Goal: Task Accomplishment & Management: Complete application form

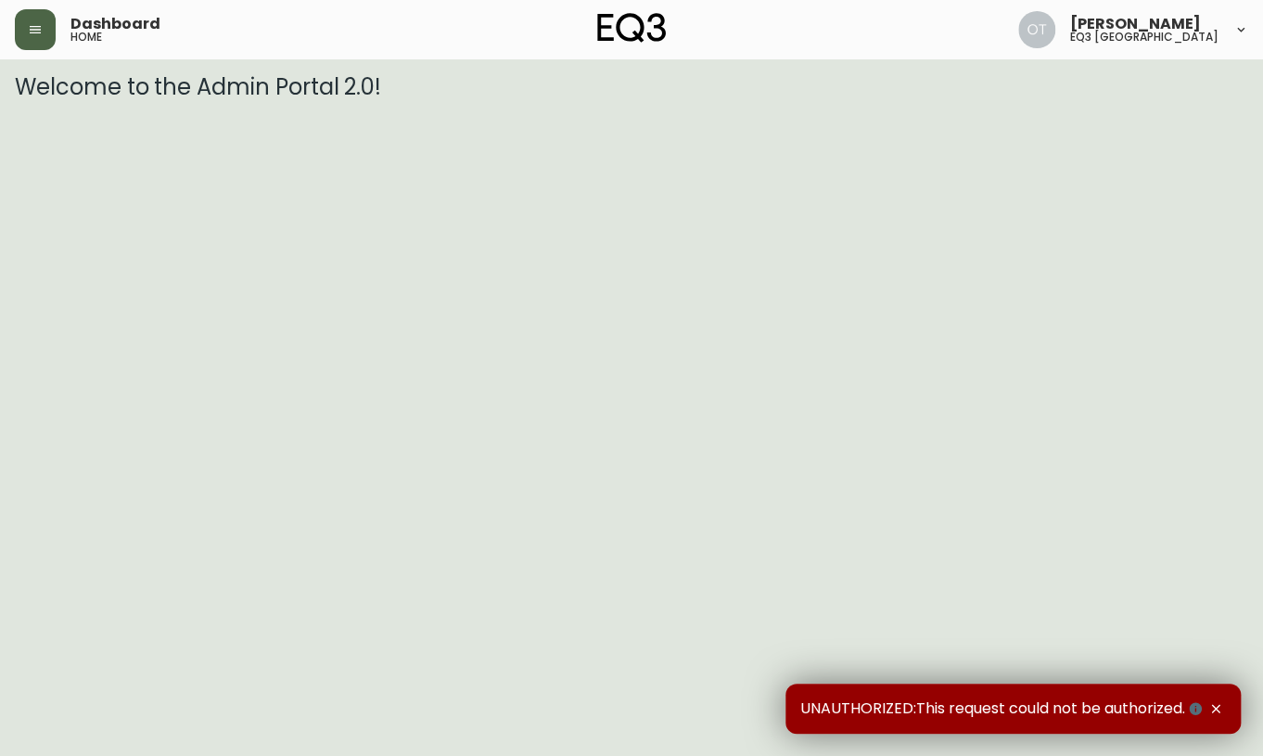
click at [38, 34] on icon "button" at bounding box center [35, 29] width 15 height 15
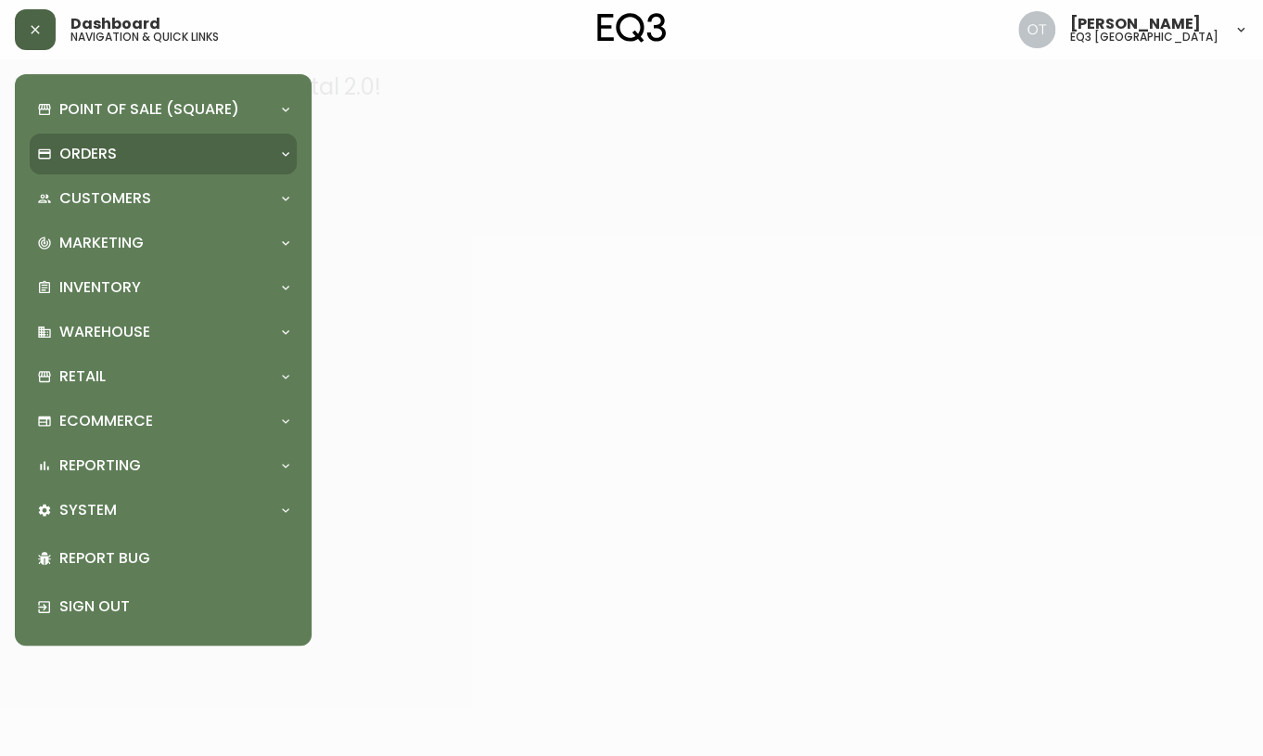
click at [83, 161] on p "Orders" at bounding box center [87, 154] width 57 height 20
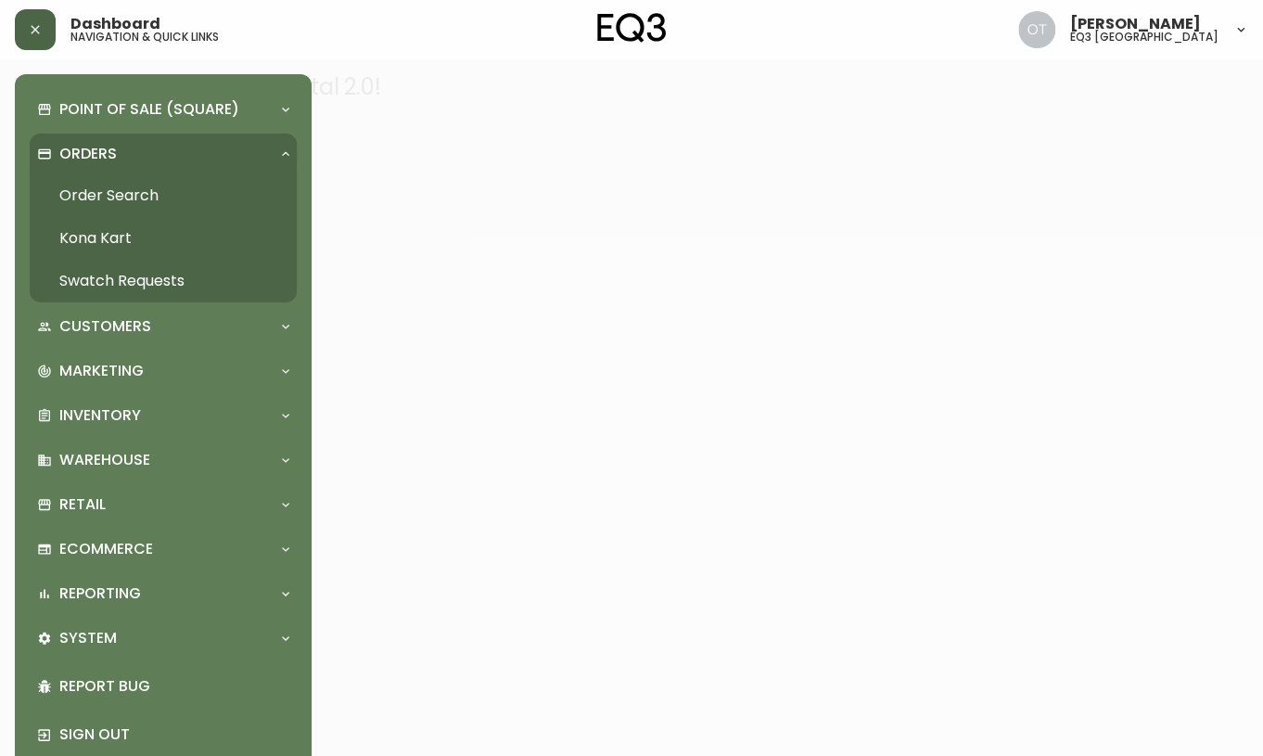
click at [106, 198] on link "Order Search" at bounding box center [163, 195] width 267 height 43
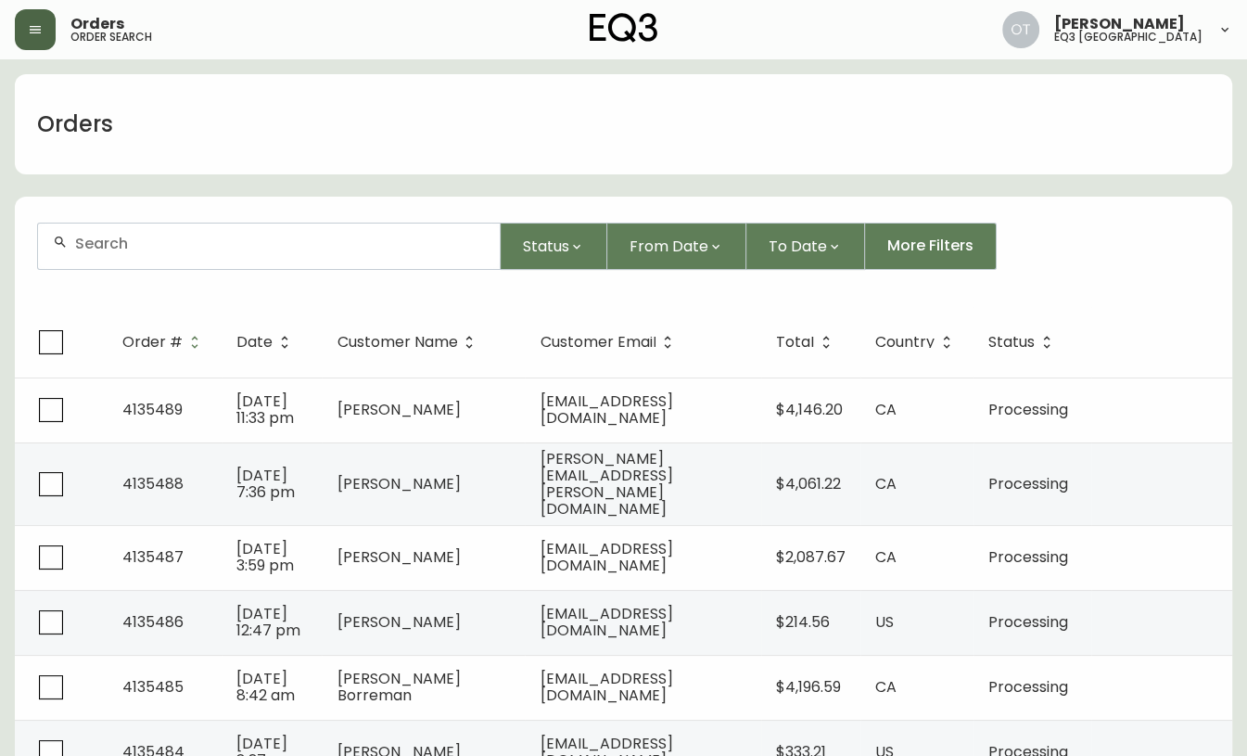
click at [131, 251] on div at bounding box center [269, 246] width 462 height 45
paste input "4134681"
click at [131, 251] on div "4134681" at bounding box center [269, 246] width 462 height 45
type input "4134681"
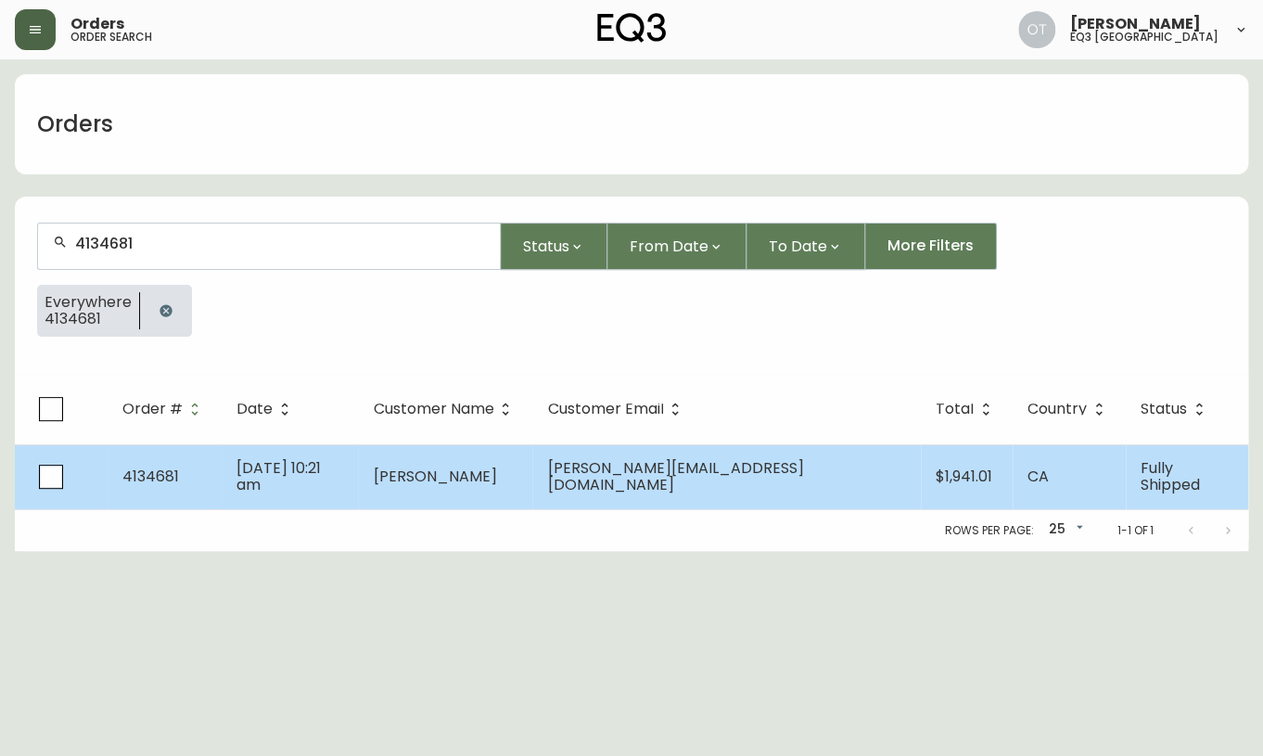
click at [155, 473] on span "4134681" at bounding box center [150, 476] width 57 height 21
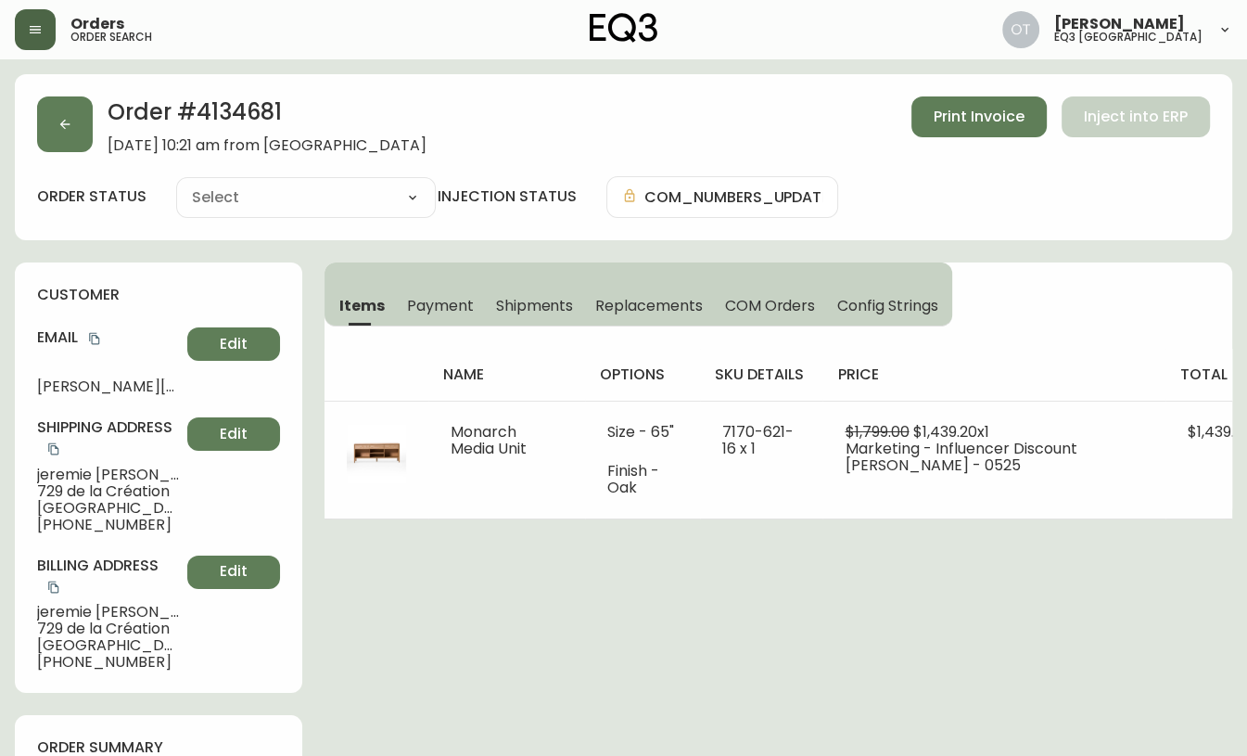
type input "Fully Shipped"
select select "FULLY_SHIPPED"
click at [521, 318] on button "Shipments" at bounding box center [535, 305] width 100 height 41
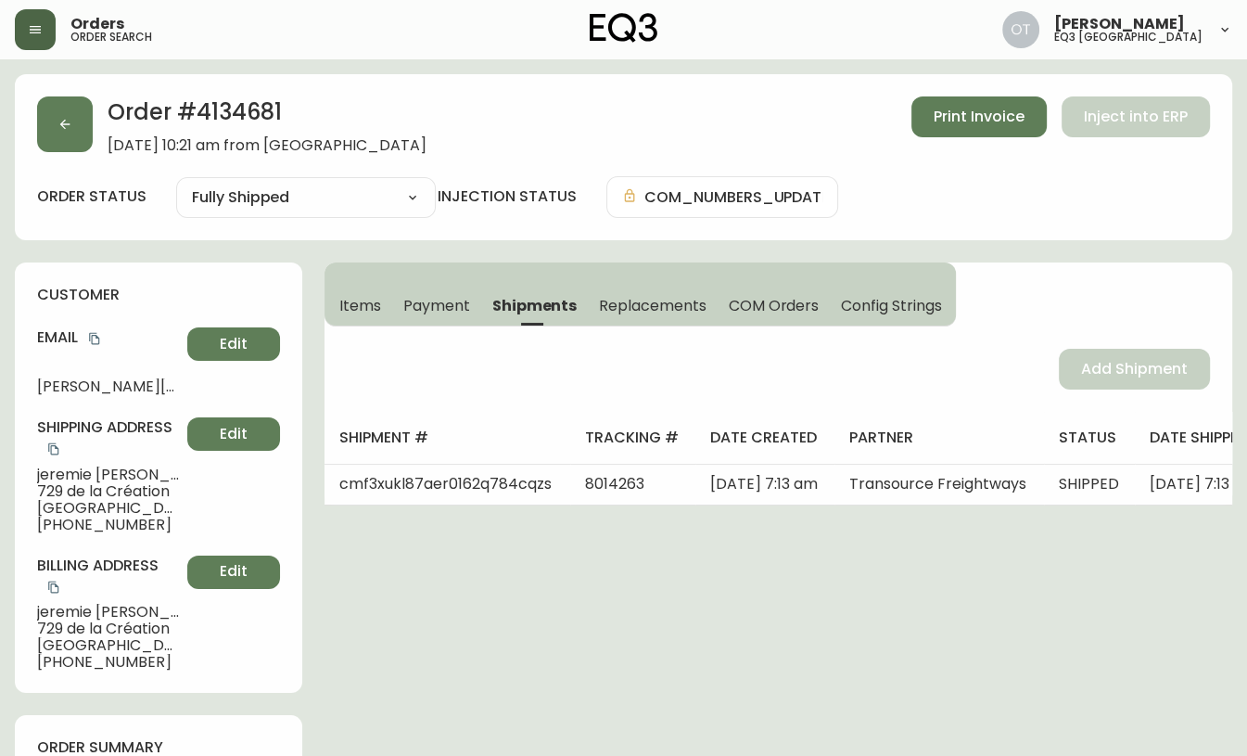
click at [350, 311] on span "Items" at bounding box center [360, 305] width 42 height 19
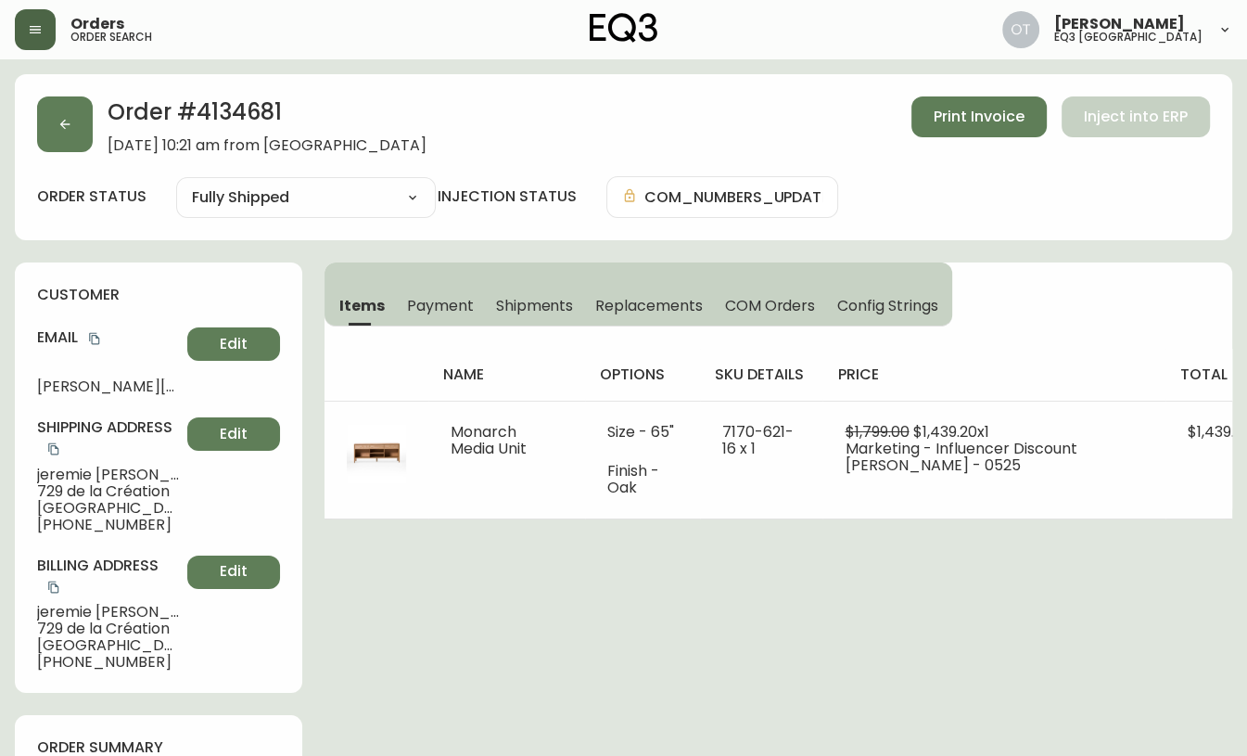
click at [270, 627] on div "Billing Address [PERSON_NAME] [STREET_ADDRESS] [PHONE_NUMBER] Edit" at bounding box center [158, 614] width 243 height 116
click at [76, 127] on button "button" at bounding box center [65, 124] width 56 height 56
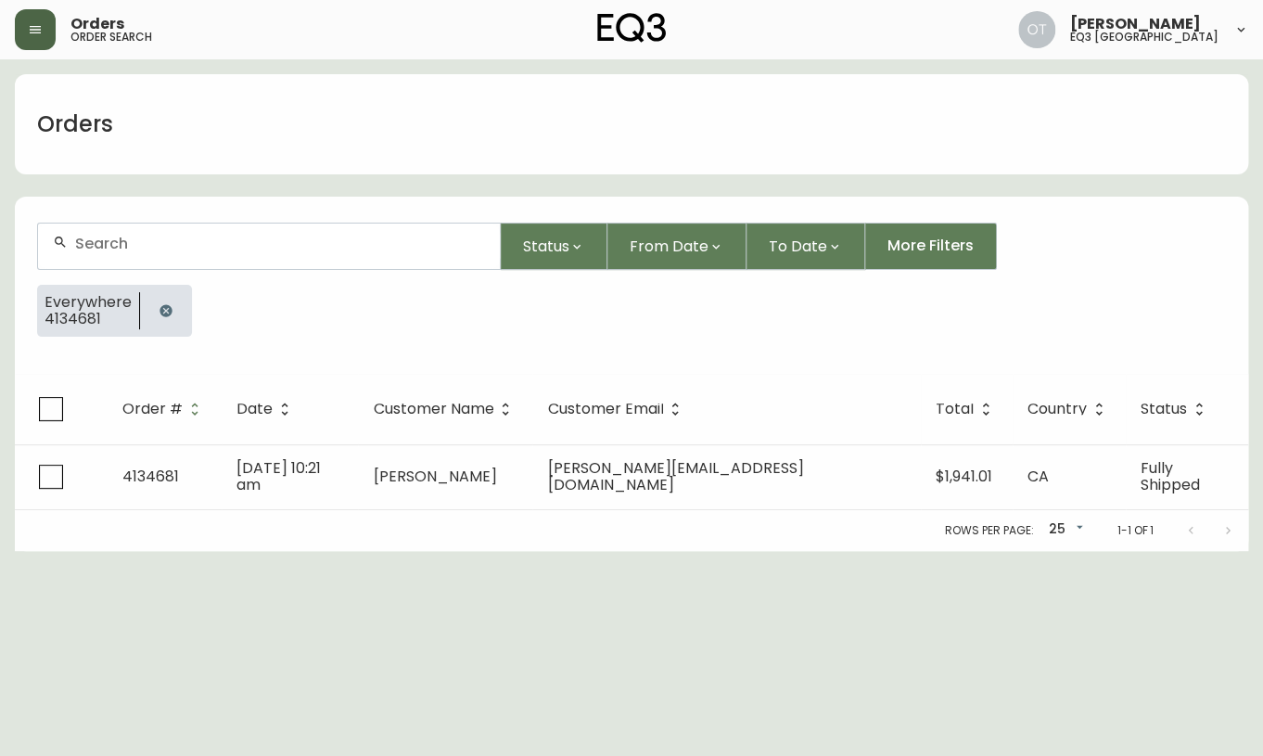
click at [187, 258] on div at bounding box center [269, 246] width 462 height 45
paste input "4134664"
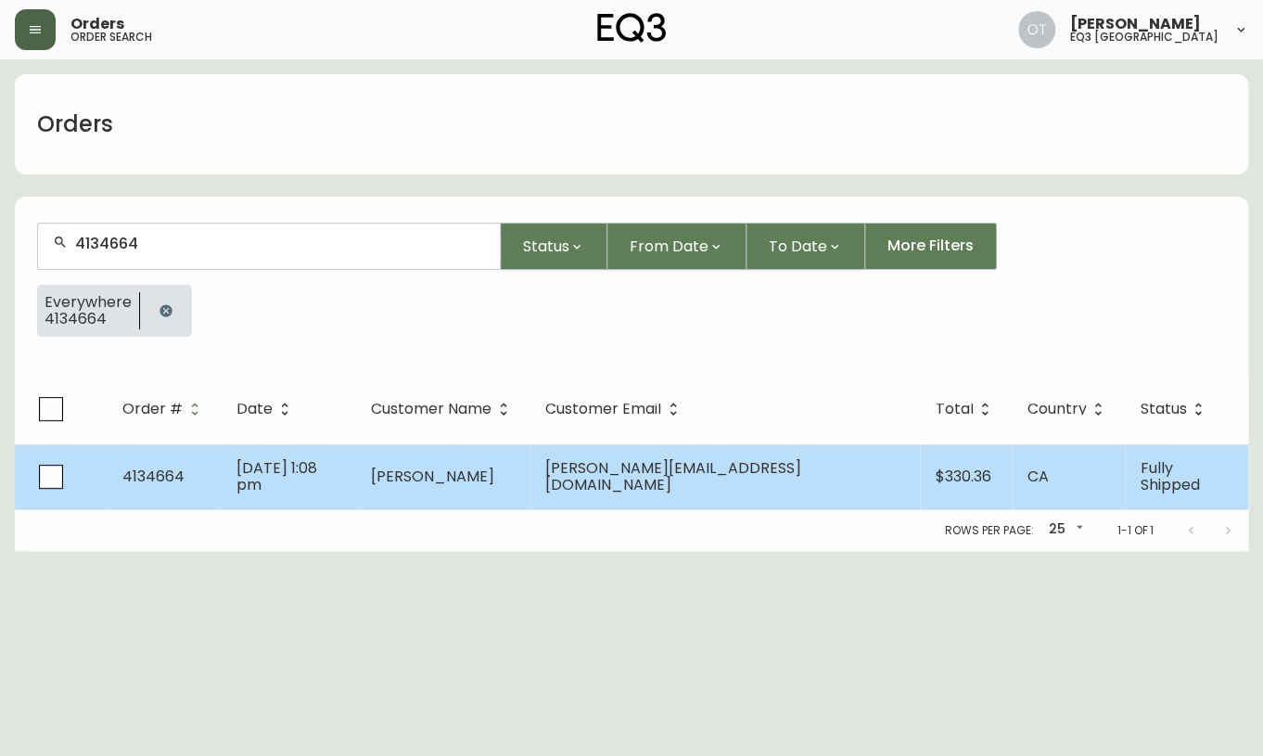
type input "4134664"
click at [251, 477] on span "[DATE] 1:08 pm" at bounding box center [276, 476] width 81 height 38
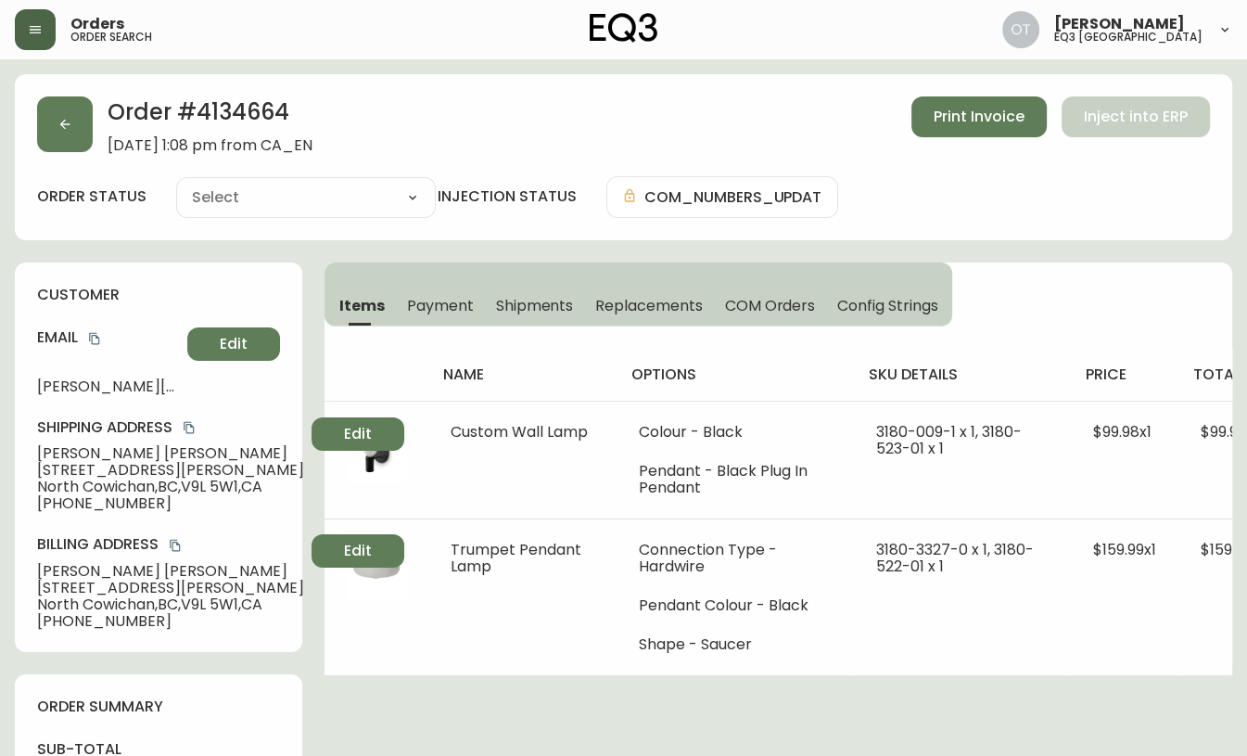
type input "Fully Shipped"
select select "FULLY_SHIPPED"
click at [527, 313] on span "Shipments" at bounding box center [535, 305] width 78 height 19
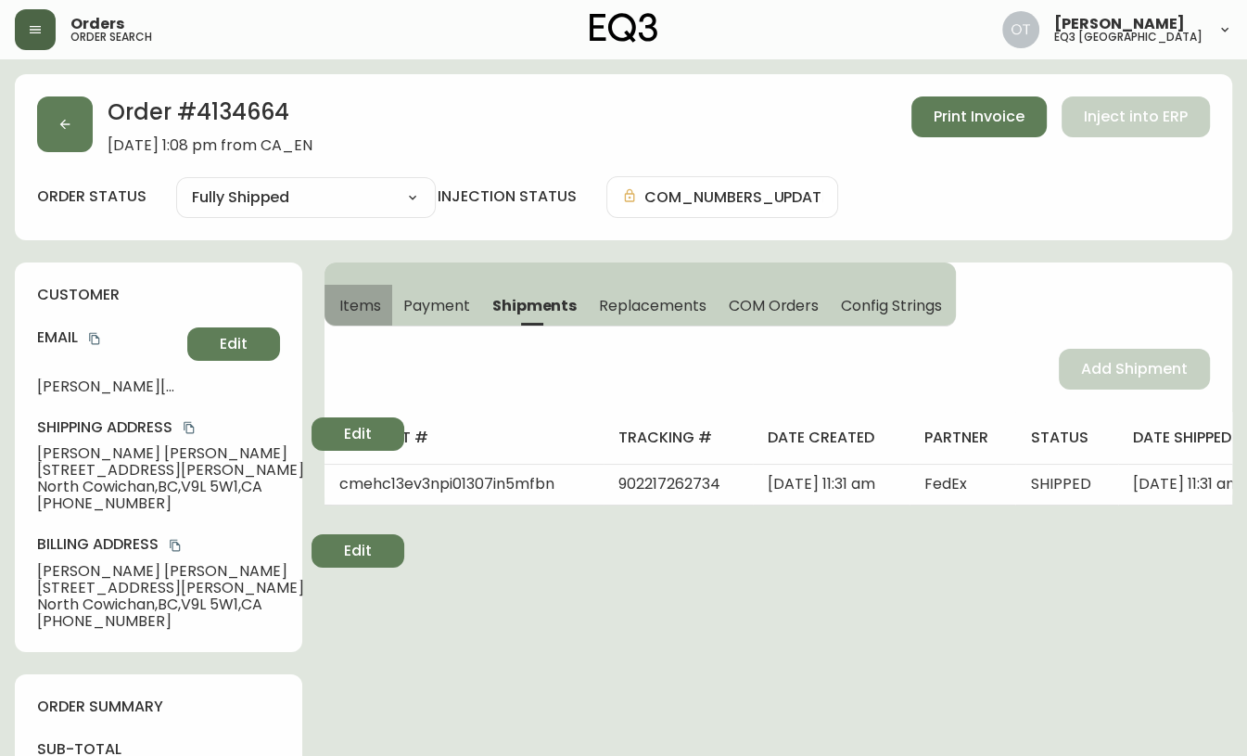
click at [388, 303] on button "Items" at bounding box center [359, 305] width 68 height 41
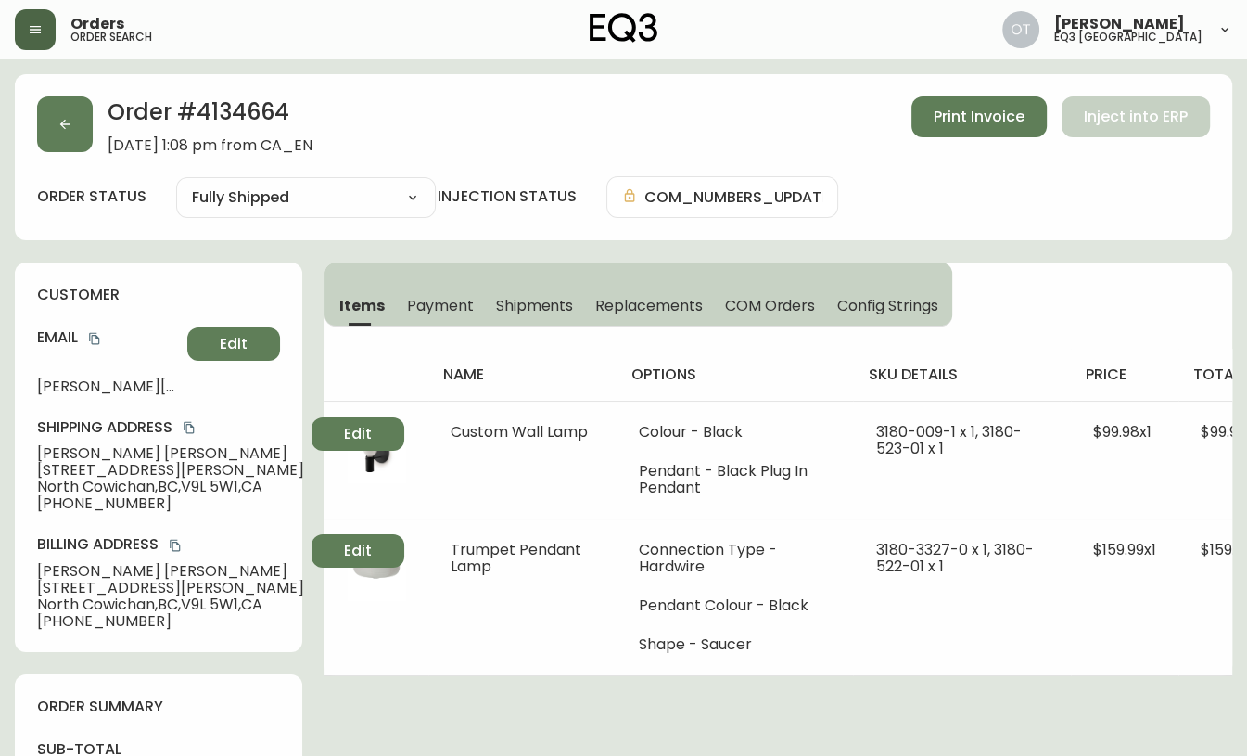
click at [262, 629] on div "Billing Address [PERSON_NAME] [STREET_ADDRESS][PERSON_NAME] [PHONE_NUMBER] Edit" at bounding box center [158, 581] width 243 height 95
click at [614, 304] on span "Replacements" at bounding box center [648, 305] width 107 height 19
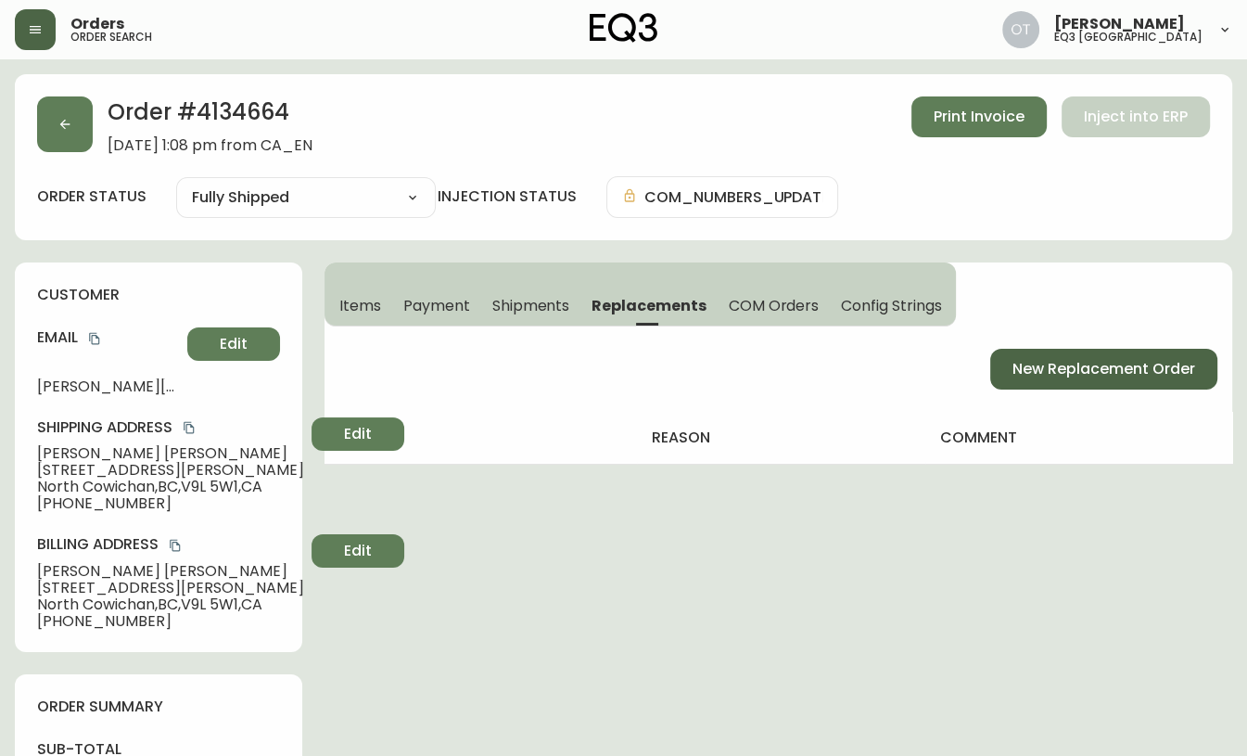
click at [1128, 369] on span "New Replacement Order" at bounding box center [1104, 369] width 183 height 20
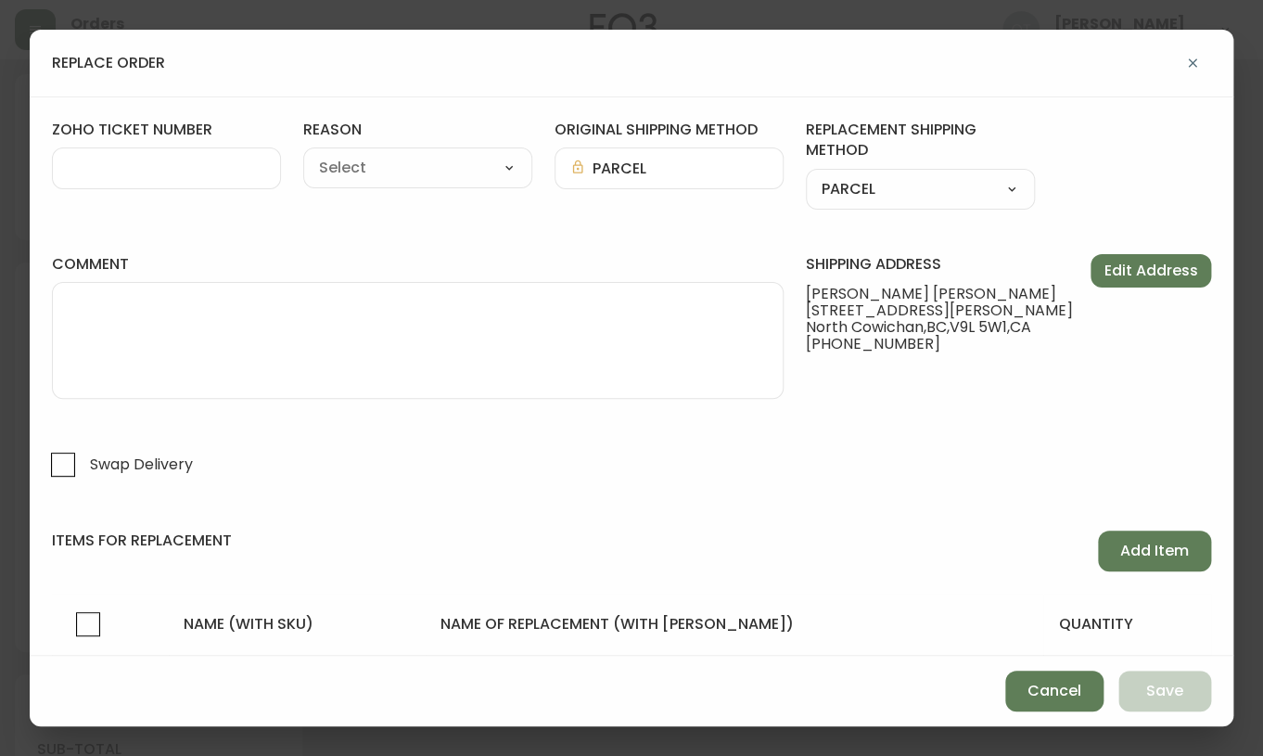
click at [166, 182] on div at bounding box center [166, 168] width 229 height 42
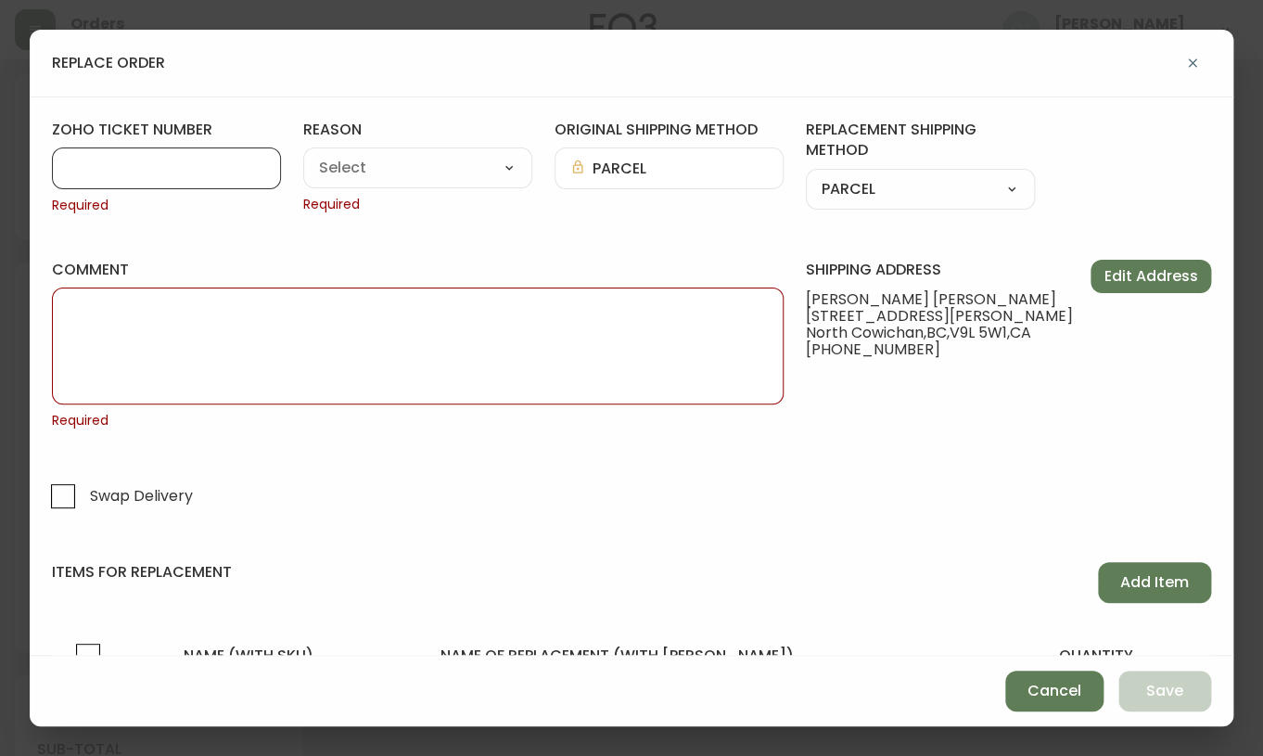
paste input "[PHONE_NUMBER]"
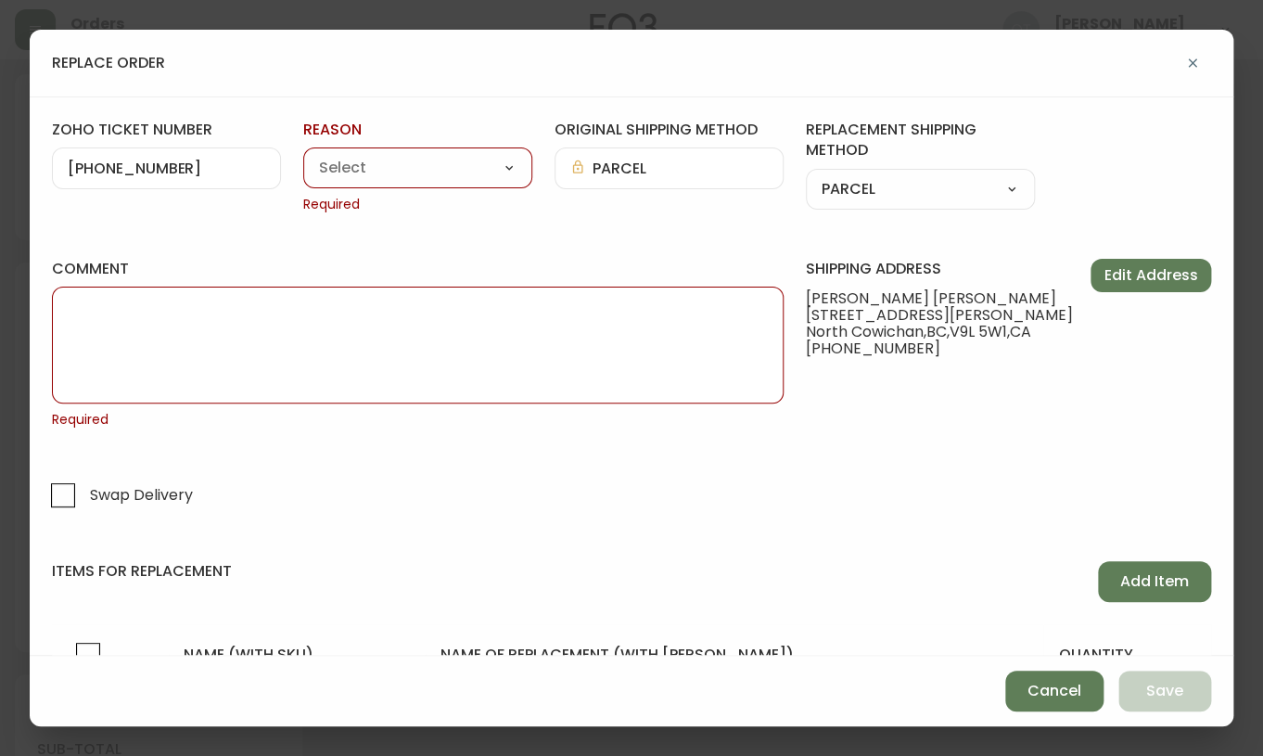
click at [1259, 253] on div "replace order zoho ticket number [PHONE_NUMBER] reason Customer Related Damaged…" at bounding box center [631, 378] width 1263 height 756
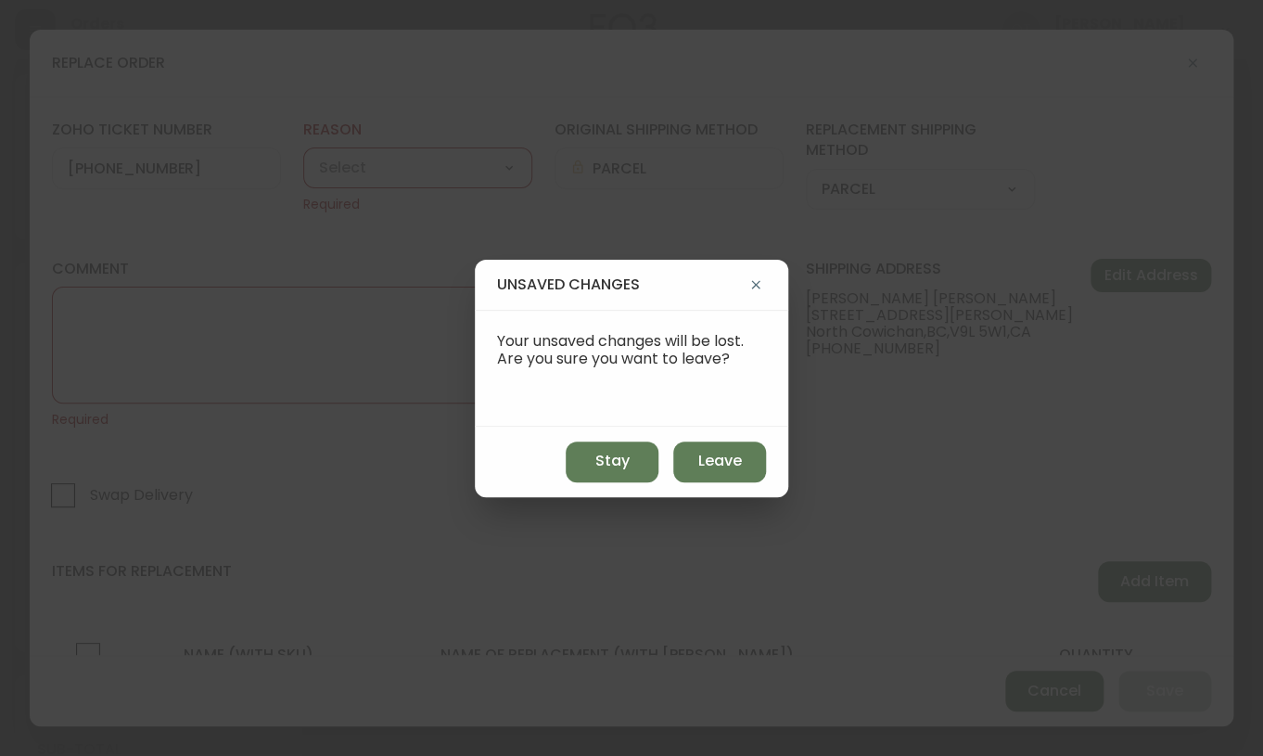
click at [117, 321] on div "unsaved changes Your unsaved changes will be lost. Are you sure you want to lea…" at bounding box center [631, 378] width 1263 height 756
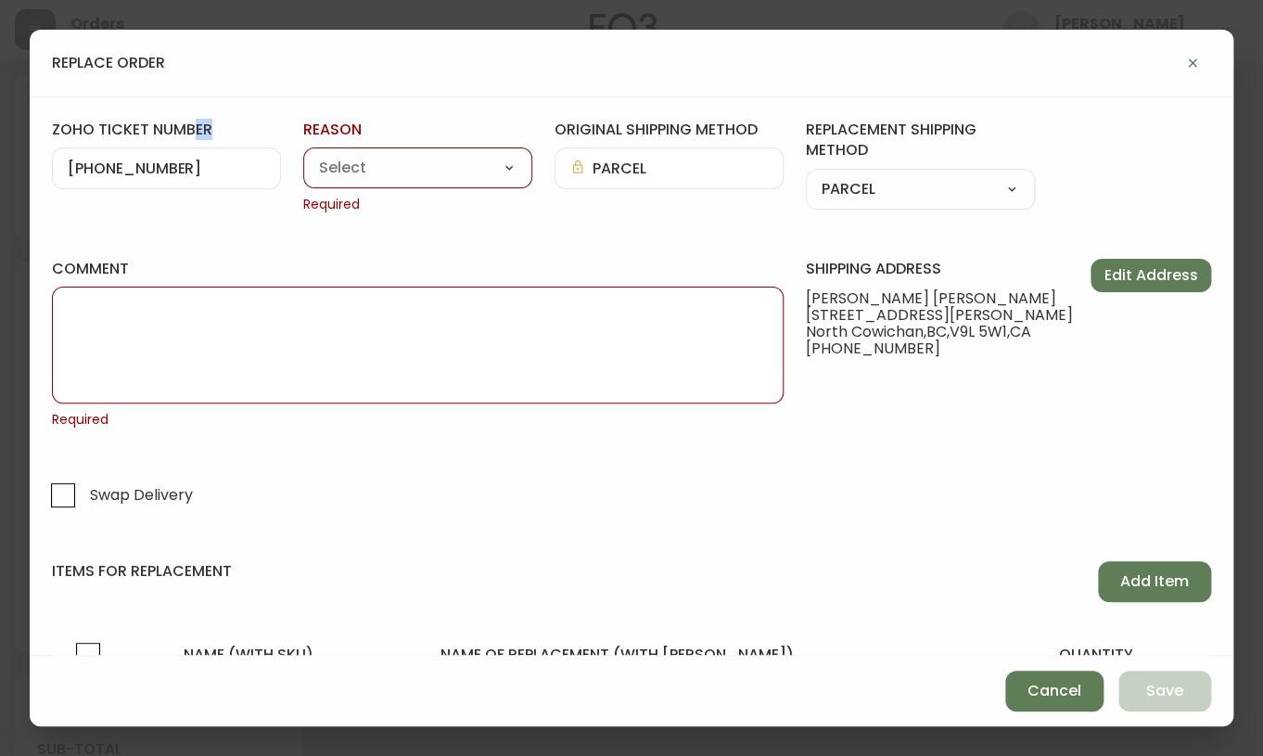
drag, startPoint x: 193, startPoint y: 143, endPoint x: 186, endPoint y: 168, distance: 25.9
click at [186, 168] on div "zoho ticket number [PHONE_NUMBER]" at bounding box center [166, 167] width 229 height 95
drag, startPoint x: 159, startPoint y: 171, endPoint x: -5, endPoint y: 170, distance: 163.2
paste input "#834930"
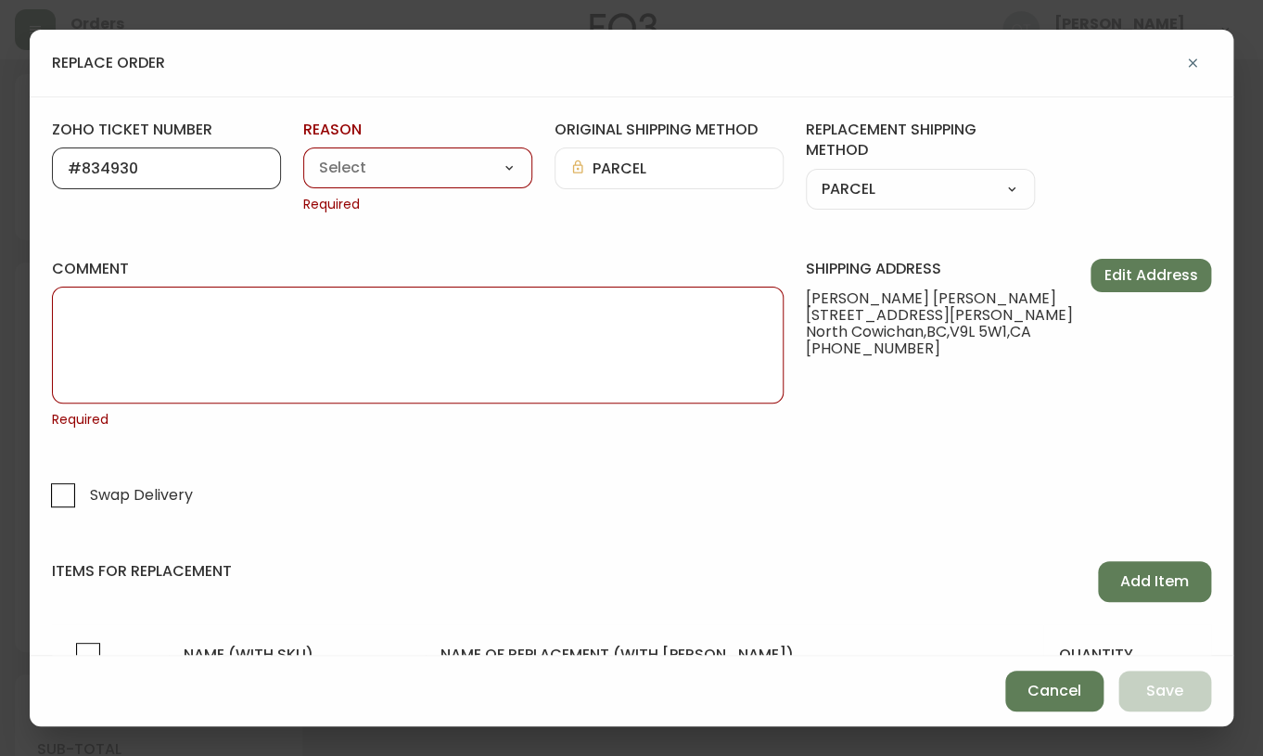
click at [82, 163] on input "#834930" at bounding box center [167, 169] width 198 height 18
type input "834930"
click at [348, 155] on select "Customer Related Damaged in Shipping Lost in Transit or Missing Order Manufactu…" at bounding box center [417, 169] width 229 height 28
select select "Damaged in Shipping"
click at [303, 155] on select "Customer Related Damaged in Shipping Lost in Transit or Missing Order Manufactu…" at bounding box center [417, 169] width 229 height 28
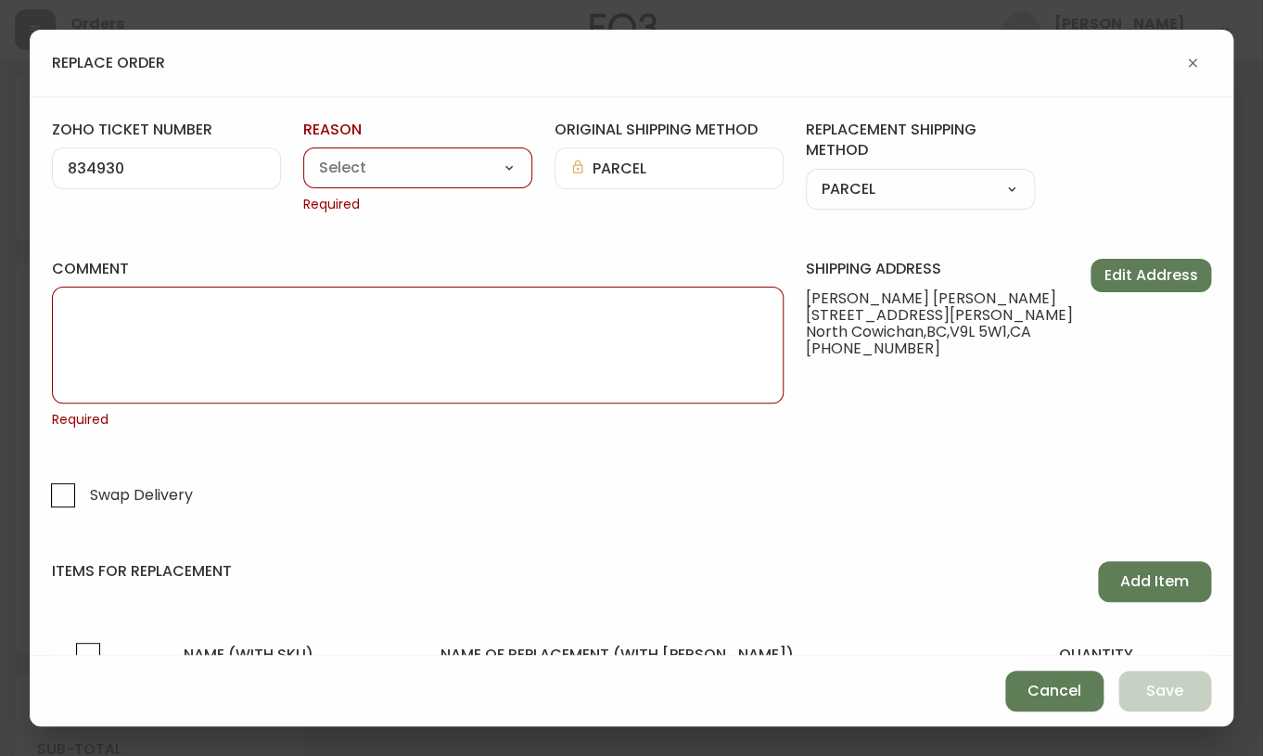
type input "Damaged in Shipping"
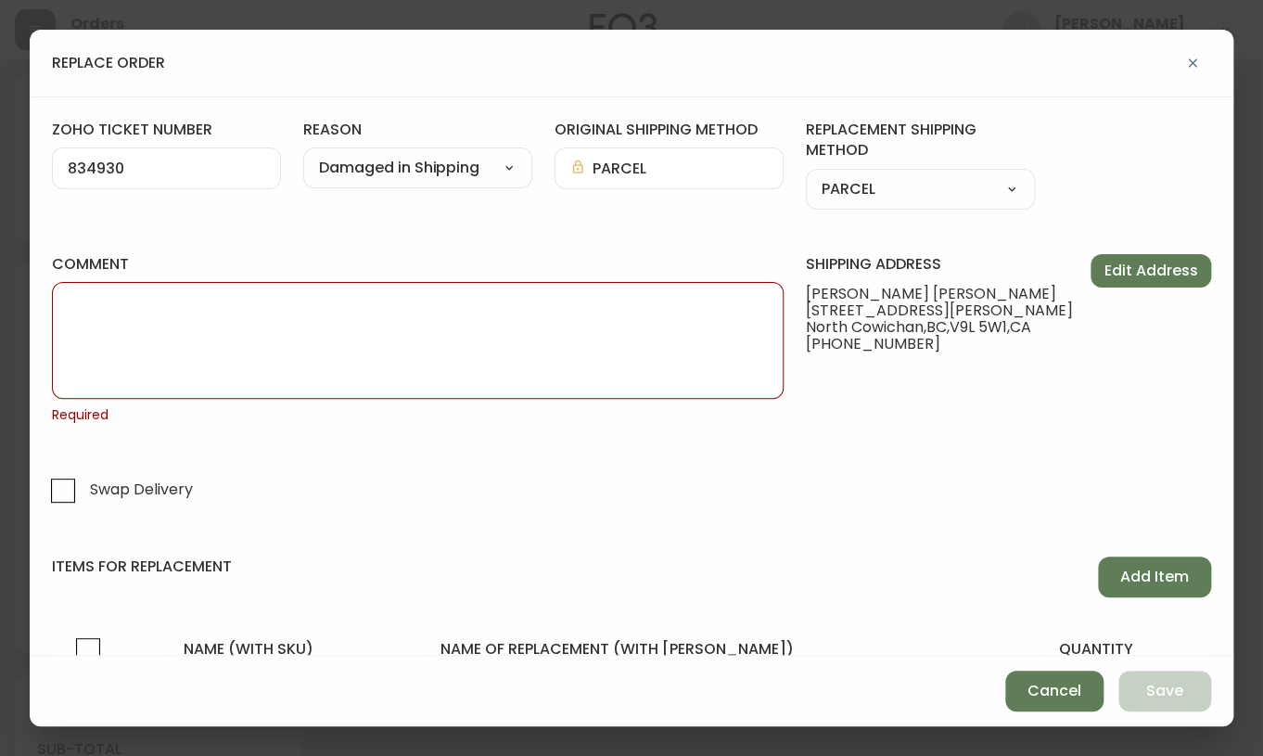
click at [931, 414] on div "shipping address [PERSON_NAME] [STREET_ADDRESS][PERSON_NAME] [PHONE_NUMBER] Edi…" at bounding box center [1008, 383] width 405 height 258
click at [410, 348] on textarea "comment" at bounding box center [418, 340] width 700 height 93
paste textarea "ORIGINAL ORDER: 4134664 | REASON FOR REPLACEMENT: DAMAGED | NOTES: NIR | RETURN…"
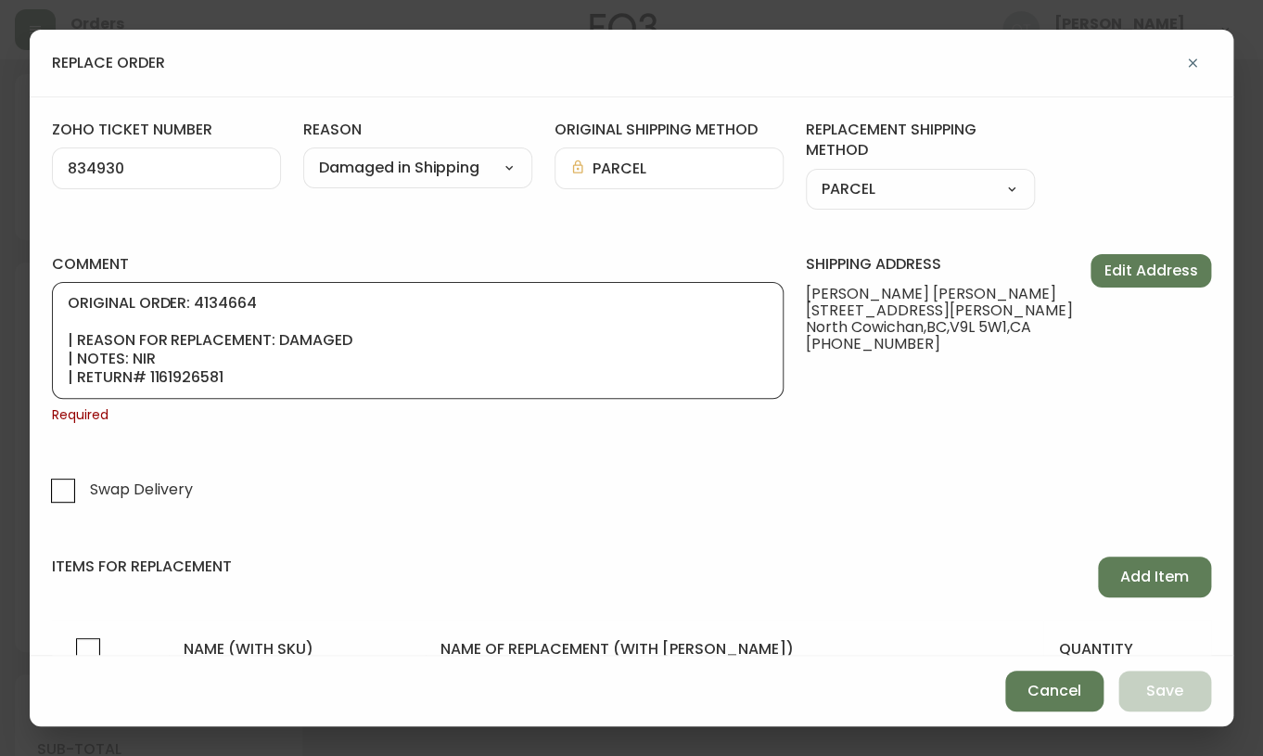
scroll to position [111, 0]
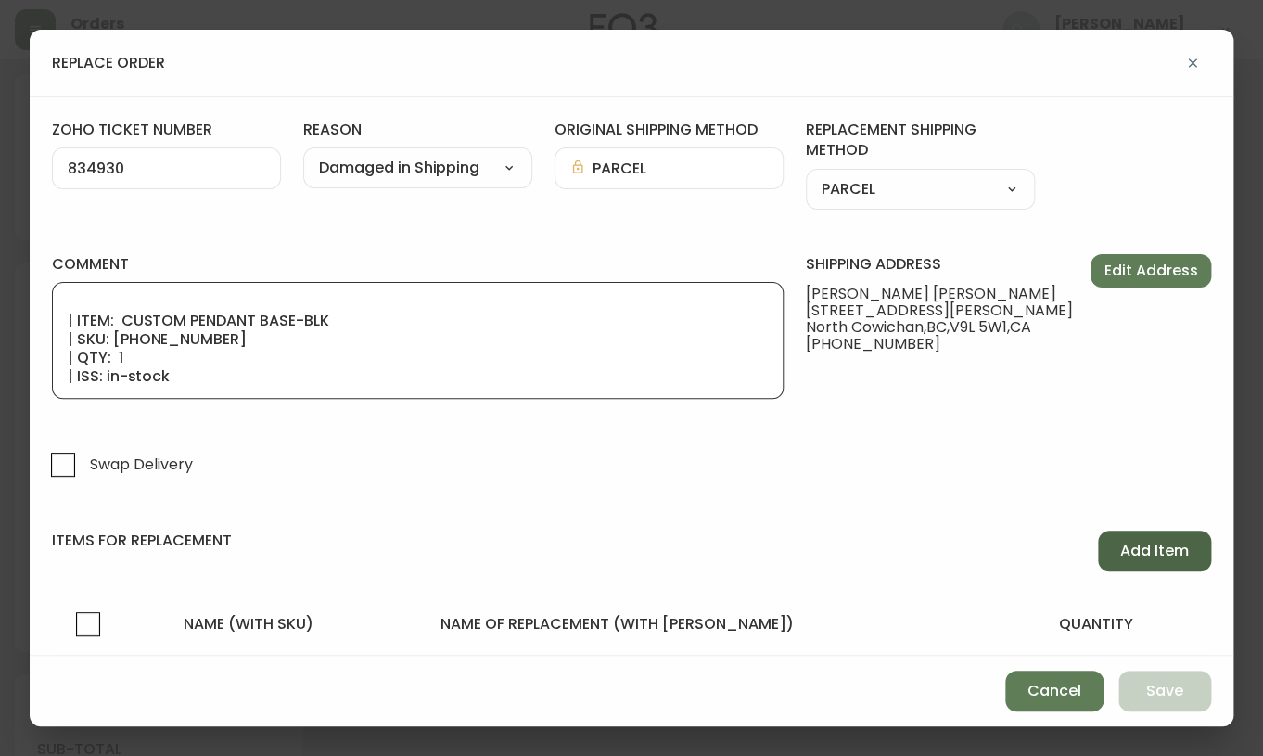
type textarea "ORIGINAL ORDER: 4134664 | REASON FOR REPLACEMENT: DAMAGED | NOTES: NIR | RETURN…"
click at [1129, 549] on span "Add Item" at bounding box center [1154, 551] width 69 height 20
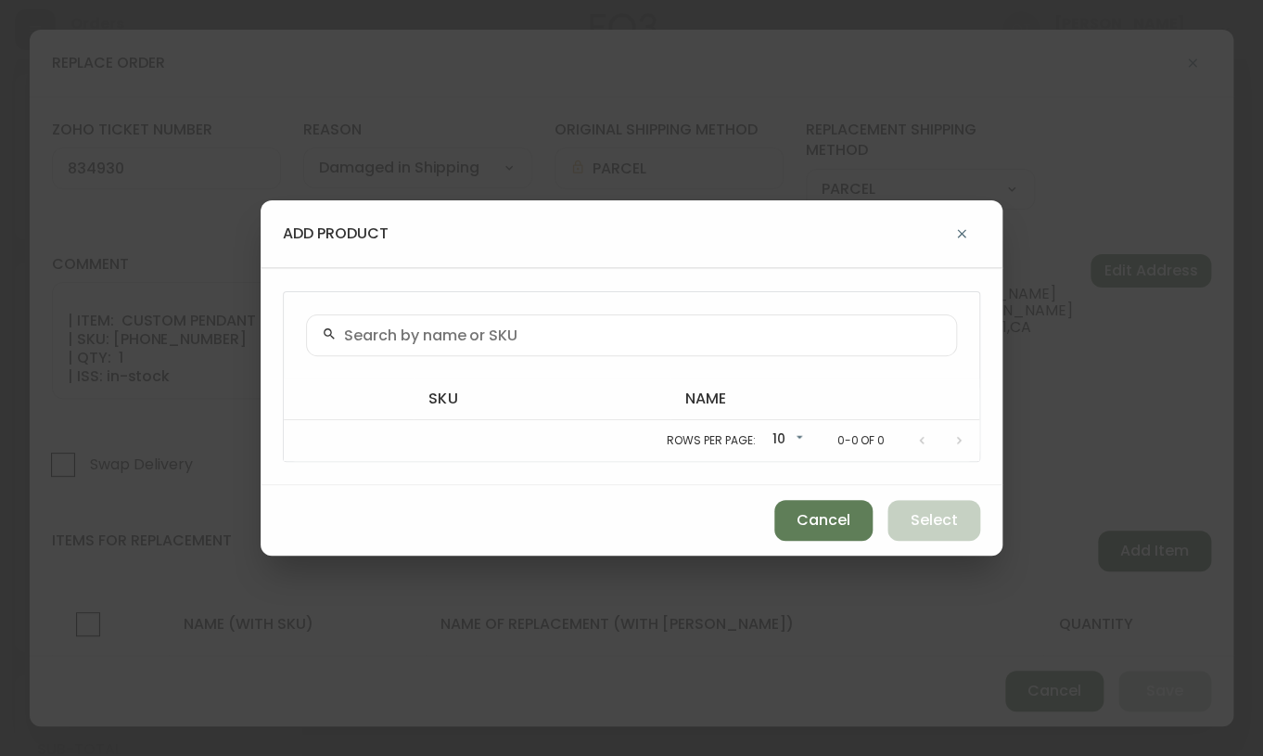
click at [1129, 549] on div "add product sku name Rows per page: 10 10 0-0 of 0 Cancel Select" at bounding box center [631, 378] width 1263 height 756
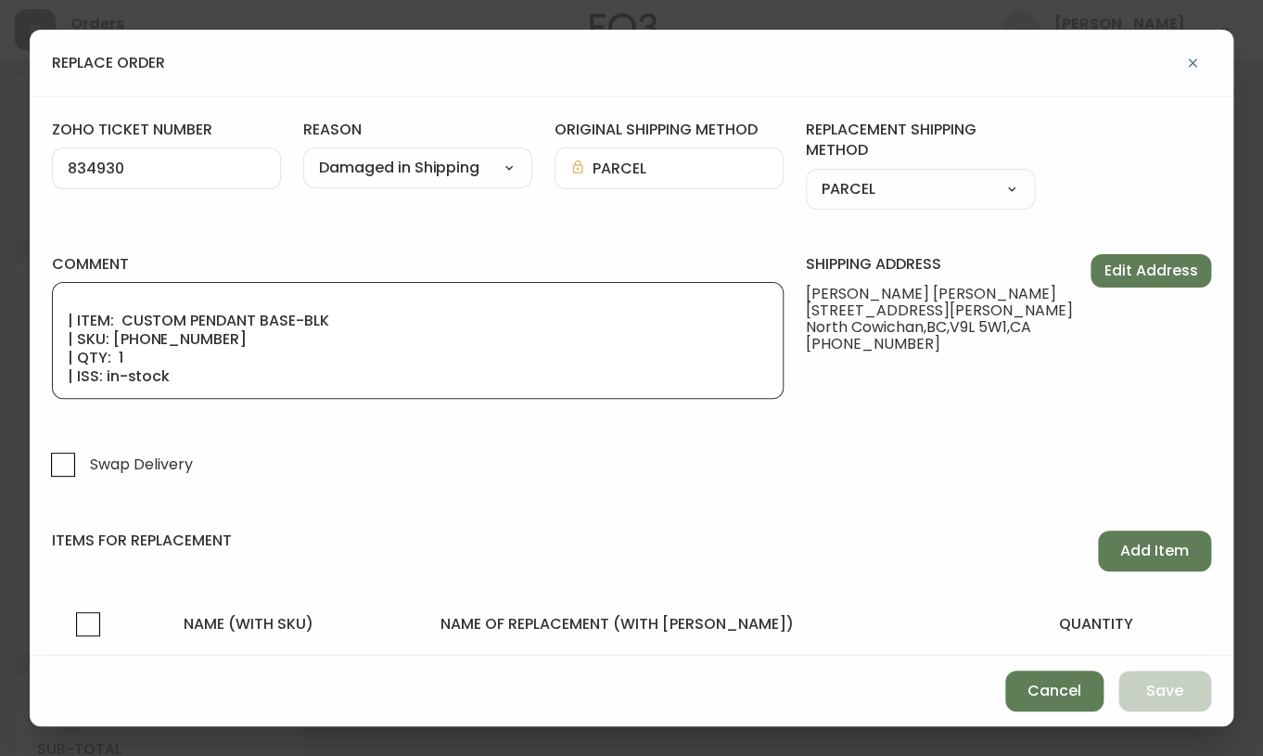
drag, startPoint x: 272, startPoint y: 367, endPoint x: 1165, endPoint y: 581, distance: 918.2
click at [1165, 581] on form "zoho ticket number 834930 reason Damaged in Shipping Customer Related Damaged i…" at bounding box center [631, 410] width 1159 height 581
click at [1212, 499] on div "zoho ticket number 834930 reason Damaged in Shipping Customer Related Damaged i…" at bounding box center [632, 375] width 1204 height 559
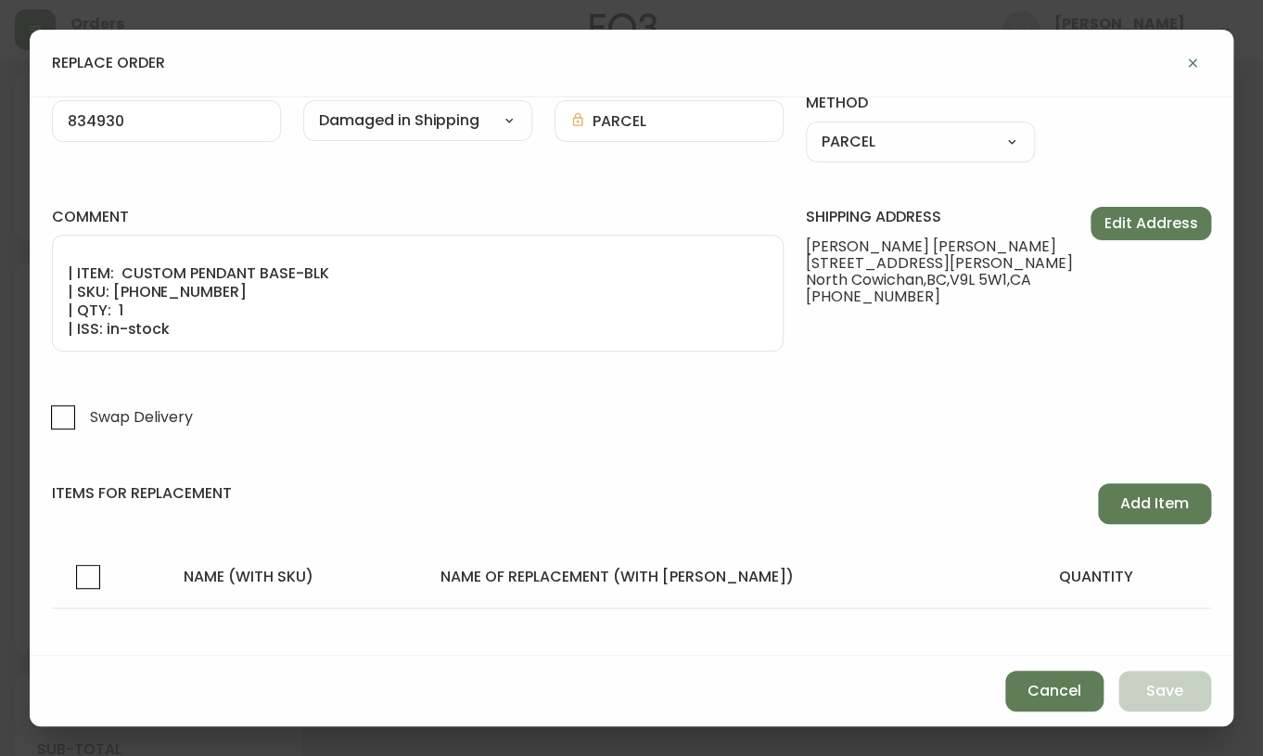
scroll to position [66, 0]
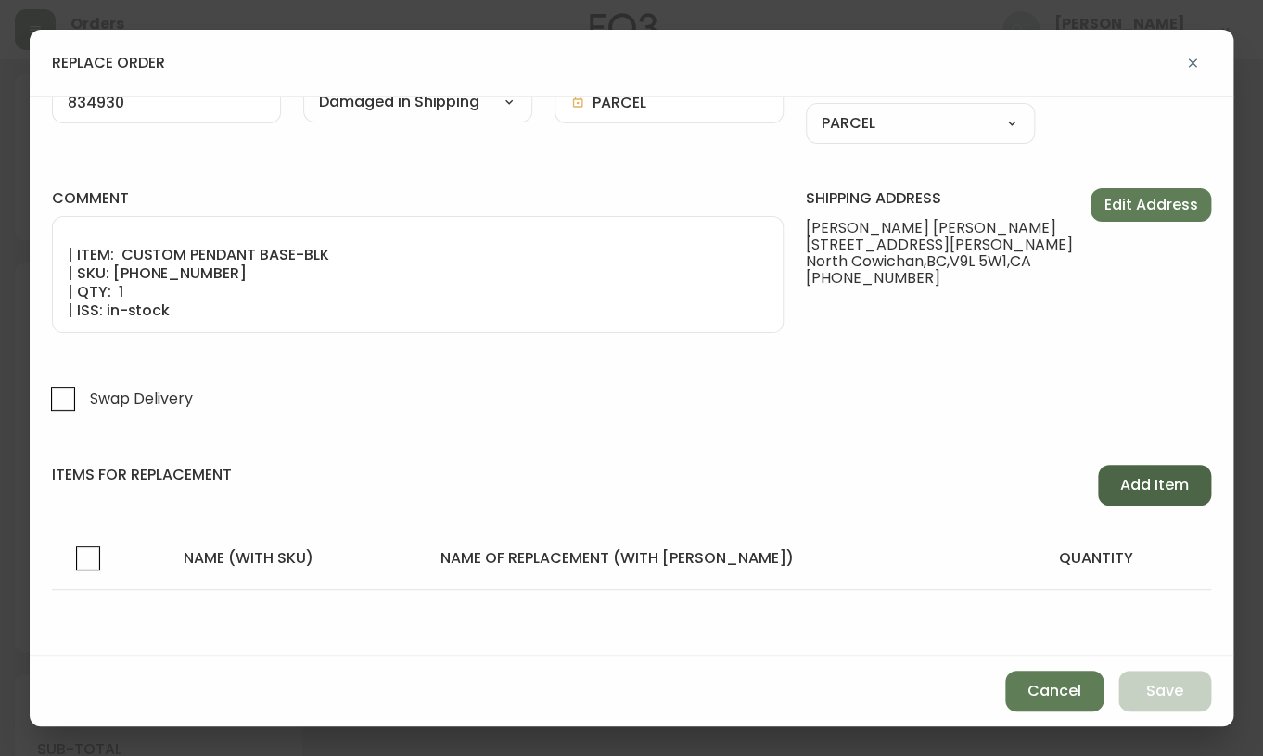
click at [1130, 491] on span "Add Item" at bounding box center [1154, 485] width 69 height 20
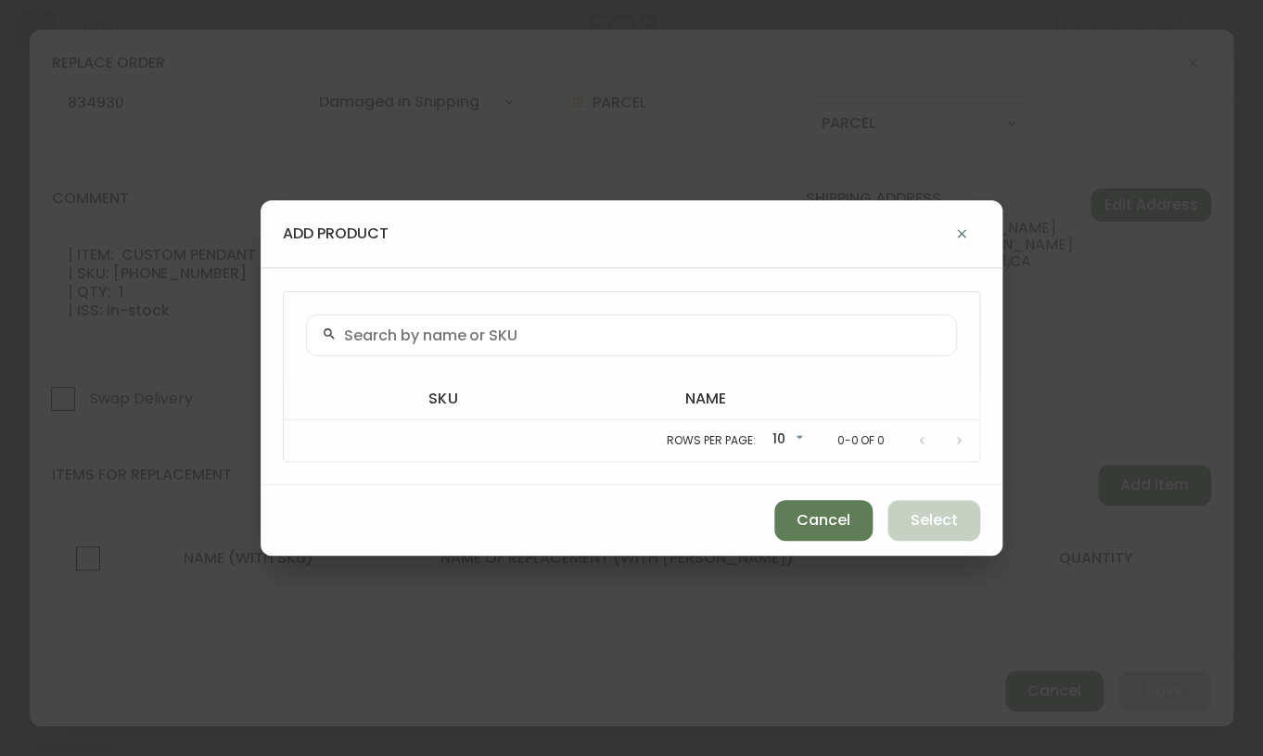
click at [531, 344] on div at bounding box center [631, 335] width 651 height 42
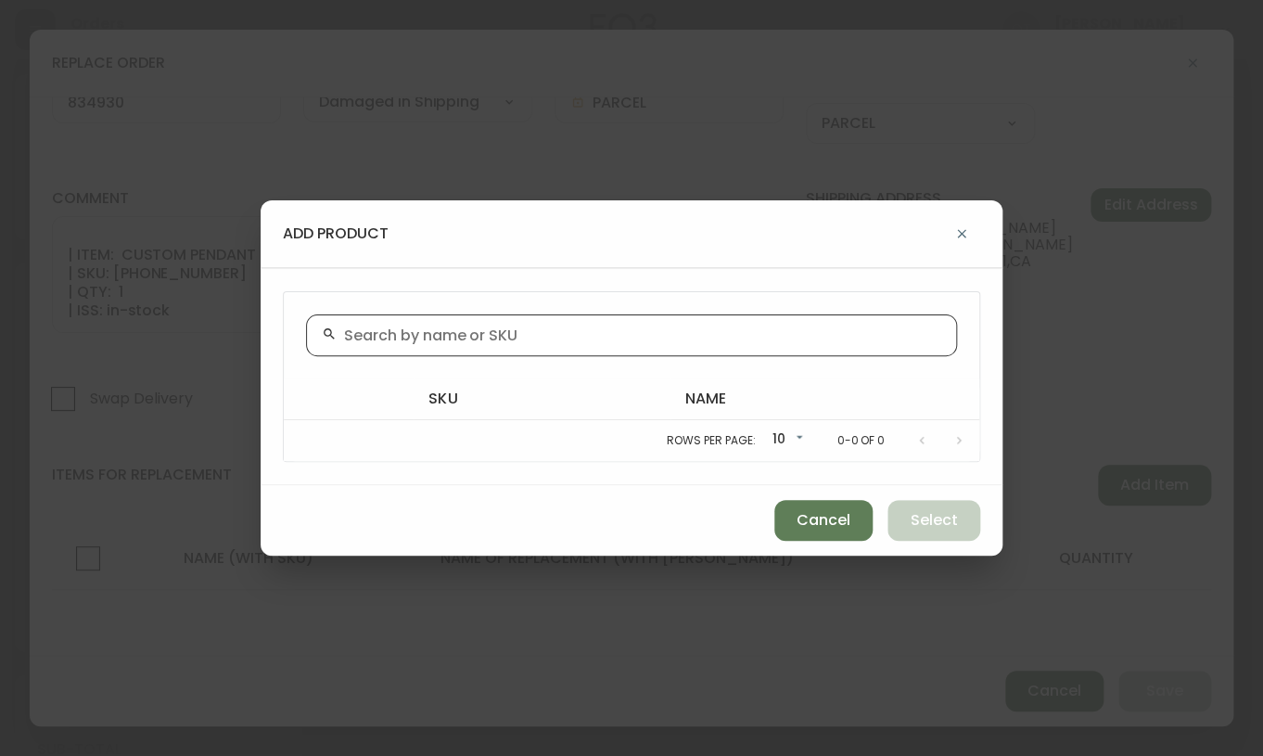
paste input "[PHONE_NUMBER]"
type input "[PHONE_NUMBER]"
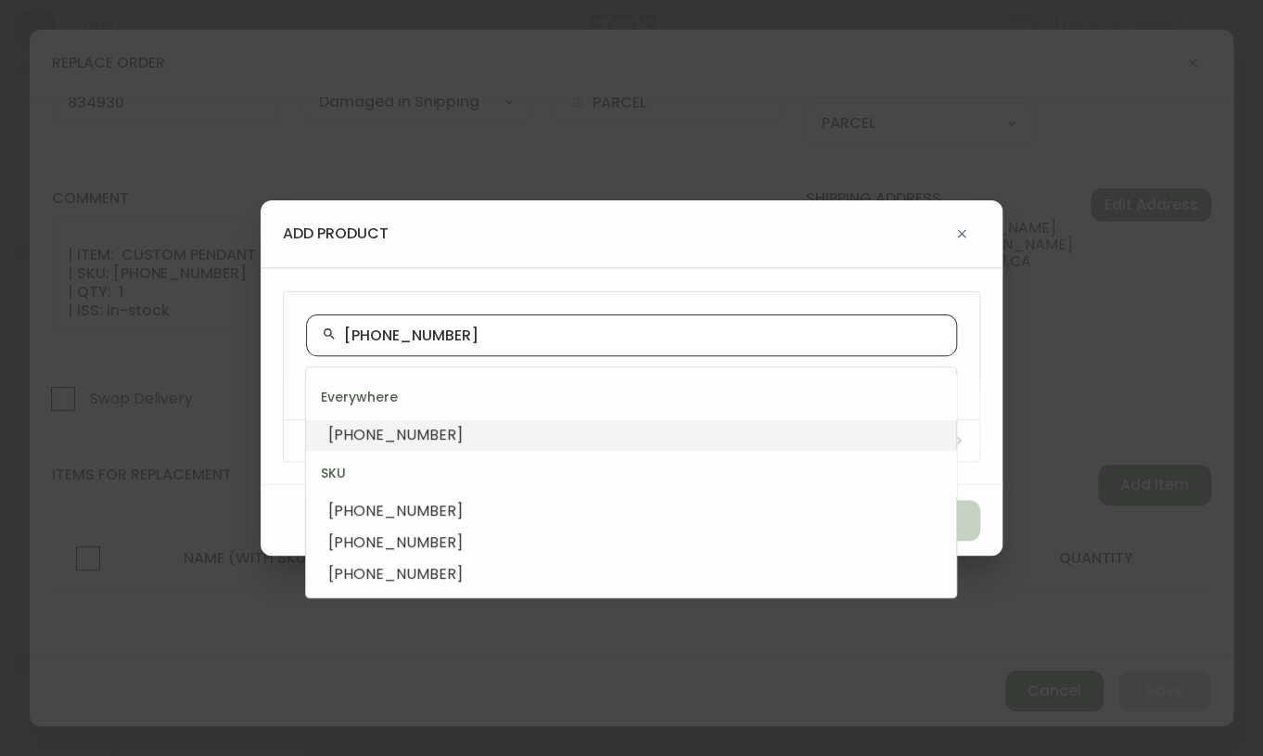
click at [450, 427] on li "[PHONE_NUMBER]" at bounding box center [631, 435] width 650 height 32
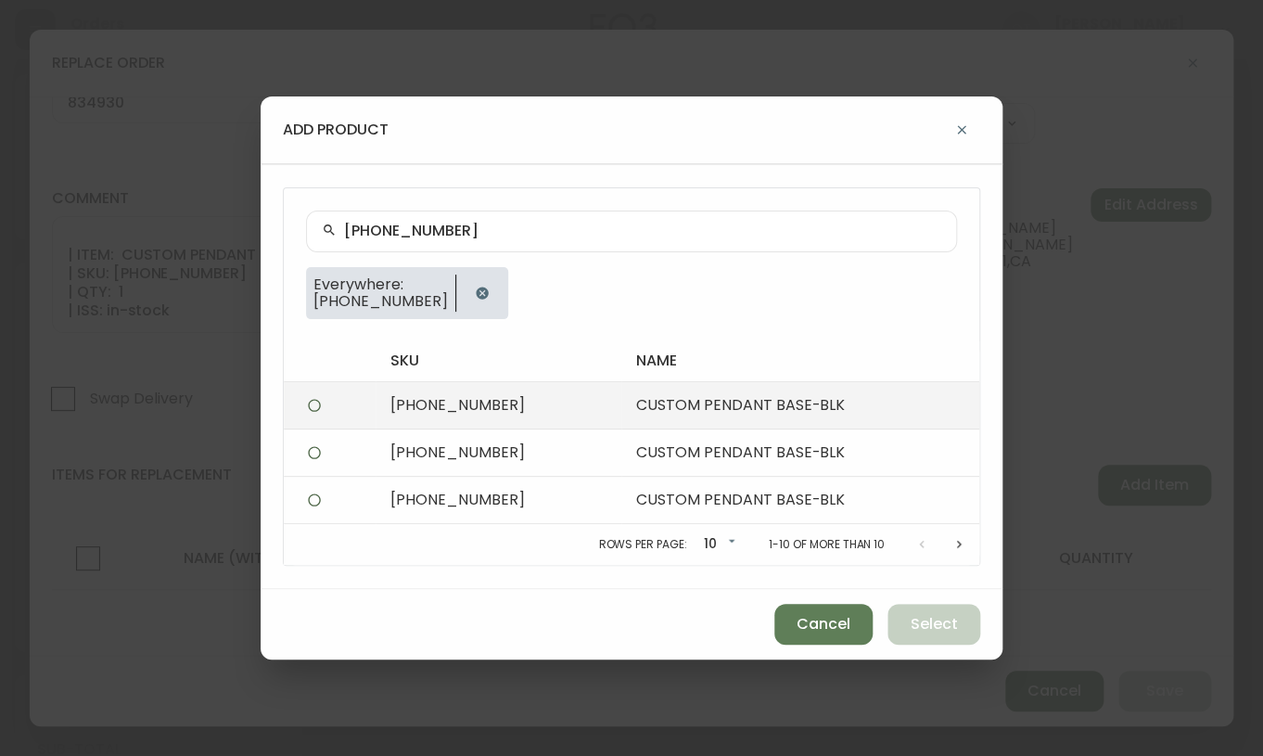
click at [460, 408] on td "[PHONE_NUMBER]" at bounding box center [499, 405] width 246 height 47
radio input "true"
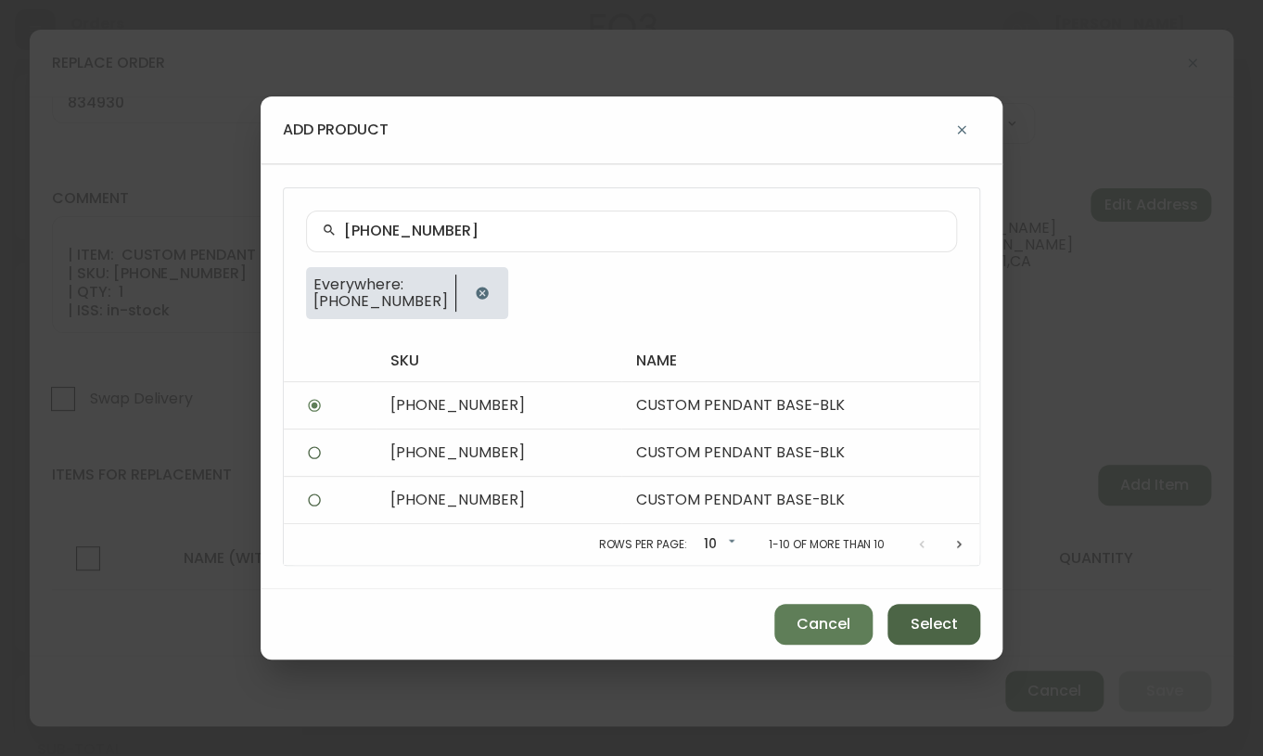
click at [939, 625] on span "Select" at bounding box center [934, 624] width 47 height 20
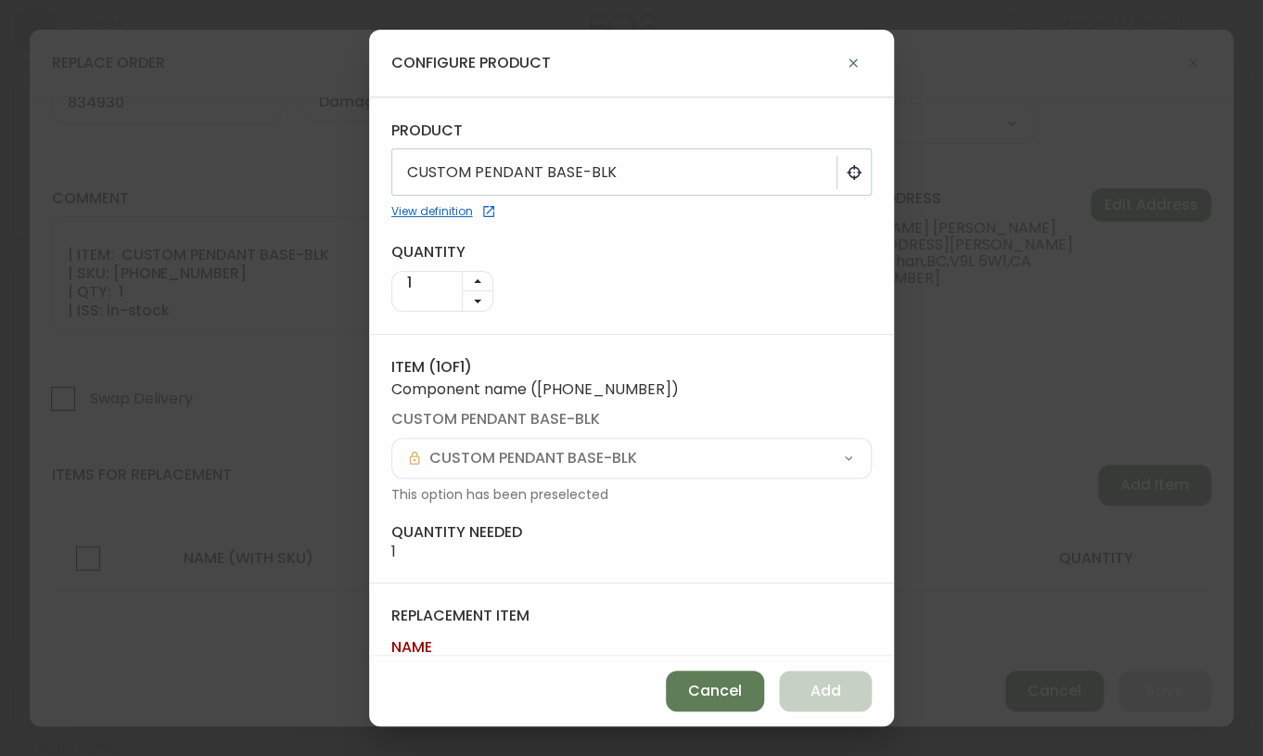
scroll to position [96, 0]
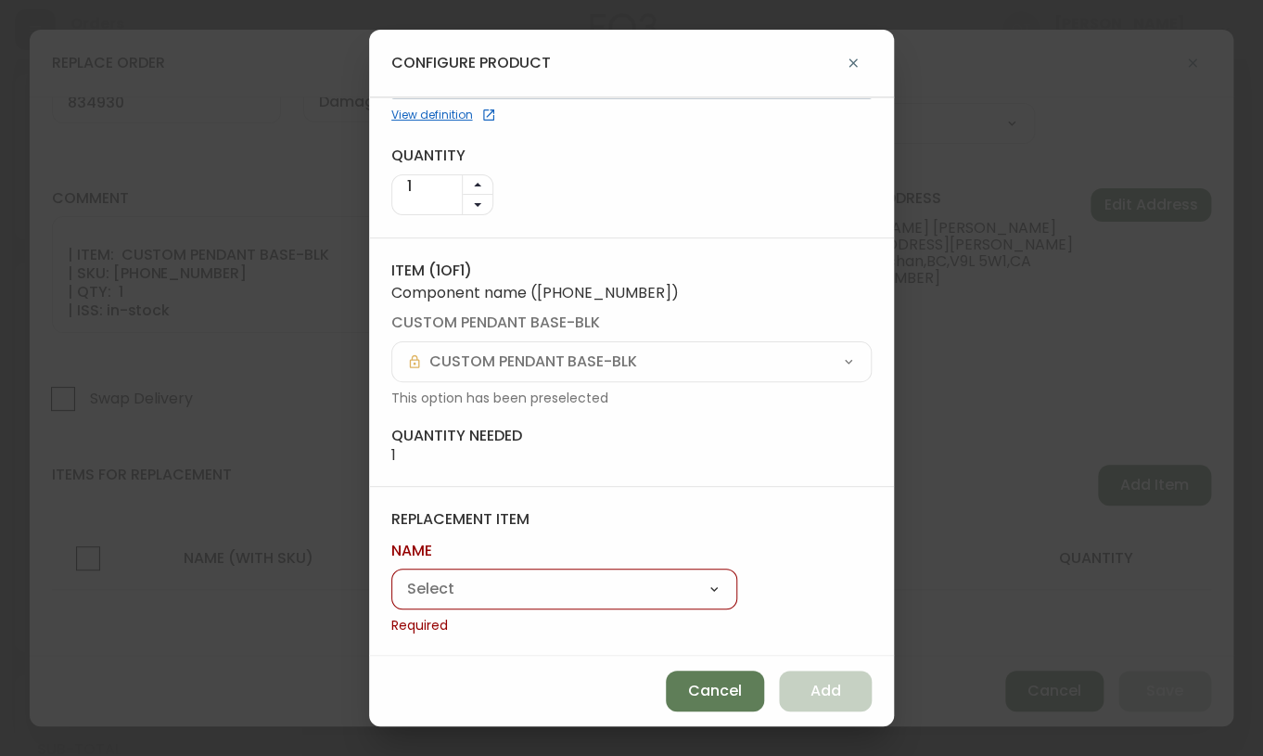
click at [598, 599] on select "Custom Wall Lamp Trumpet Pendant Lamp" at bounding box center [564, 590] width 346 height 28
select select "cmed564cb48p60162mhvyk48t"
click at [391, 598] on select "Custom Wall Lamp Trumpet Pendant Lamp" at bounding box center [564, 590] width 346 height 28
type input "Trumpet Pendant Lamp"
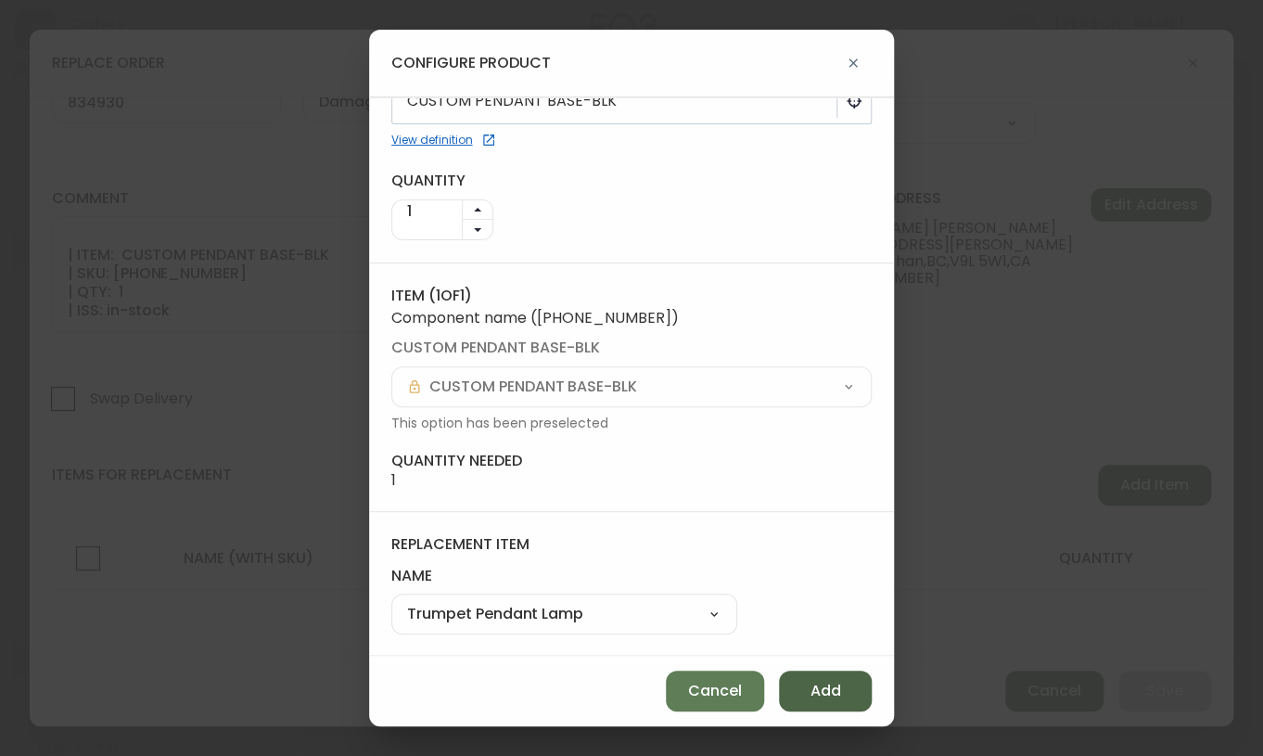
click at [846, 677] on button "Add" at bounding box center [825, 691] width 93 height 41
select select
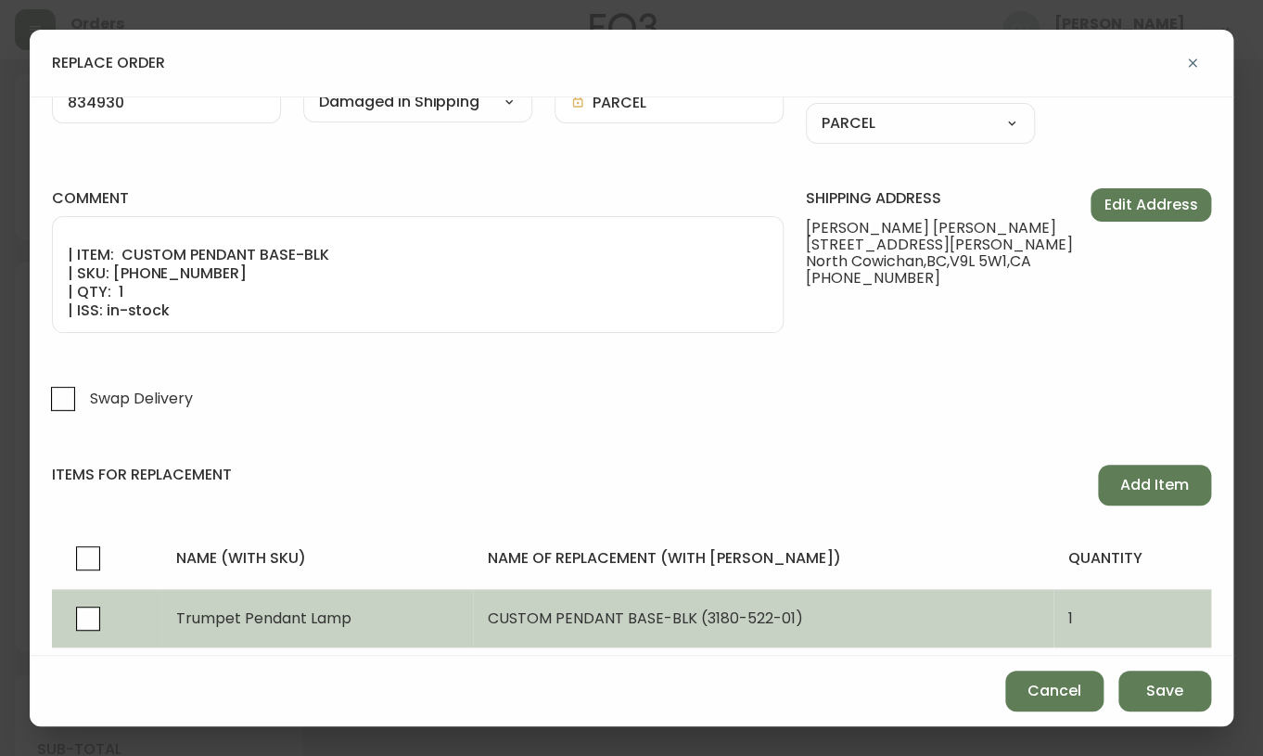
click at [646, 603] on td "CUSTOM PENDANT BASE-BLK (3180-522-01)" at bounding box center [763, 618] width 581 height 58
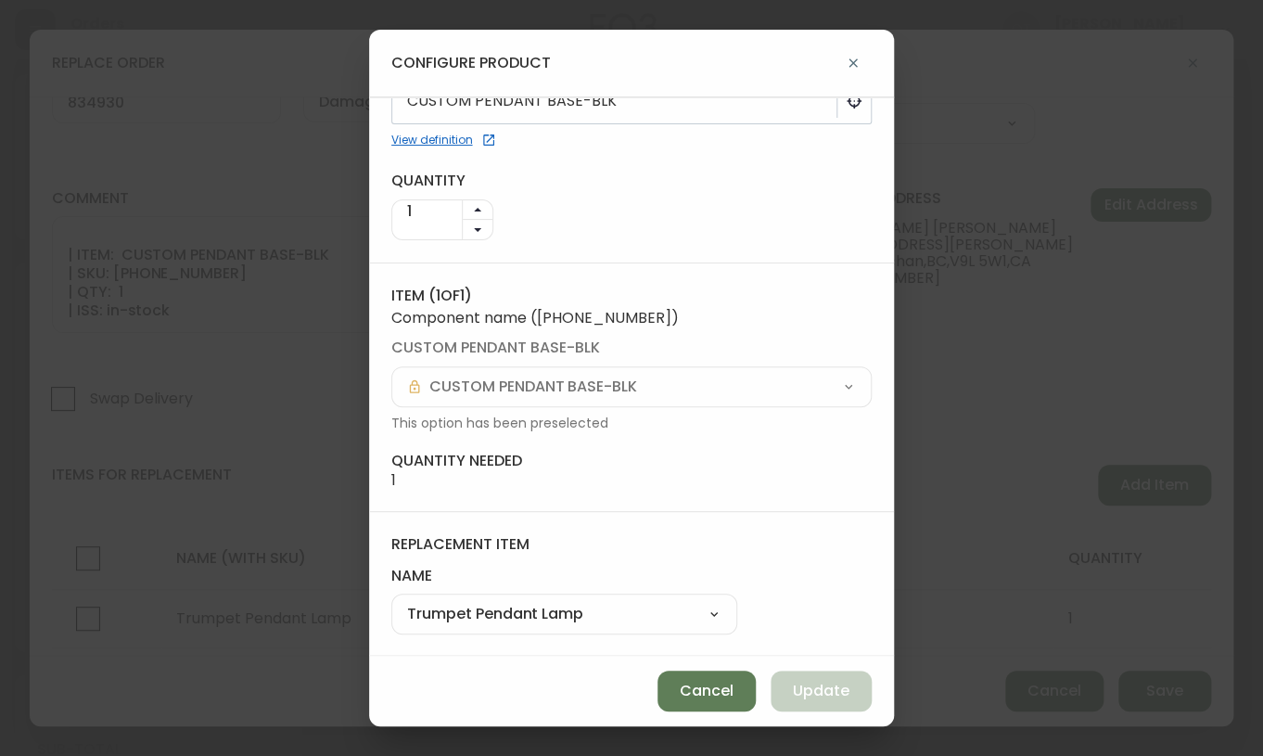
click at [574, 625] on select "Custom Wall Lamp Trumpet Pendant Lamp" at bounding box center [564, 615] width 346 height 28
select select "cmed564cb48p50162v3ikmlsq"
click at [391, 601] on select "Custom Wall Lamp Trumpet Pendant Lamp" at bounding box center [564, 615] width 346 height 28
click at [816, 696] on span "Update" at bounding box center [821, 691] width 57 height 20
type input "Trumpet Pendant Lamp"
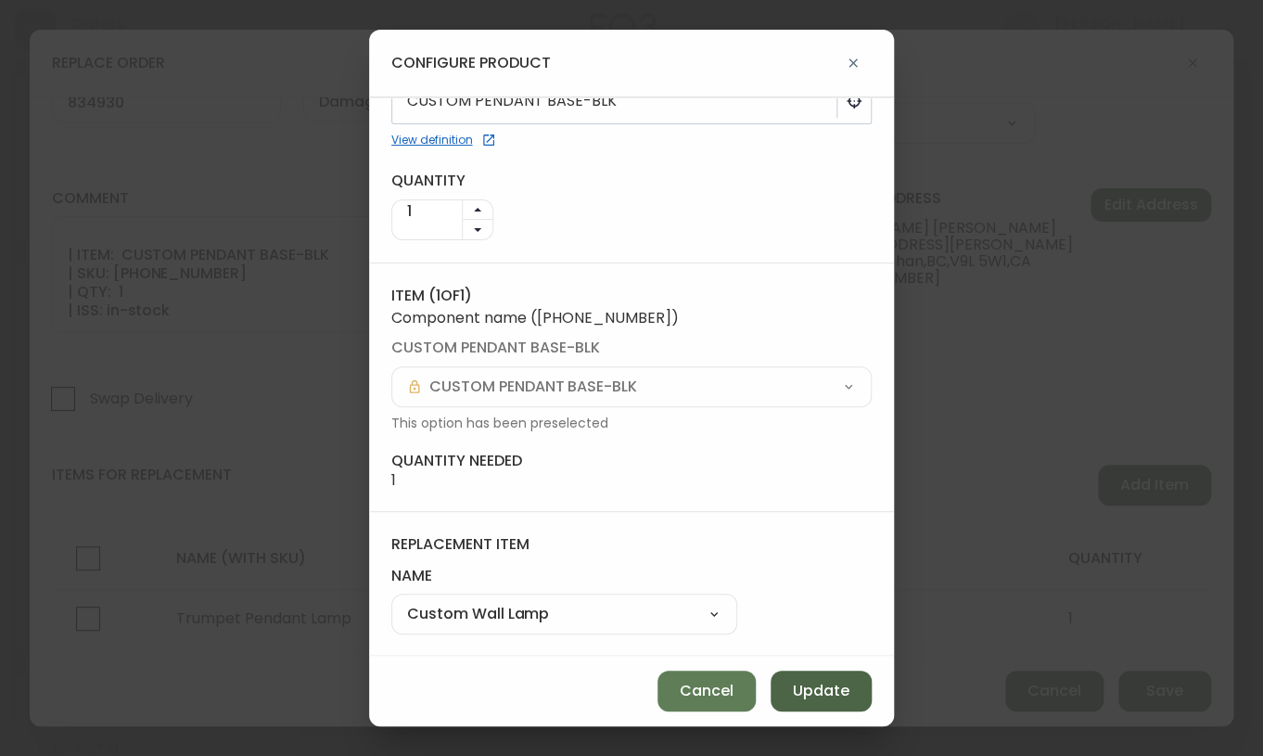
select select "cmed564cb48p60162mhvyk48t"
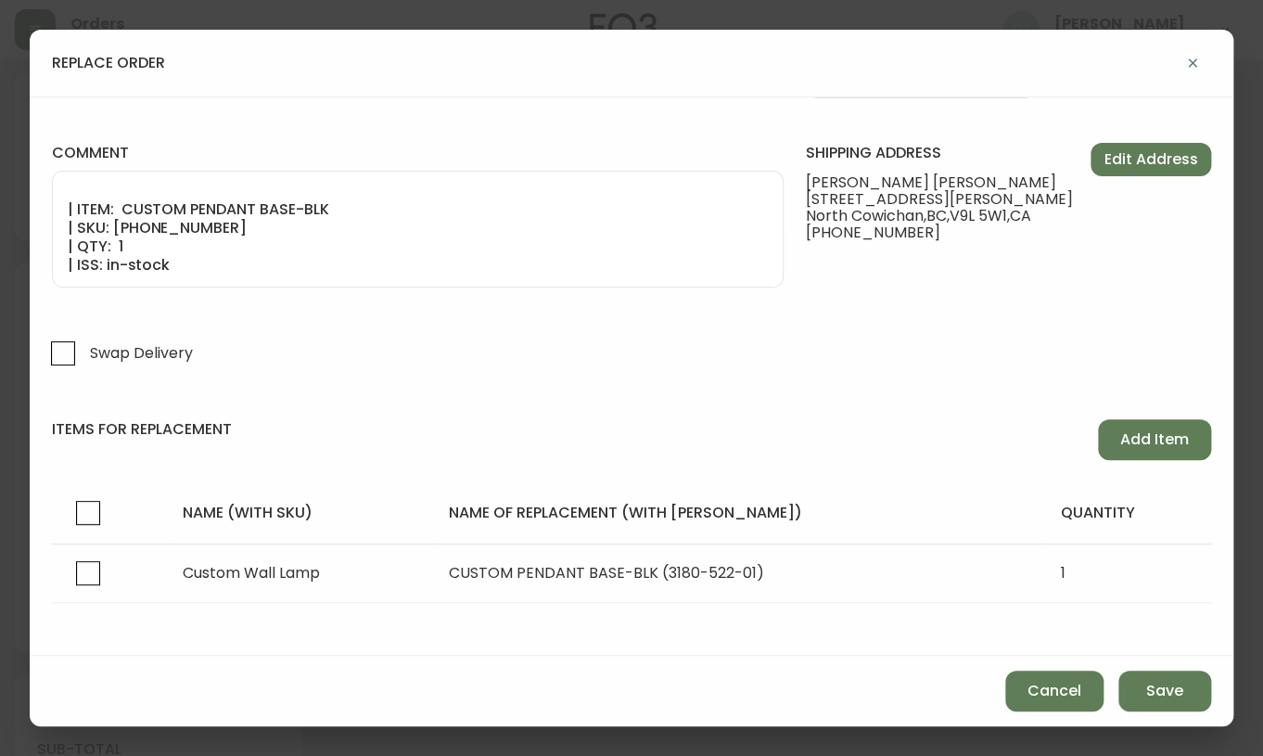
scroll to position [124, 0]
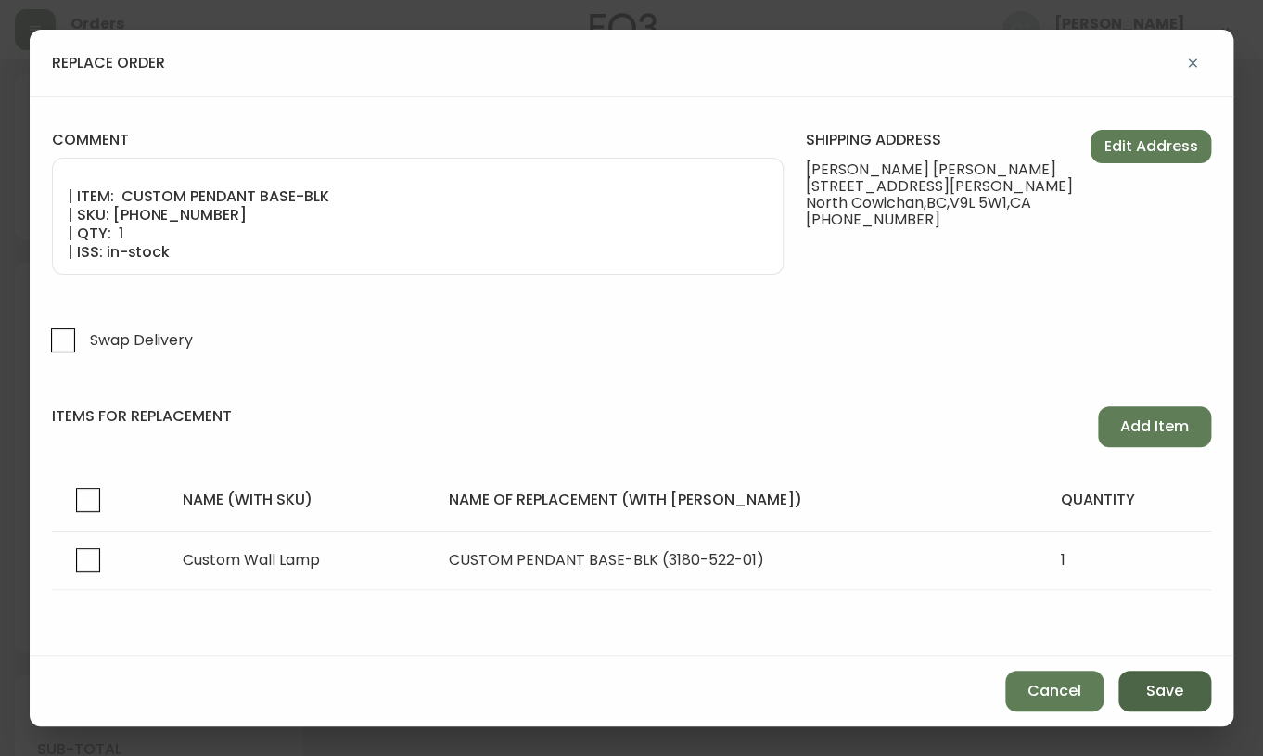
click at [1158, 689] on span "Save" at bounding box center [1164, 691] width 37 height 20
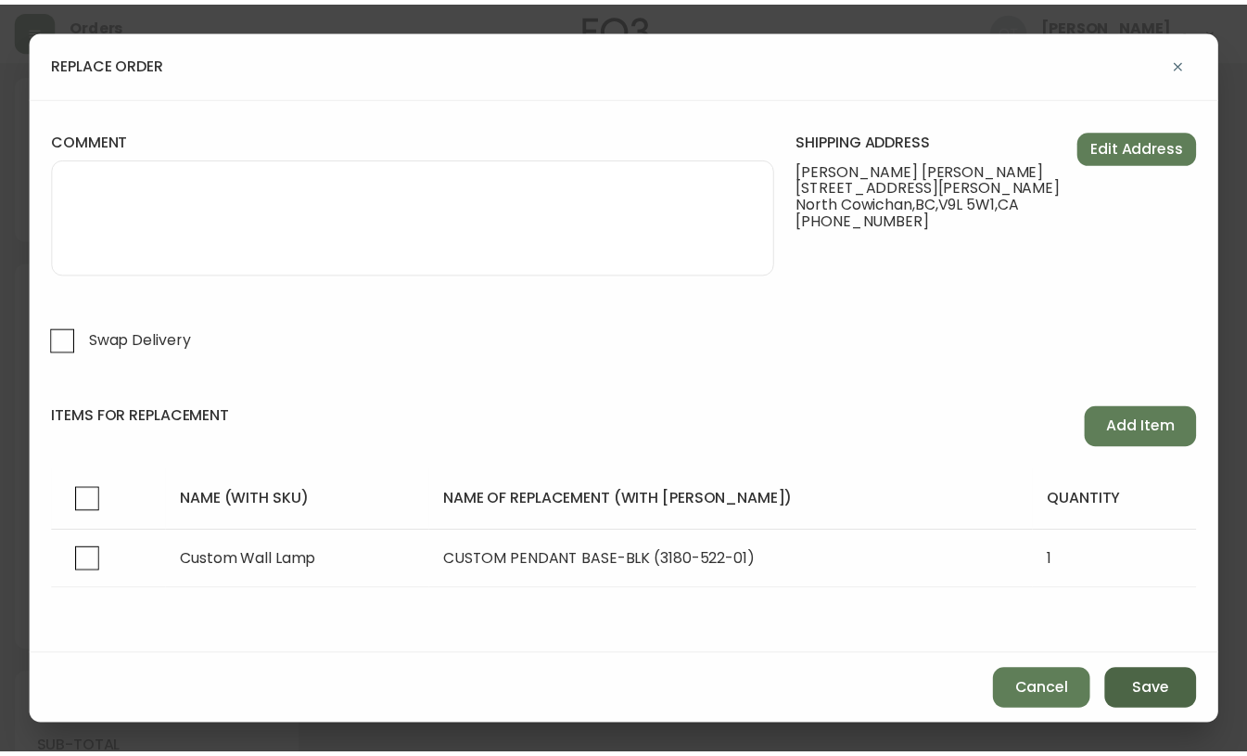
scroll to position [66, 0]
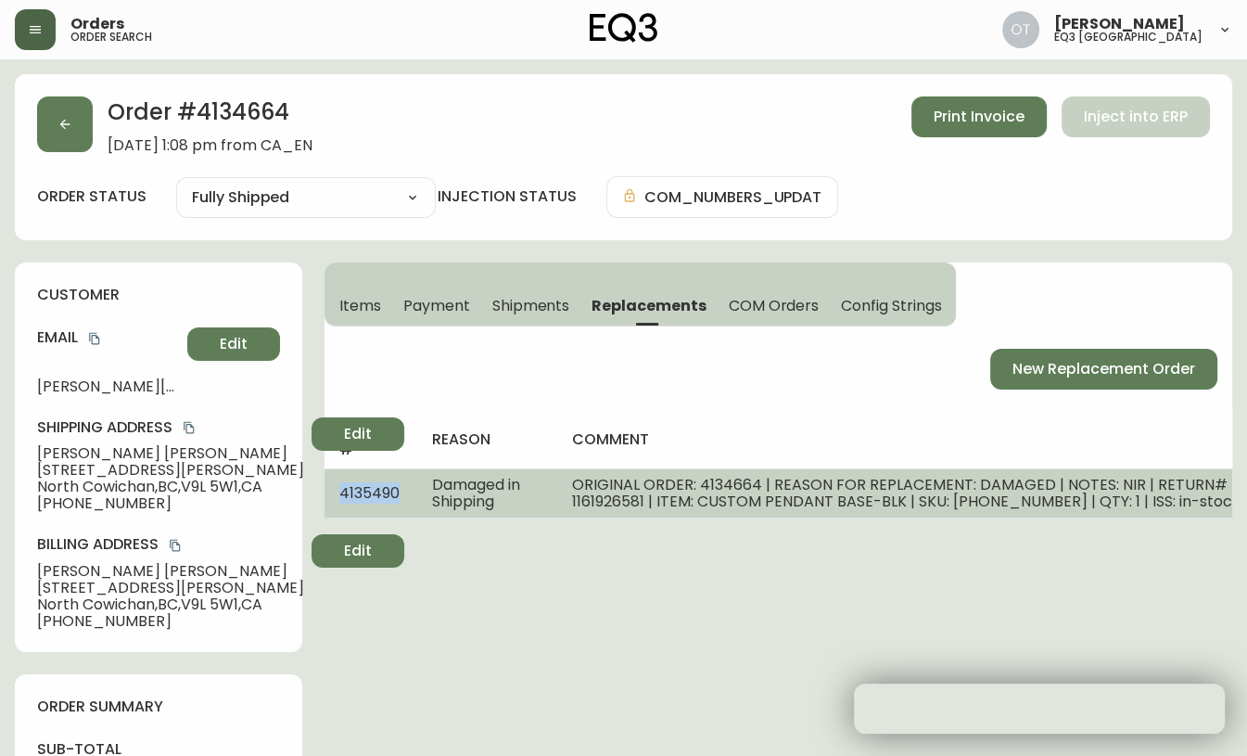
drag, startPoint x: 338, startPoint y: 490, endPoint x: 401, endPoint y: 496, distance: 62.5
click at [401, 496] on td "4135490" at bounding box center [371, 492] width 93 height 49
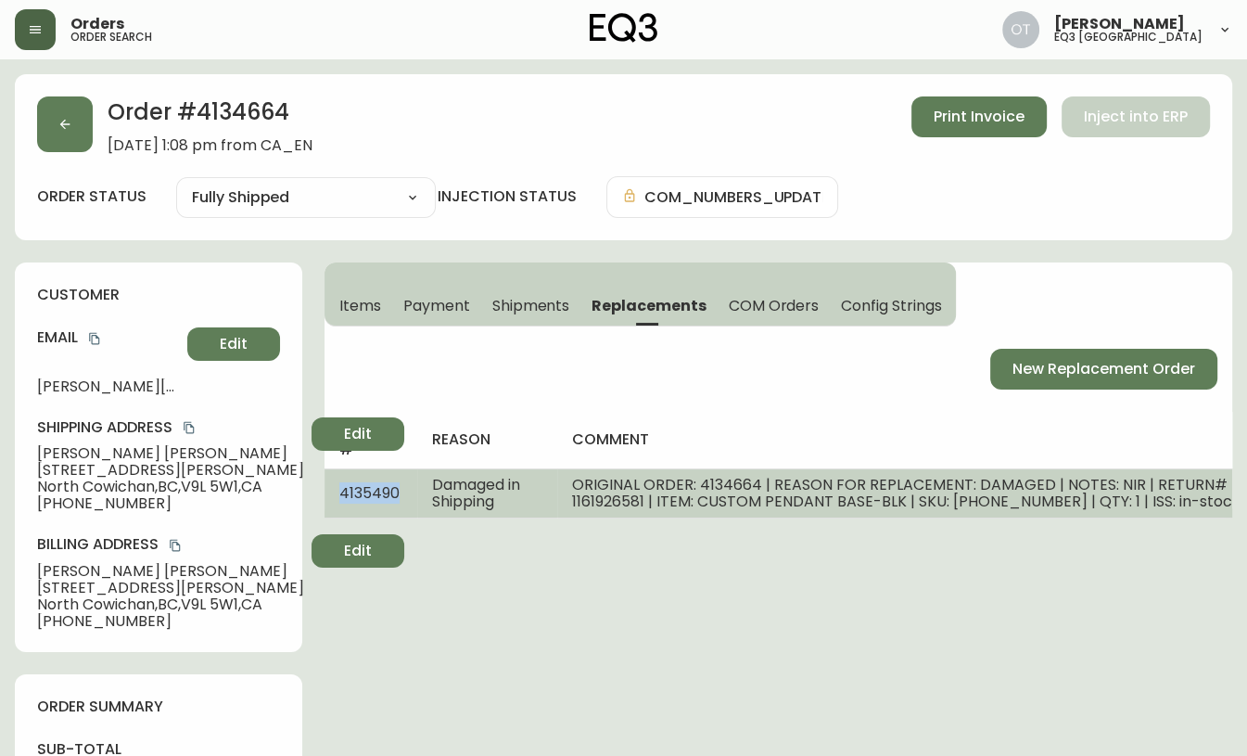
copy span "4135490"
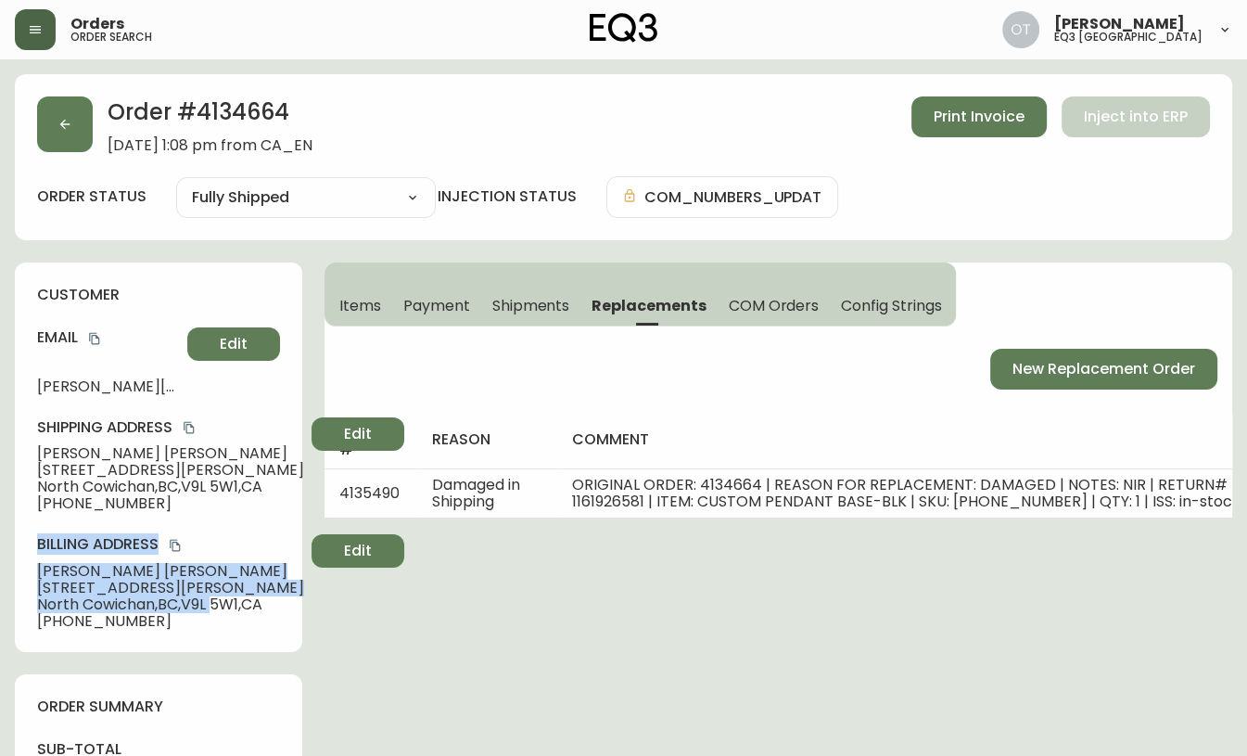
drag, startPoint x: 222, startPoint y: 649, endPoint x: 283, endPoint y: 444, distance: 213.9
click at [283, 444] on div "customer Email [PERSON_NAME][EMAIL_ADDRESS][DOMAIN_NAME] Edit Shipping Address …" at bounding box center [158, 457] width 287 height 390
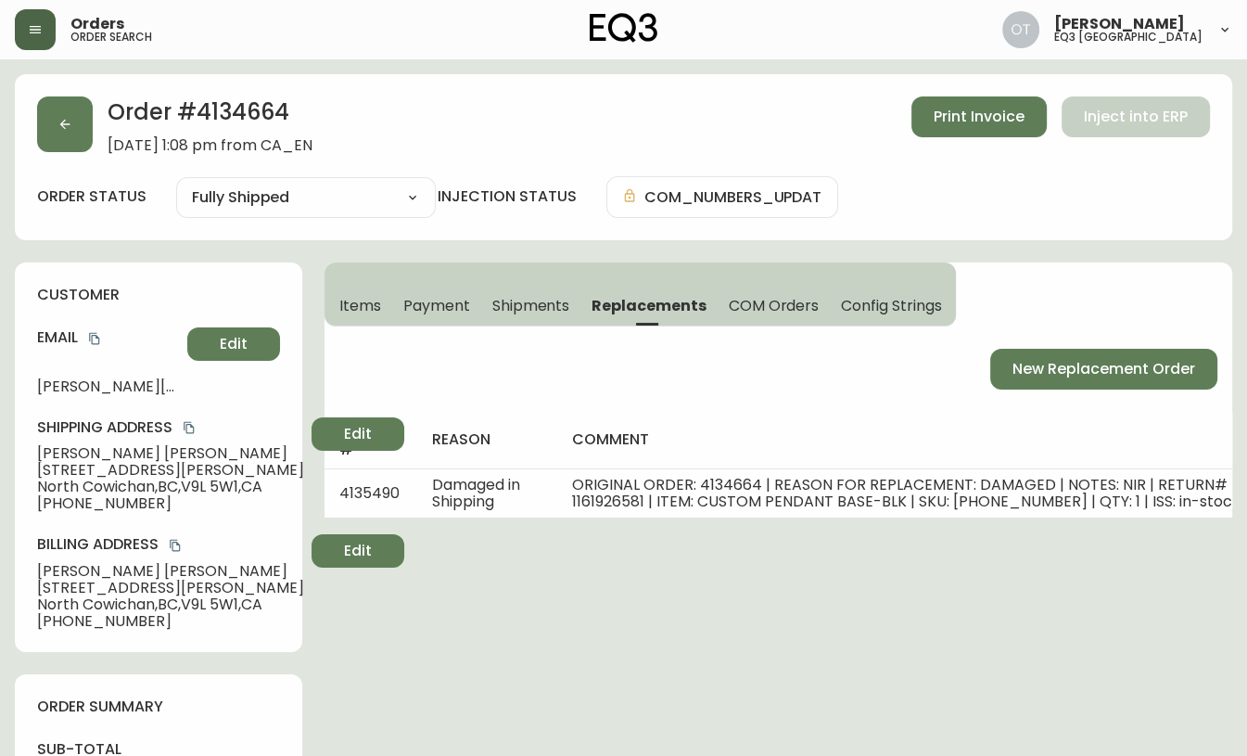
click at [283, 444] on div "customer Email [PERSON_NAME][EMAIL_ADDRESS][DOMAIN_NAME] Edit Shipping Address …" at bounding box center [158, 457] width 287 height 390
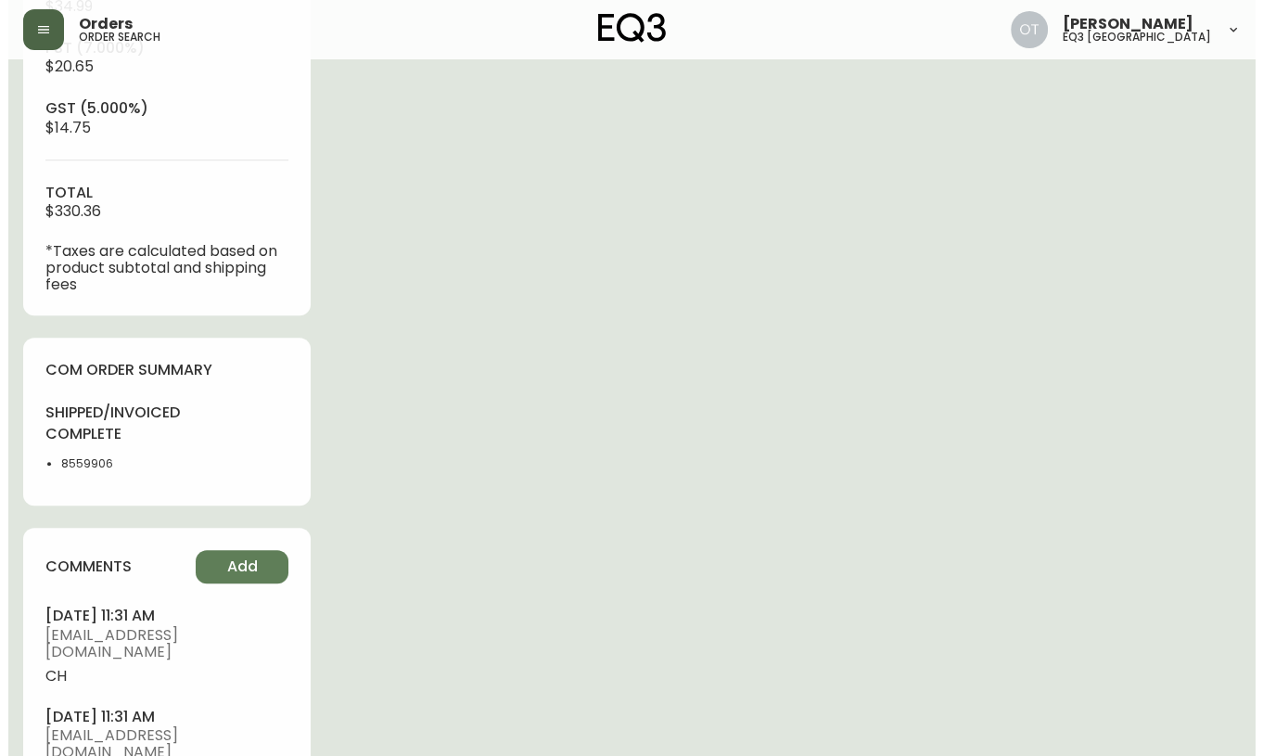
scroll to position [828, 0]
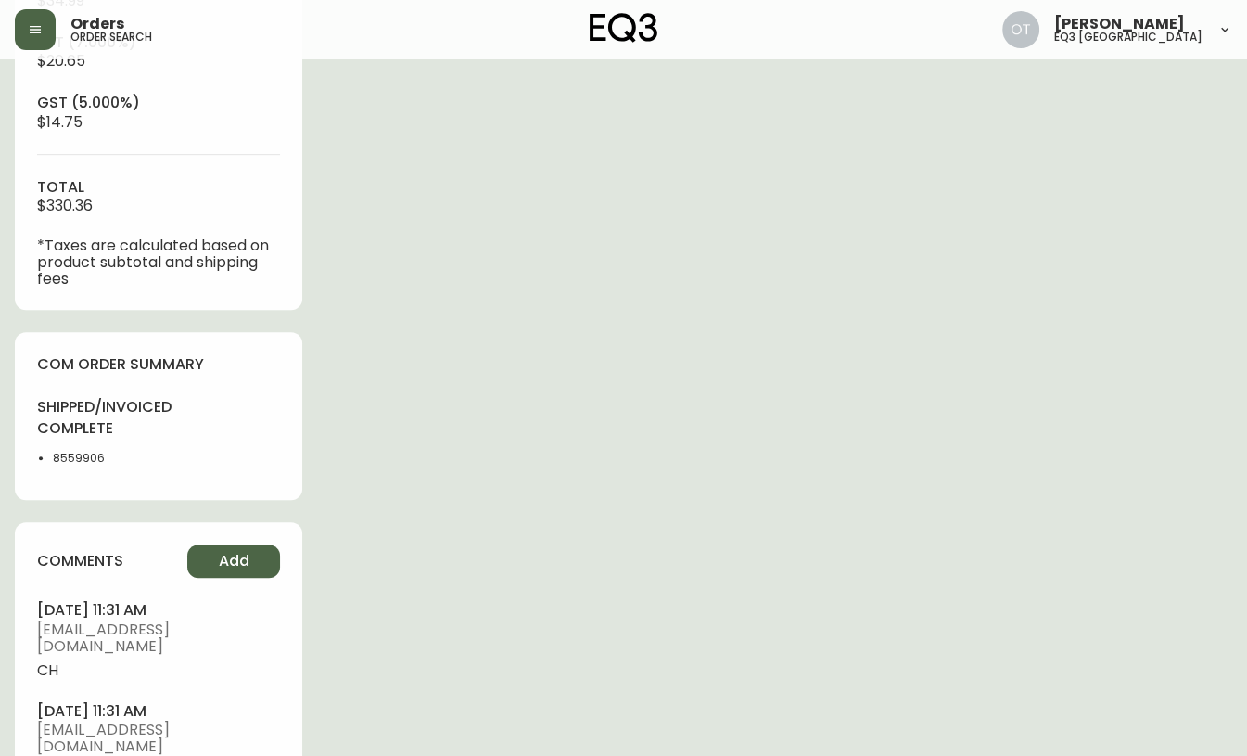
click at [238, 571] on span "Add" at bounding box center [234, 561] width 31 height 20
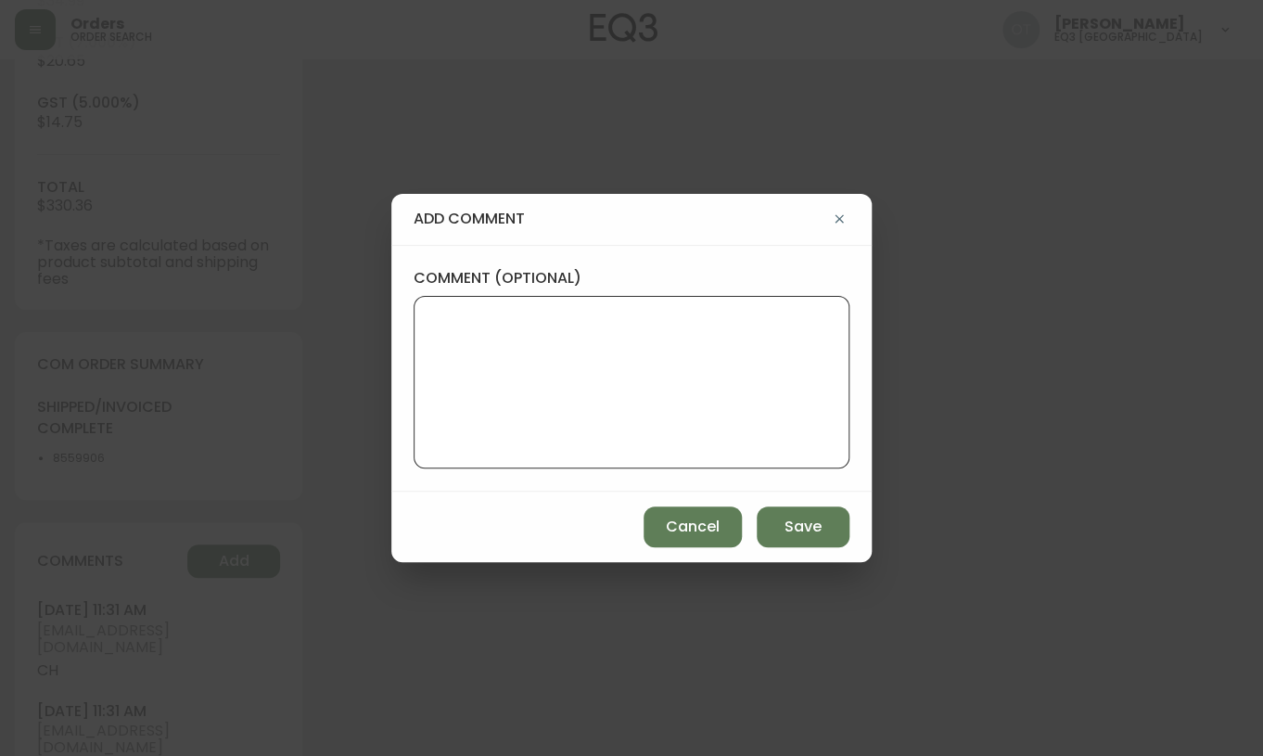
click at [474, 336] on textarea "comment (optional)" at bounding box center [631, 382] width 404 height 148
paste textarea "Ticket #834930 REPLACEMENT PO: 4135490 *COM will be available in AS400 and in t…"
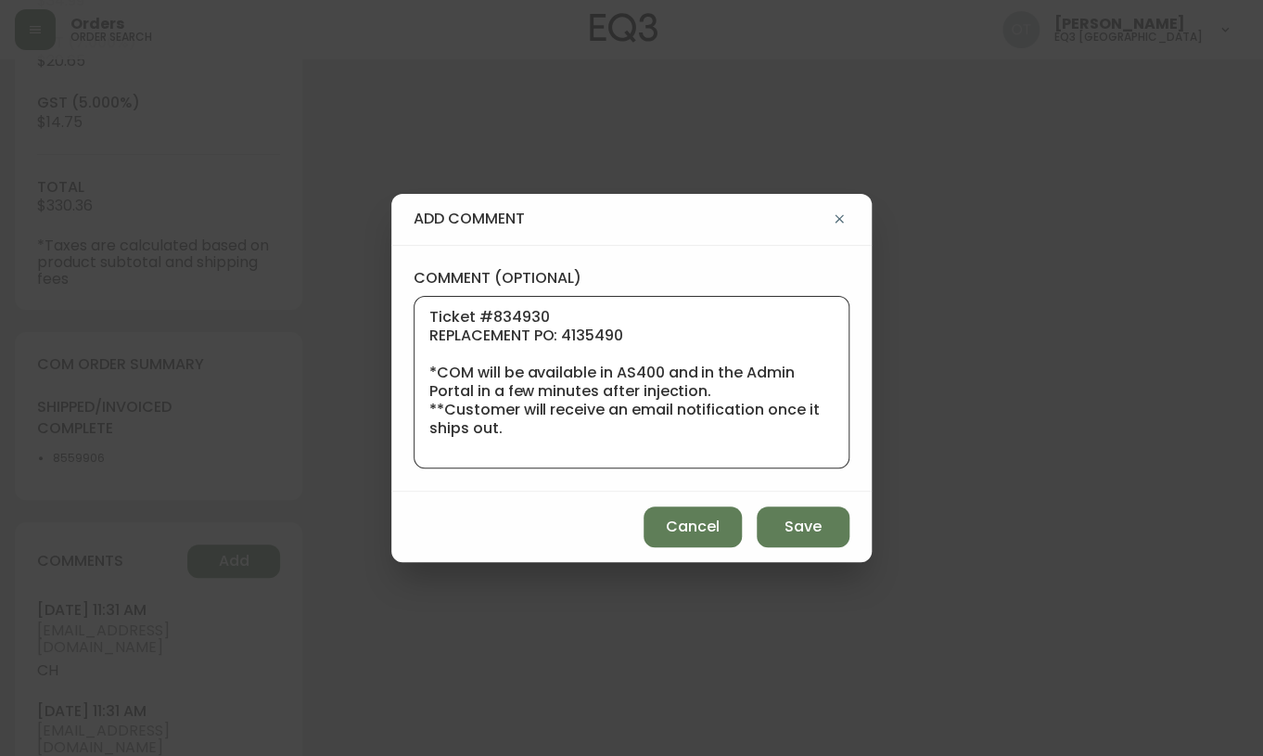
scroll to position [204, 0]
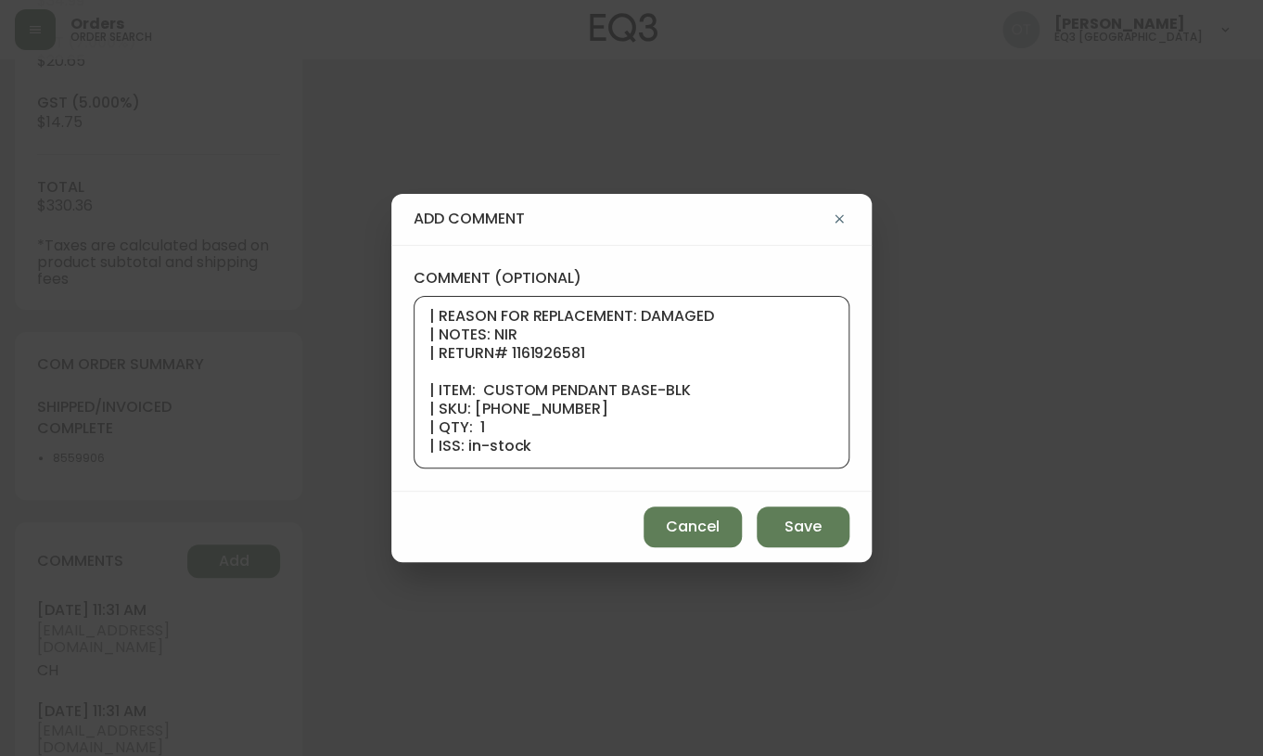
click at [446, 360] on textarea "Ticket #834930 REPLACEMENT PO: 4135490 *COM will be available in AS400 and in t…" at bounding box center [631, 382] width 404 height 148
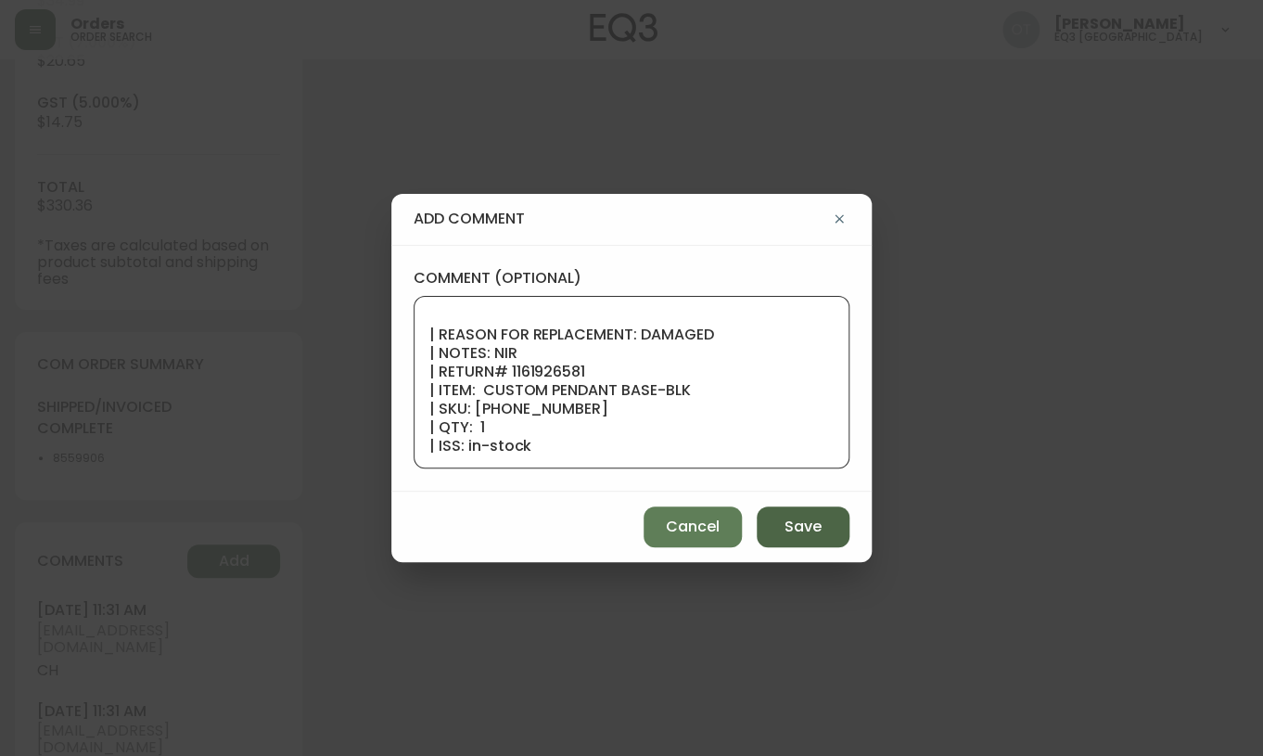
type textarea "Ticket #834930 REPLACEMENT PO: 4135490 *COM will be available in AS400 and in t…"
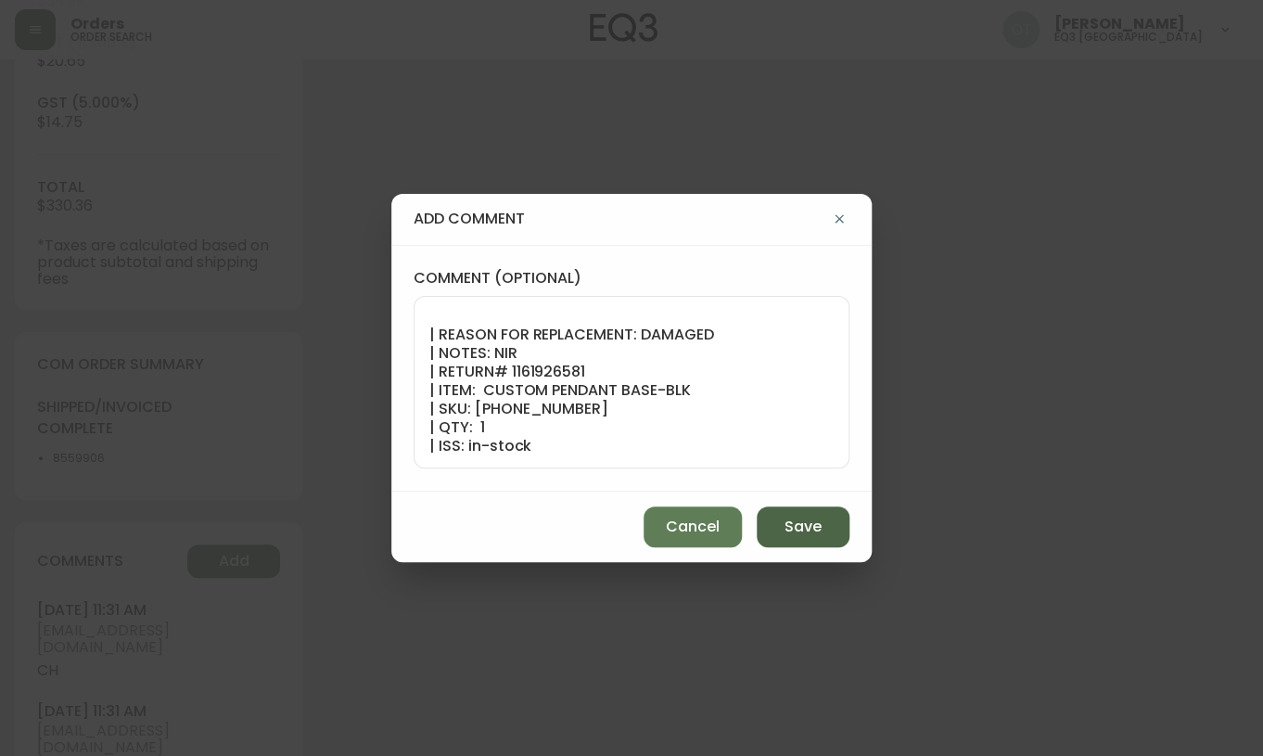
click at [766, 521] on button "Save" at bounding box center [803, 526] width 93 height 41
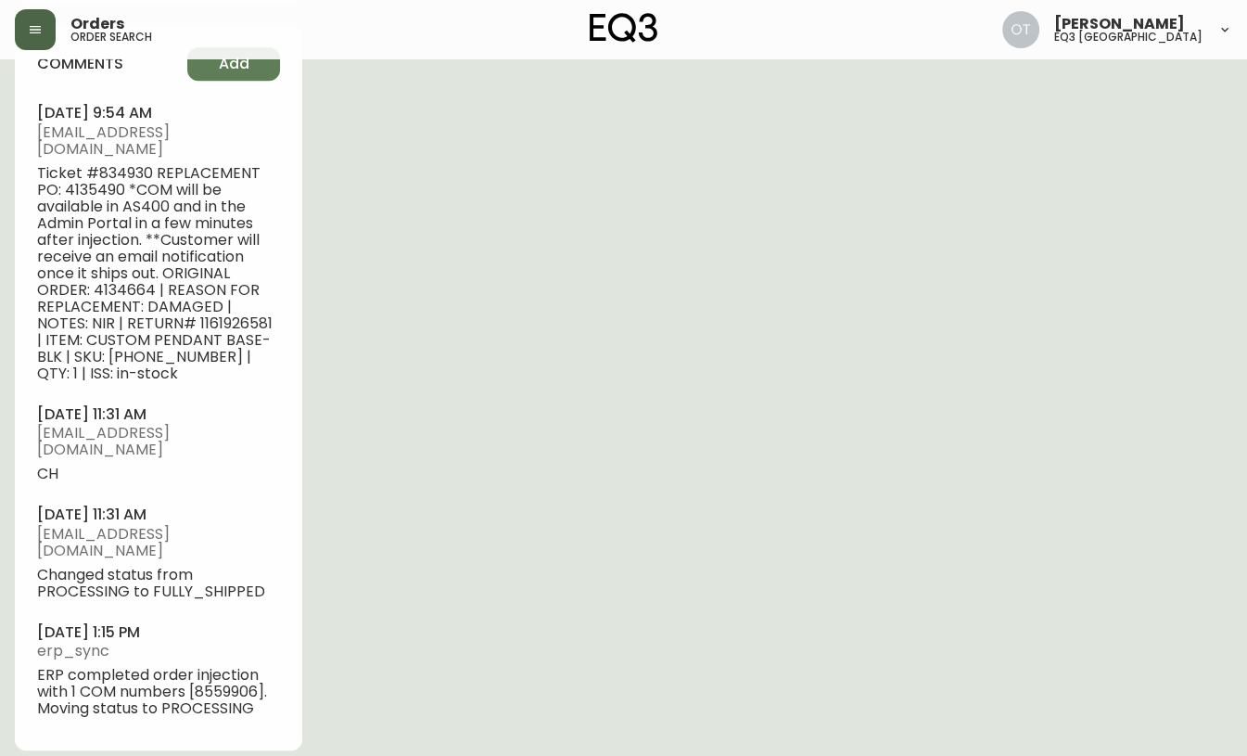
scroll to position [1328, 0]
click at [256, 630] on h4 "[DATE] 1:15 pm" at bounding box center [158, 629] width 243 height 20
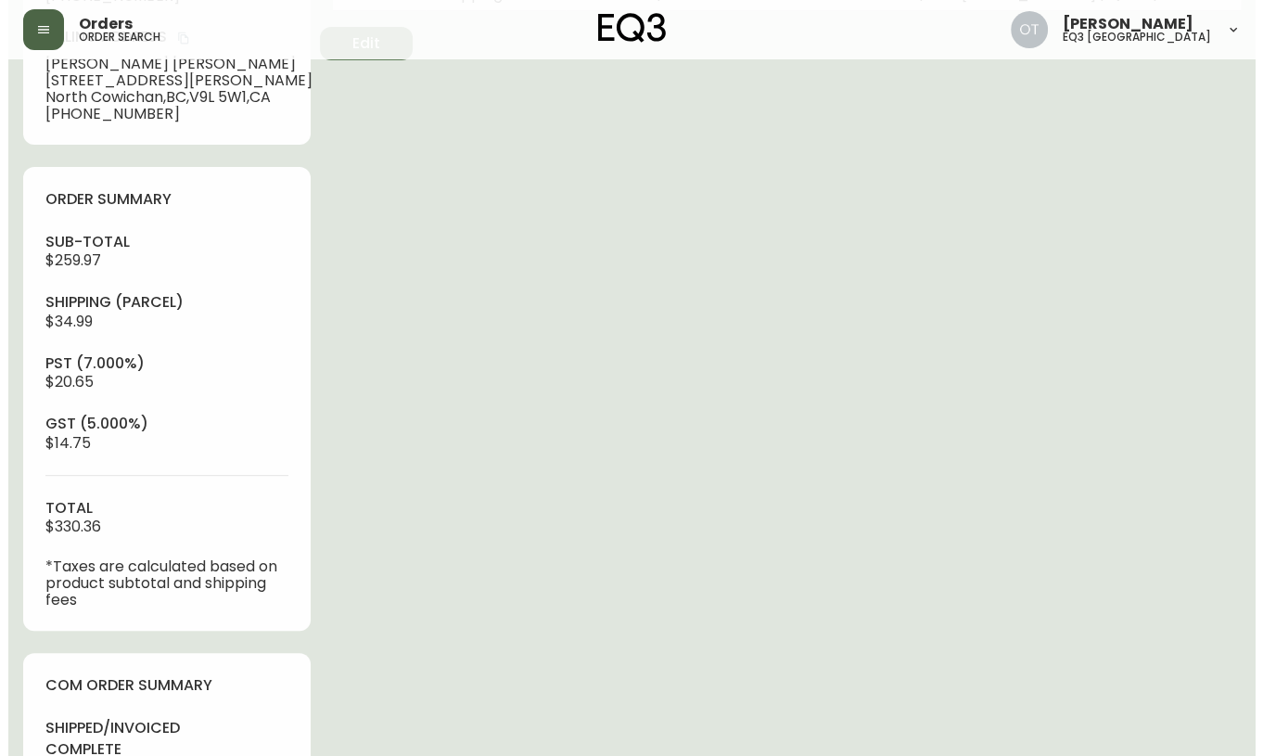
scroll to position [0, 0]
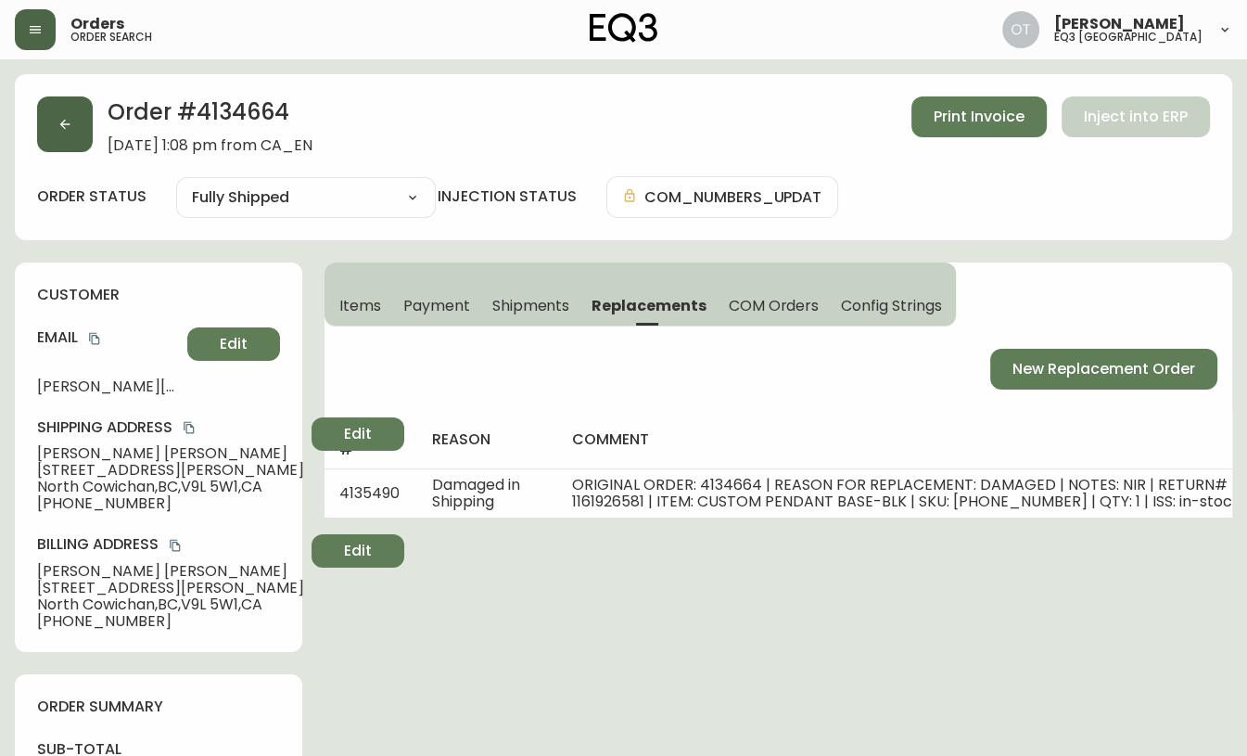
click at [40, 127] on button "button" at bounding box center [65, 124] width 56 height 56
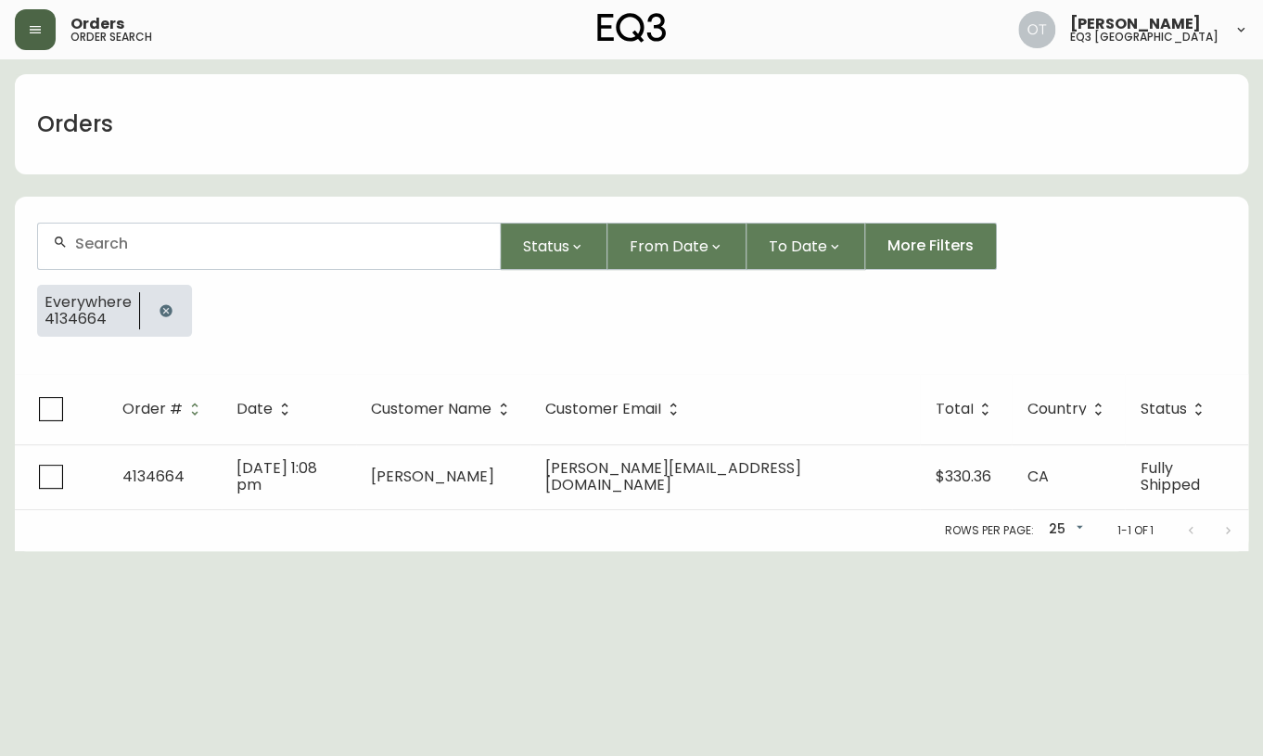
click at [140, 224] on div at bounding box center [269, 246] width 462 height 45
paste input "4134681"
type input "4134681"
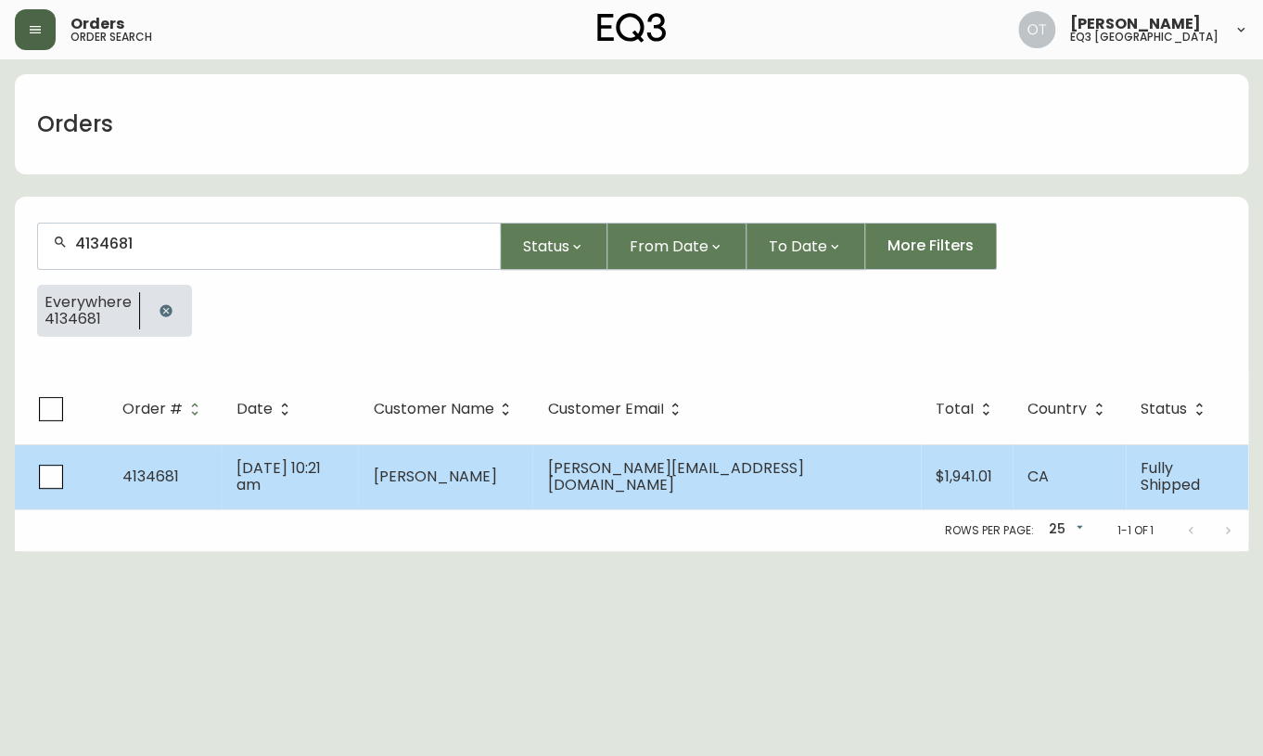
click at [180, 479] on td "4134681" at bounding box center [165, 476] width 114 height 65
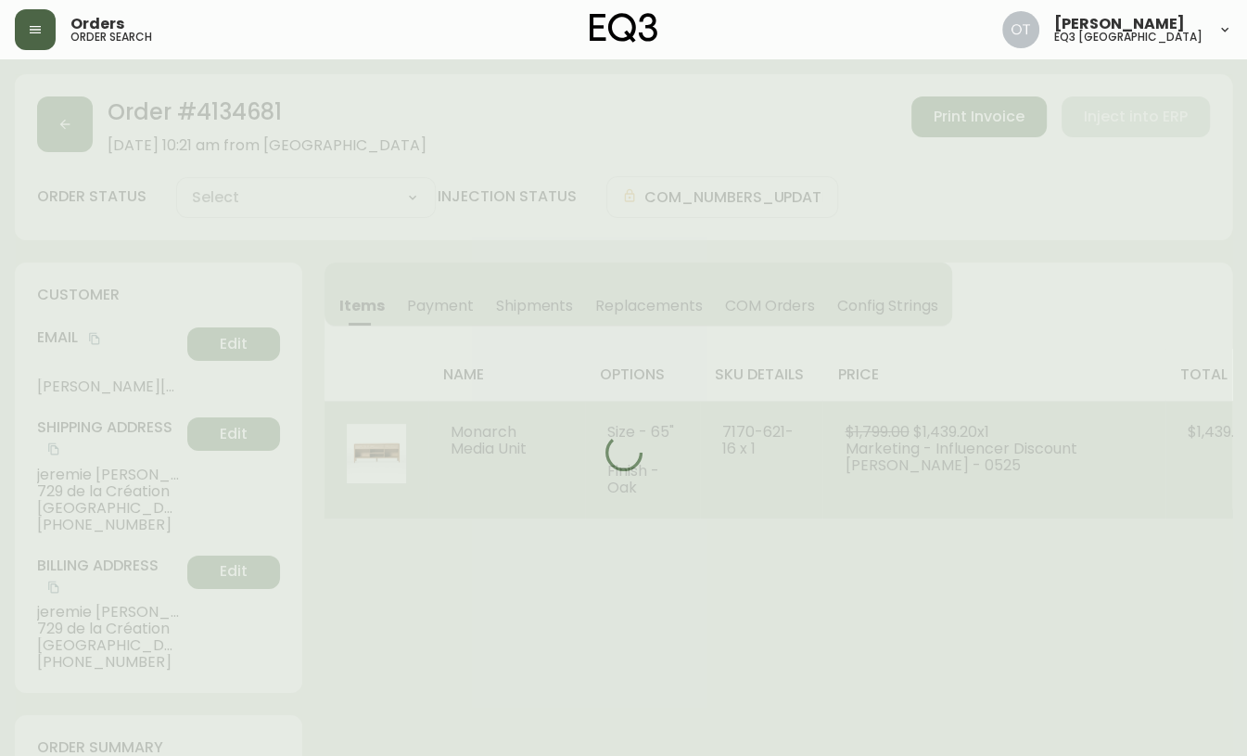
type input "Fully Shipped"
select select "FULLY_SHIPPED"
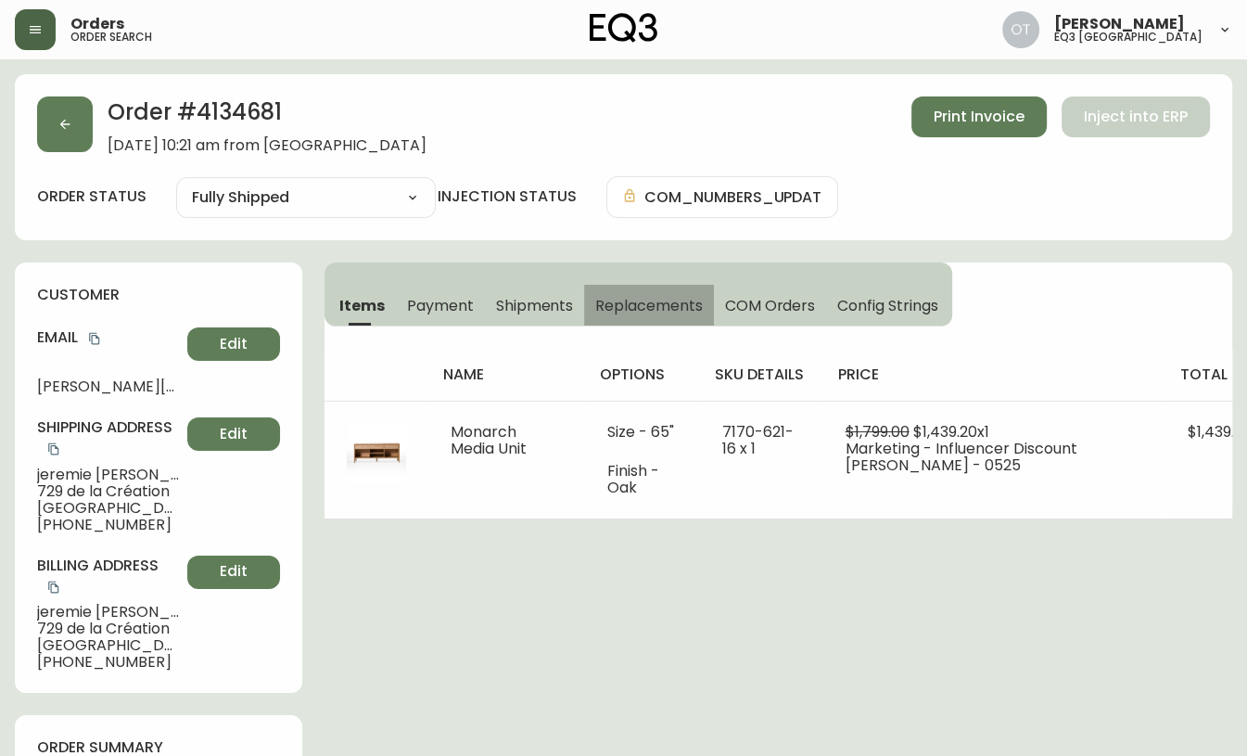
click at [599, 300] on span "Replacements" at bounding box center [648, 305] width 107 height 19
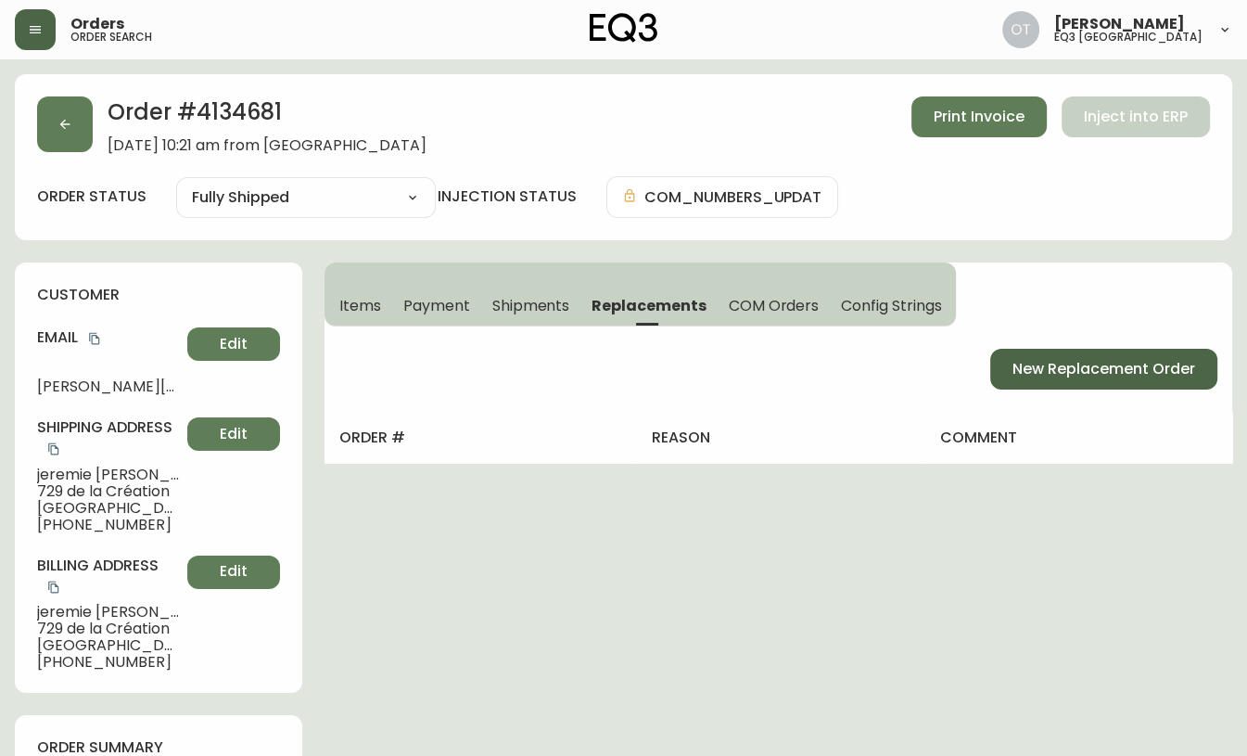
click at [1061, 355] on button "New Replacement Order" at bounding box center [1103, 369] width 227 height 41
select select "FREIGHT"
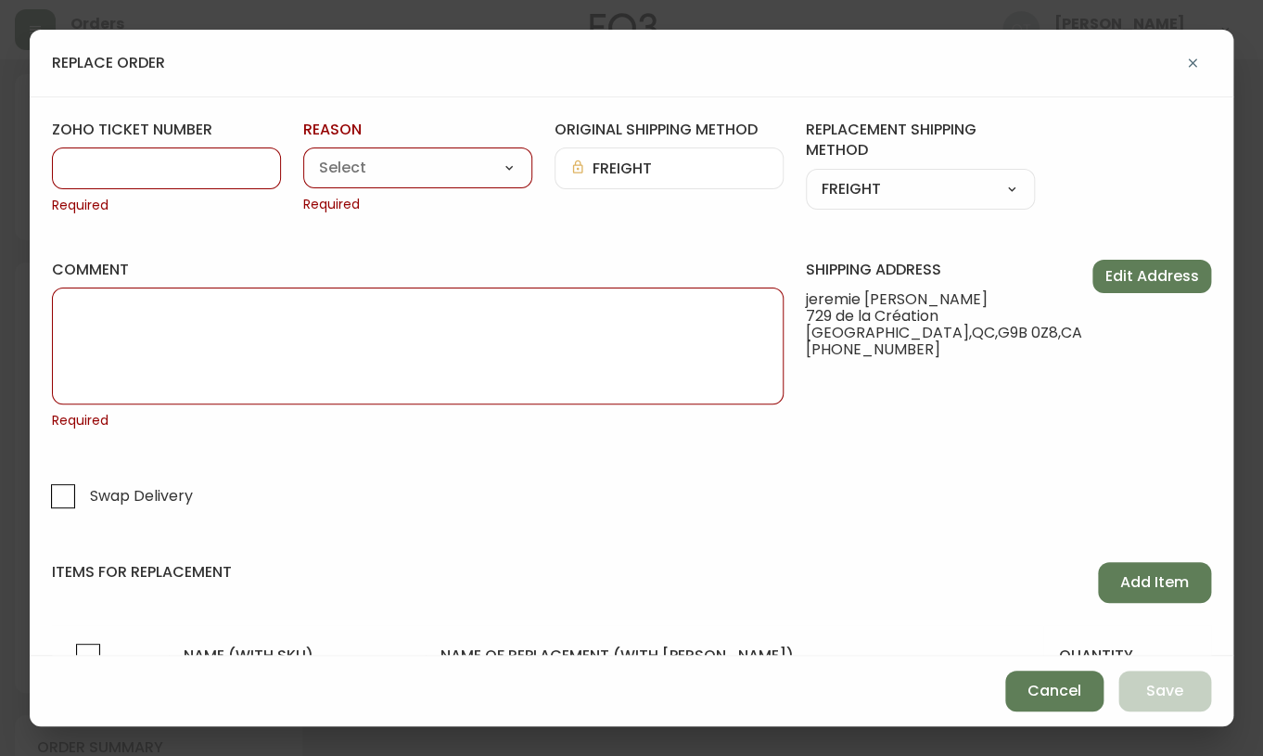
paste input "#831903"
click at [216, 172] on input "#831903" at bounding box center [167, 169] width 198 height 18
click at [85, 169] on input "#831903" at bounding box center [167, 169] width 198 height 18
type input "831903"
click at [397, 172] on select "Customer Related Damaged in Shipping Lost in Transit or Missing Order Manufactu…" at bounding box center [417, 169] width 229 height 28
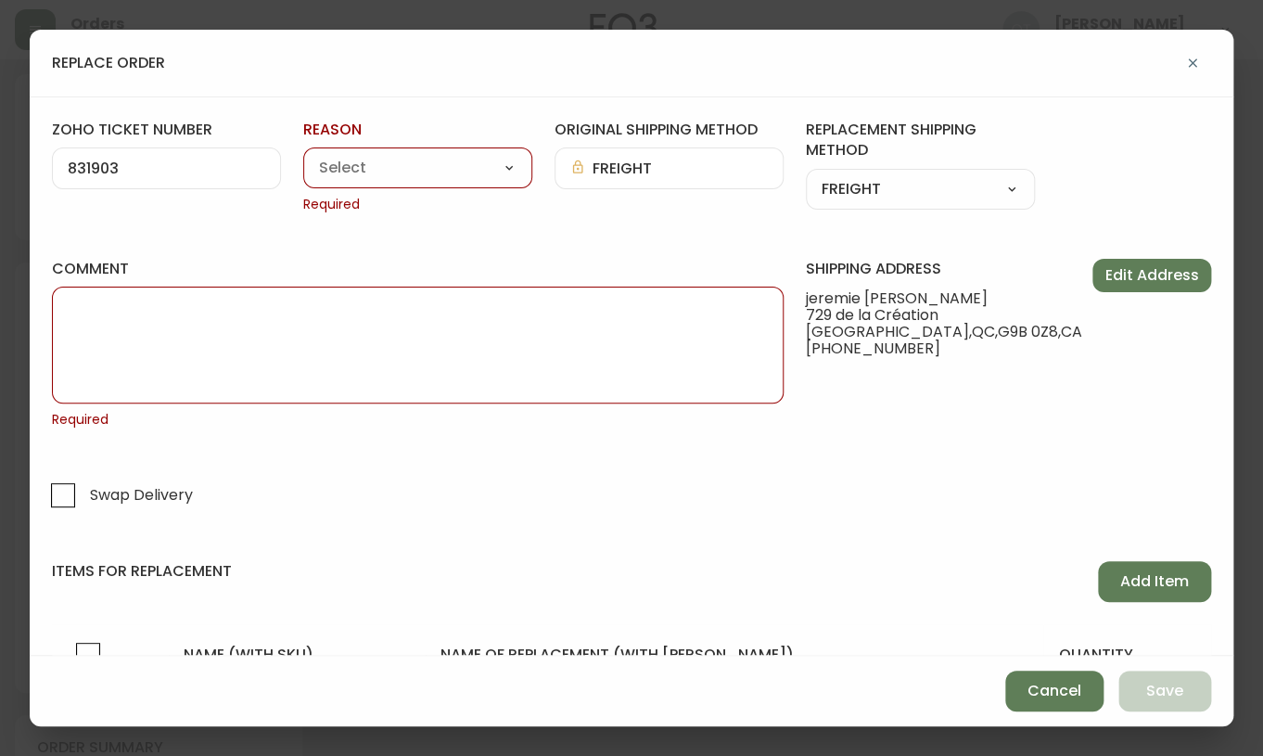
select select "Damaged in Shipping"
click at [303, 155] on select "Customer Related Damaged in Shipping Lost in Transit or Missing Order Manufactu…" at bounding box center [417, 169] width 229 height 28
type input "Damaged in Shipping"
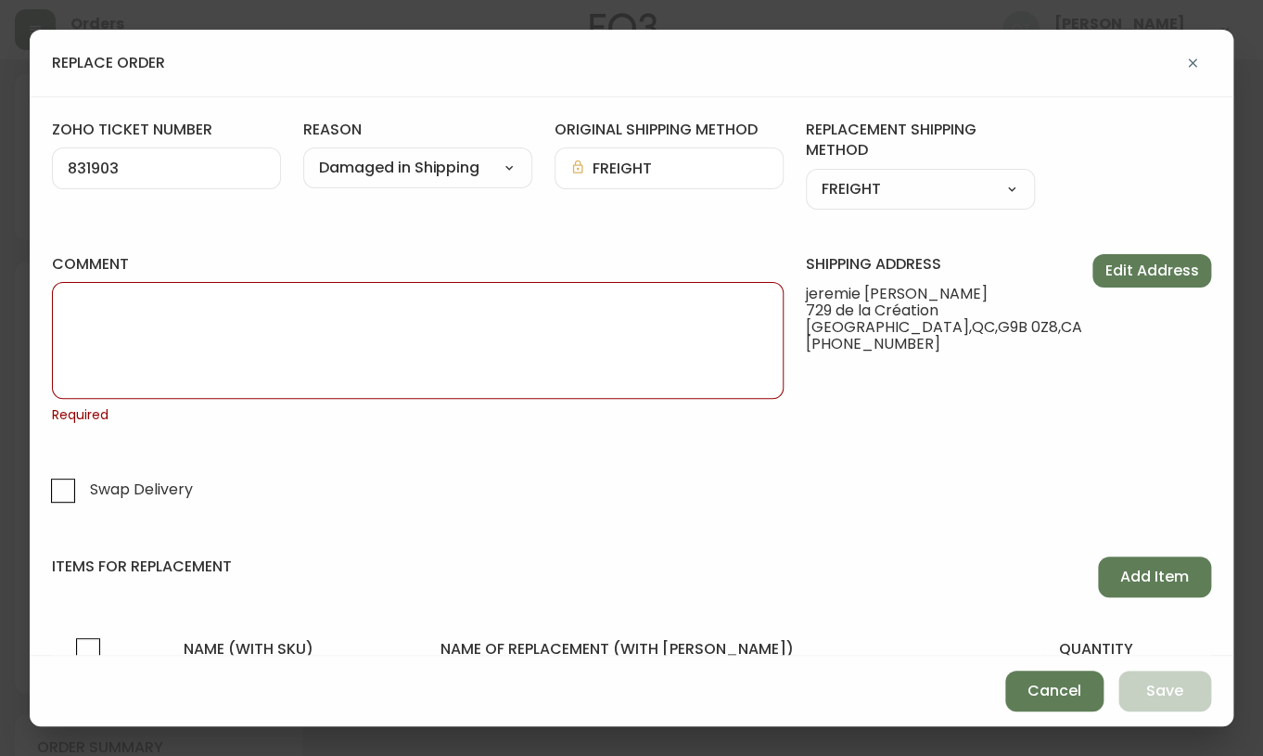
click at [507, 182] on div "Customer Related Damaged in Shipping Lost in Transit or Missing Order Manufactu…" at bounding box center [417, 167] width 229 height 41
click at [508, 171] on select "Customer Related Damaged in Shipping Lost in Transit or Missing Order Manufactu…" at bounding box center [417, 169] width 229 height 28
select select "Manufacturing Defect"
click at [303, 155] on select "Customer Related Damaged in Shipping Lost in Transit or Missing Order Manufactu…" at bounding box center [417, 169] width 229 height 28
type input "Manufacturing Defect"
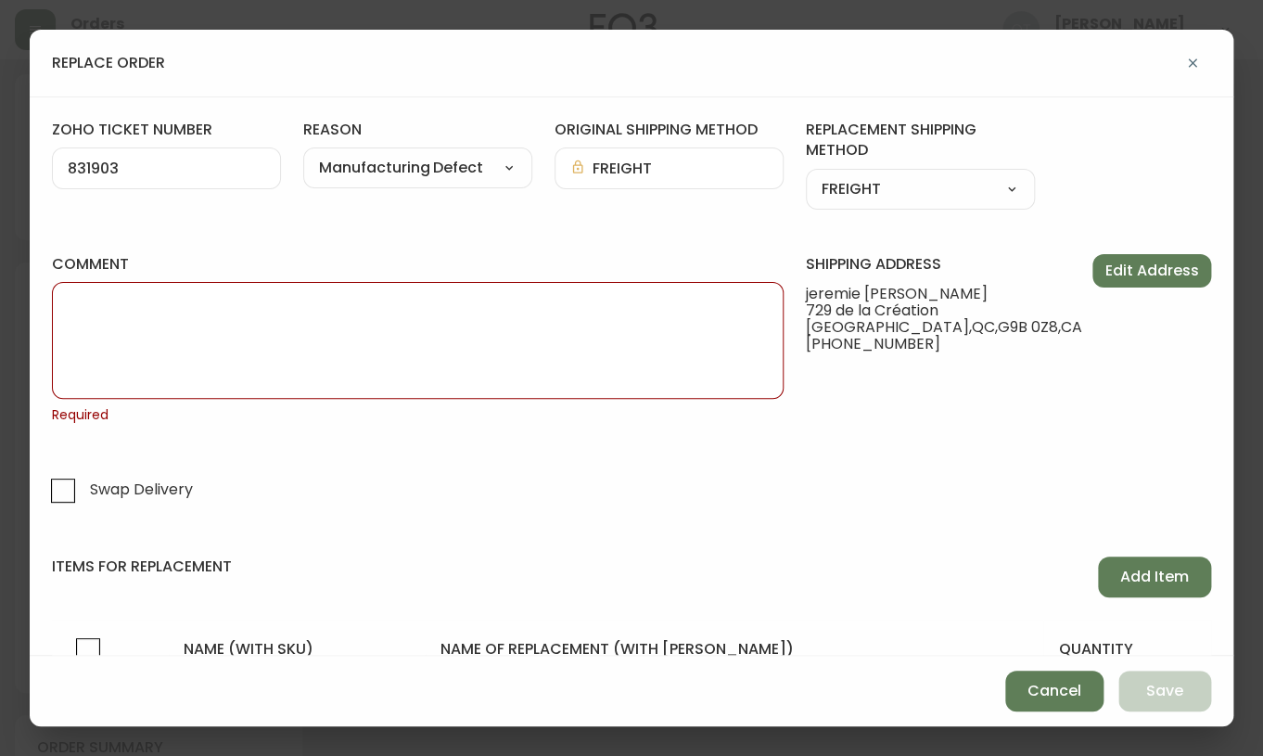
click at [523, 336] on textarea "comment" at bounding box center [418, 340] width 700 height 93
paste textarea "[PHONE_NUMBER]"
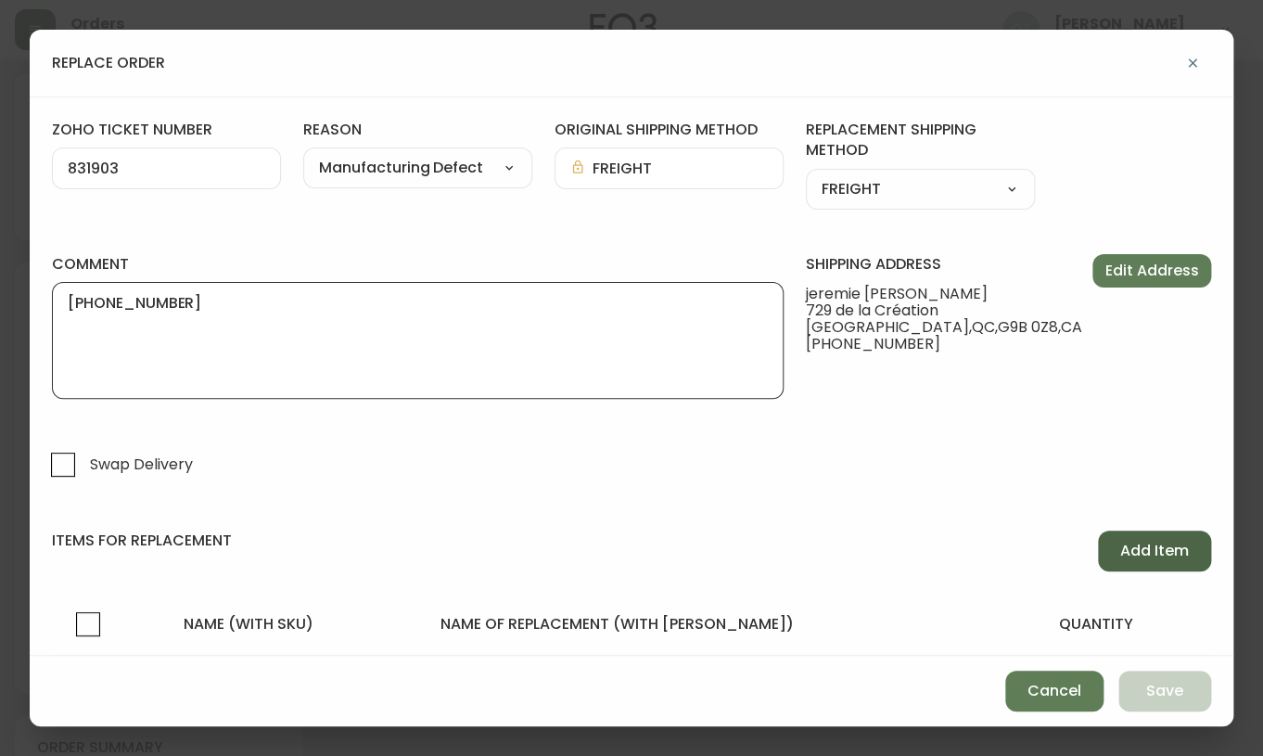
type textarea "[PHONE_NUMBER]"
click at [1128, 546] on span "Add Item" at bounding box center [1154, 551] width 69 height 20
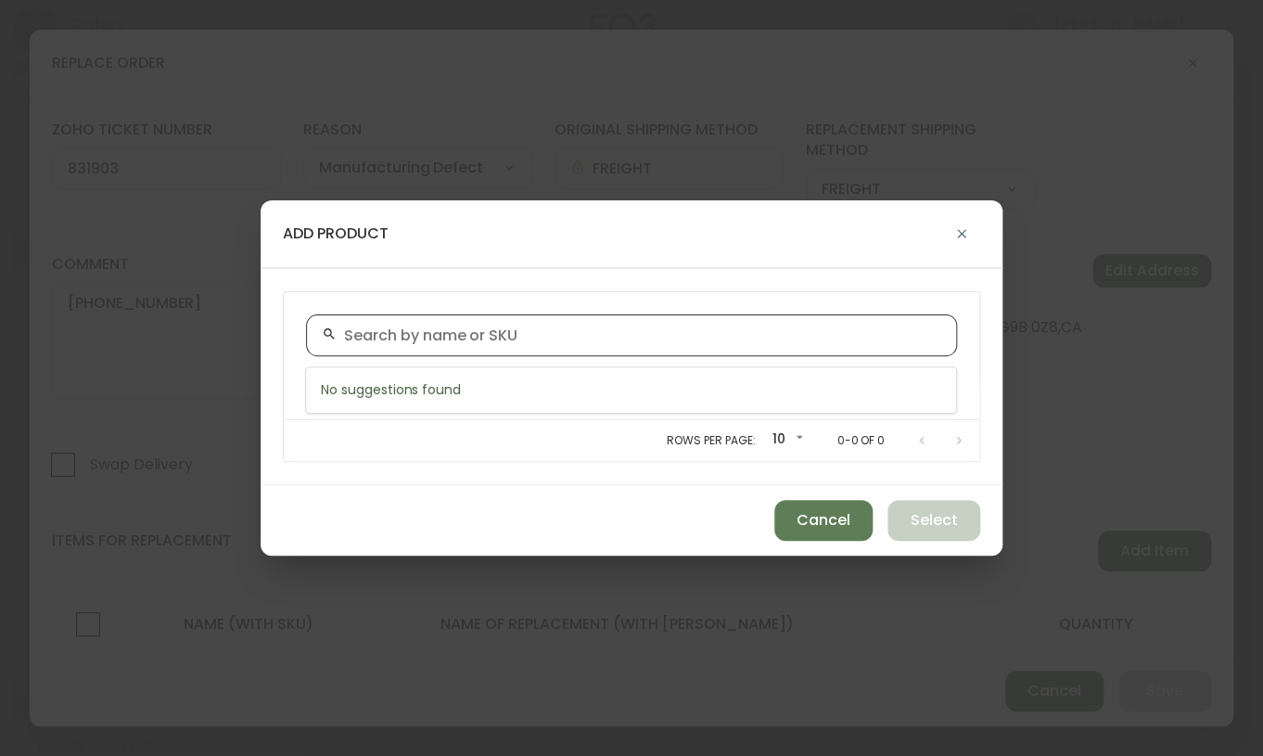
click at [398, 335] on input "text" at bounding box center [642, 335] width 597 height 18
paste input "[PHONE_NUMBER]"
type input "[PHONE_NUMBER]"
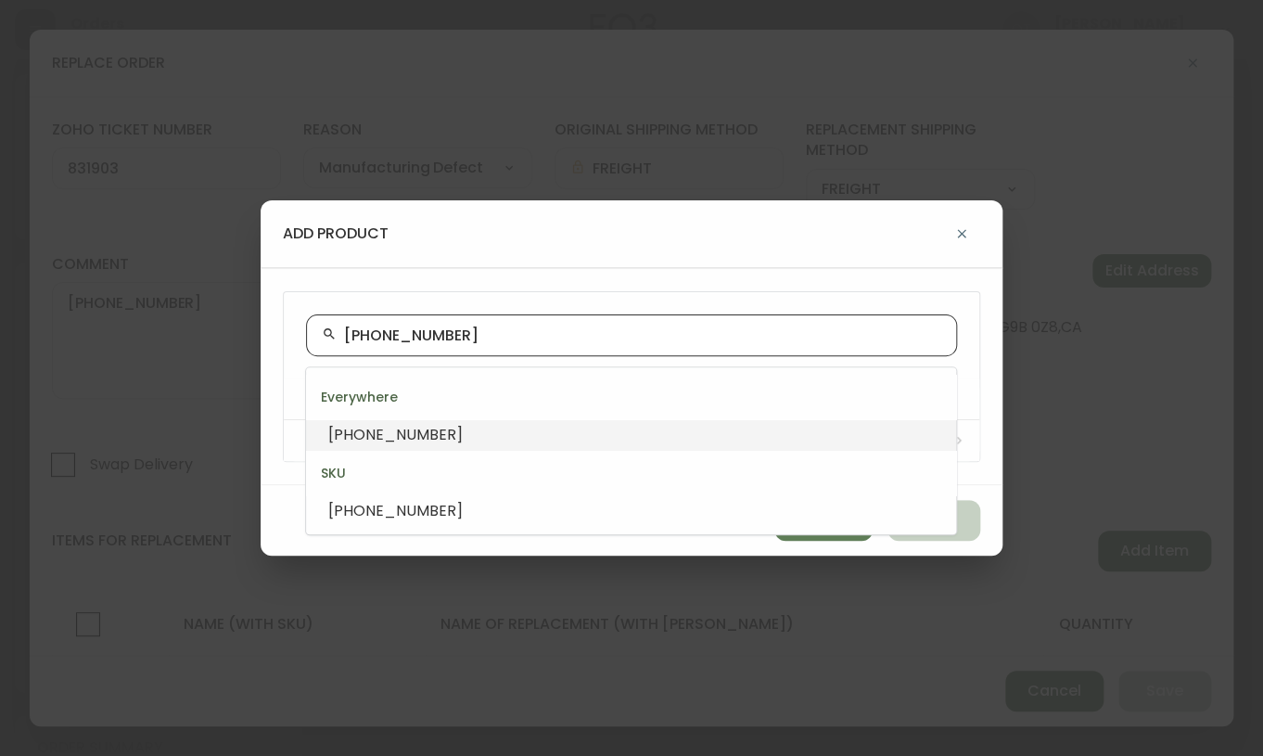
click at [418, 436] on li "[PHONE_NUMBER]" at bounding box center [631, 435] width 650 height 32
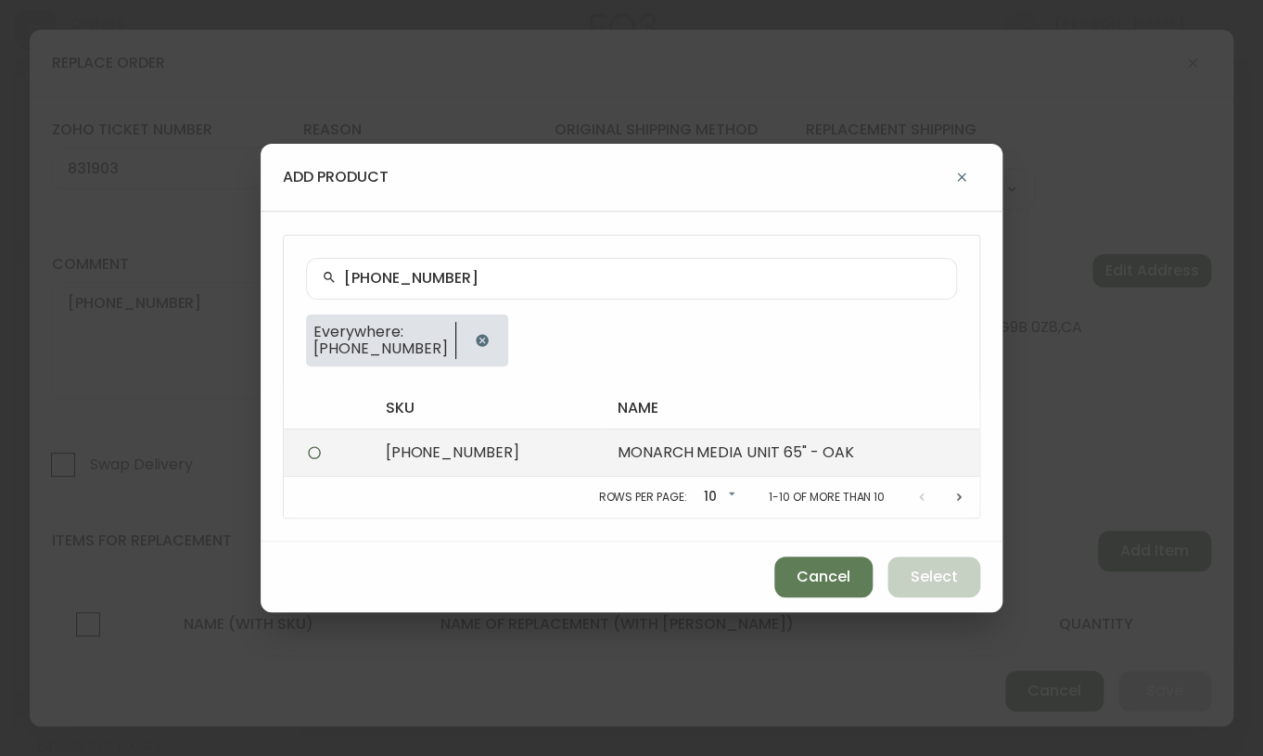
click at [428, 445] on td "[PHONE_NUMBER]" at bounding box center [487, 452] width 232 height 47
radio input "true"
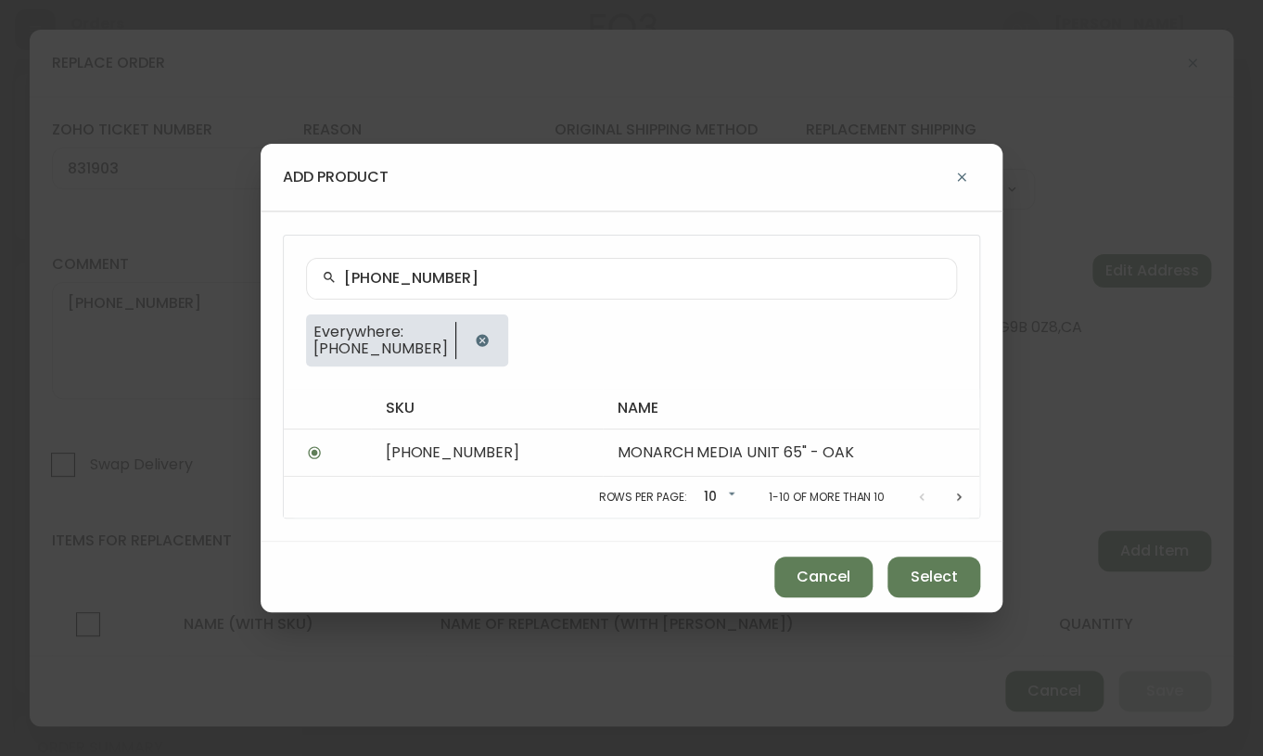
click at [977, 363] on div "[PHONE_NUMBER] Everywhere: [PHONE_NUMBER]" at bounding box center [632, 312] width 696 height 153
click at [962, 177] on icon "button" at bounding box center [961, 176] width 8 height 8
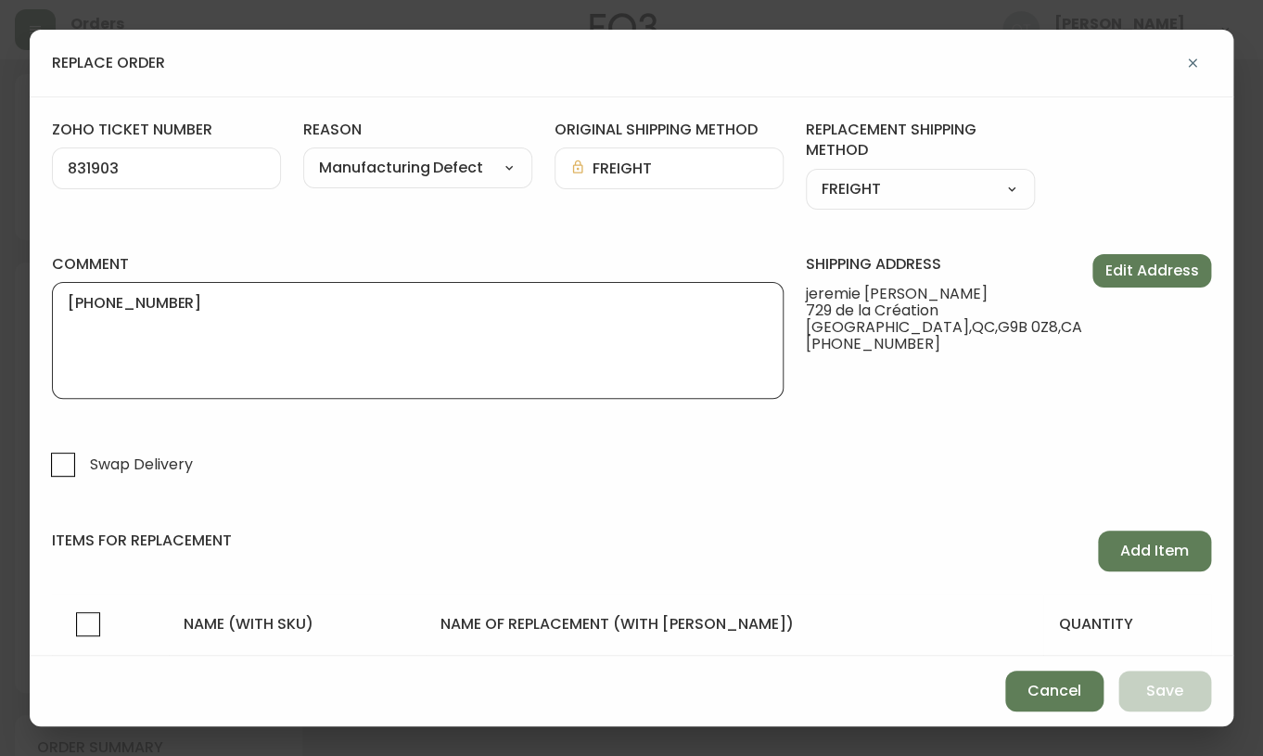
drag, startPoint x: 204, startPoint y: 302, endPoint x: 19, endPoint y: 293, distance: 185.7
click at [19, 293] on div "replace order zoho ticket number 831903 reason Manufacturing Defect Customer Re…" at bounding box center [631, 378] width 1263 height 756
paste textarea "ORIGINAL ORDER: 4134681 | REASON FOR REPLACEMENT: DAMAGE CRACKS | NOTES: SWAP F…"
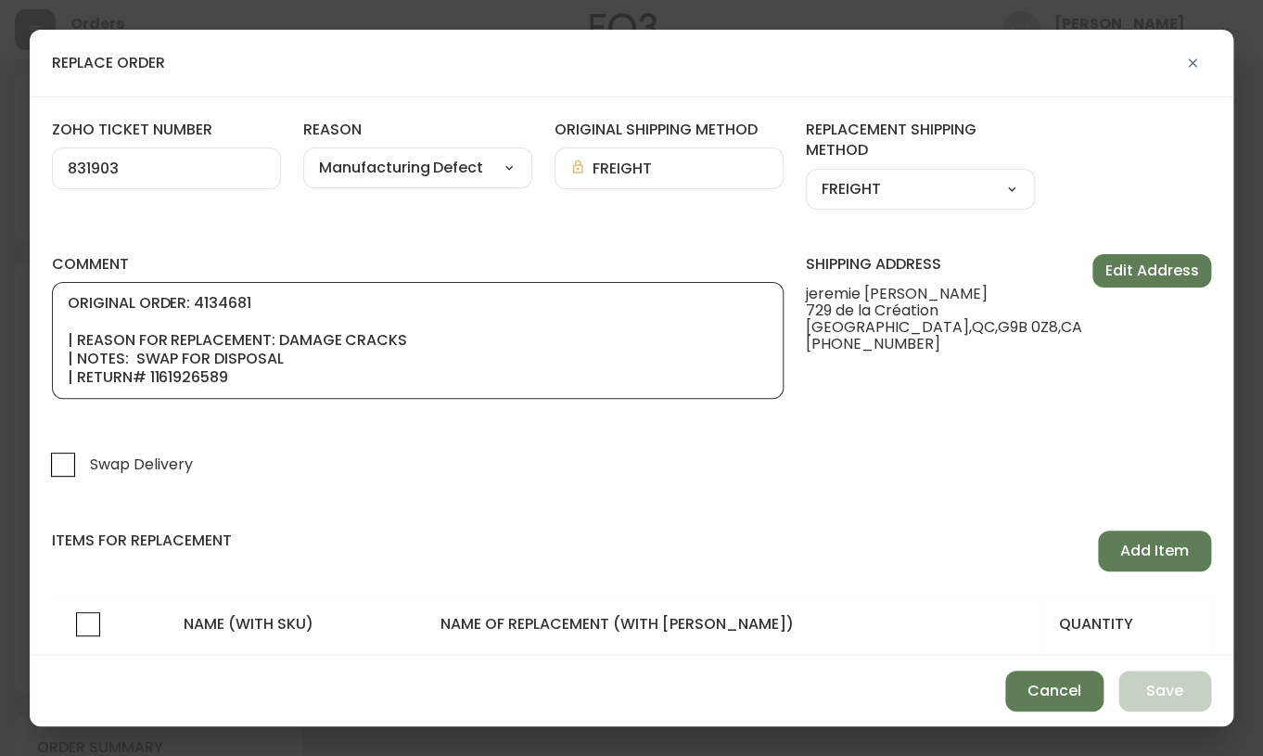
scroll to position [111, 0]
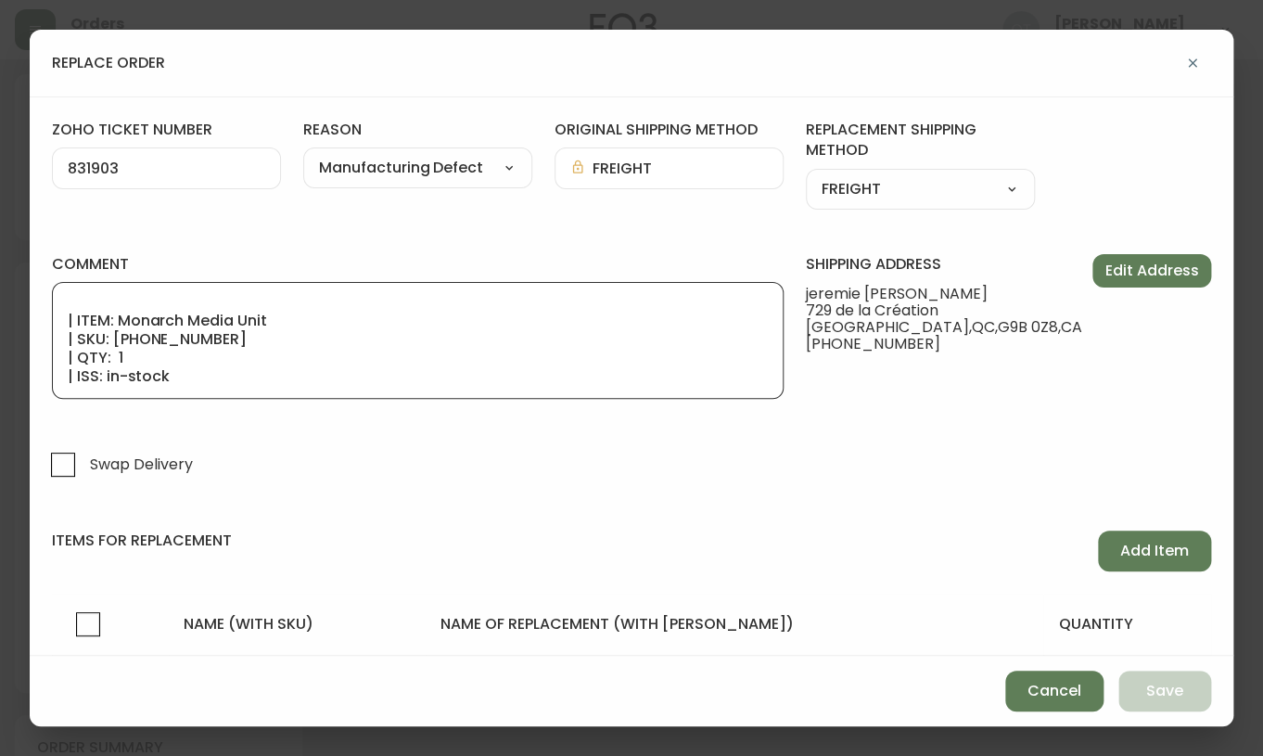
type textarea "ORIGINAL ORDER: 4134681 | REASON FOR REPLACEMENT: DAMAGE CRACKS | NOTES: SWAP F…"
click at [262, 570] on div "items for replacement Add Item name (with sku) name of replacement (with sku) q…" at bounding box center [631, 592] width 1159 height 125
click at [56, 472] on input "Swap Delivery" at bounding box center [63, 464] width 43 height 43
checkbox input "true"
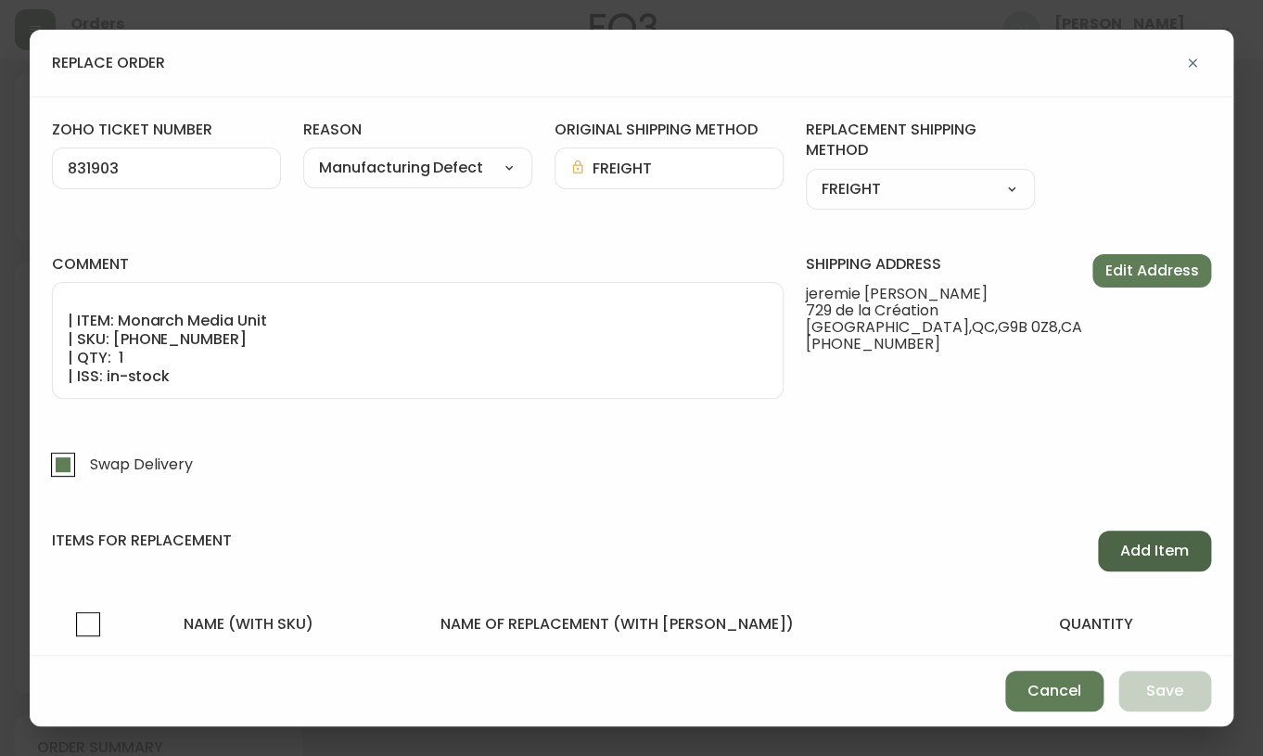
click at [1120, 553] on span "Add Item" at bounding box center [1154, 551] width 69 height 20
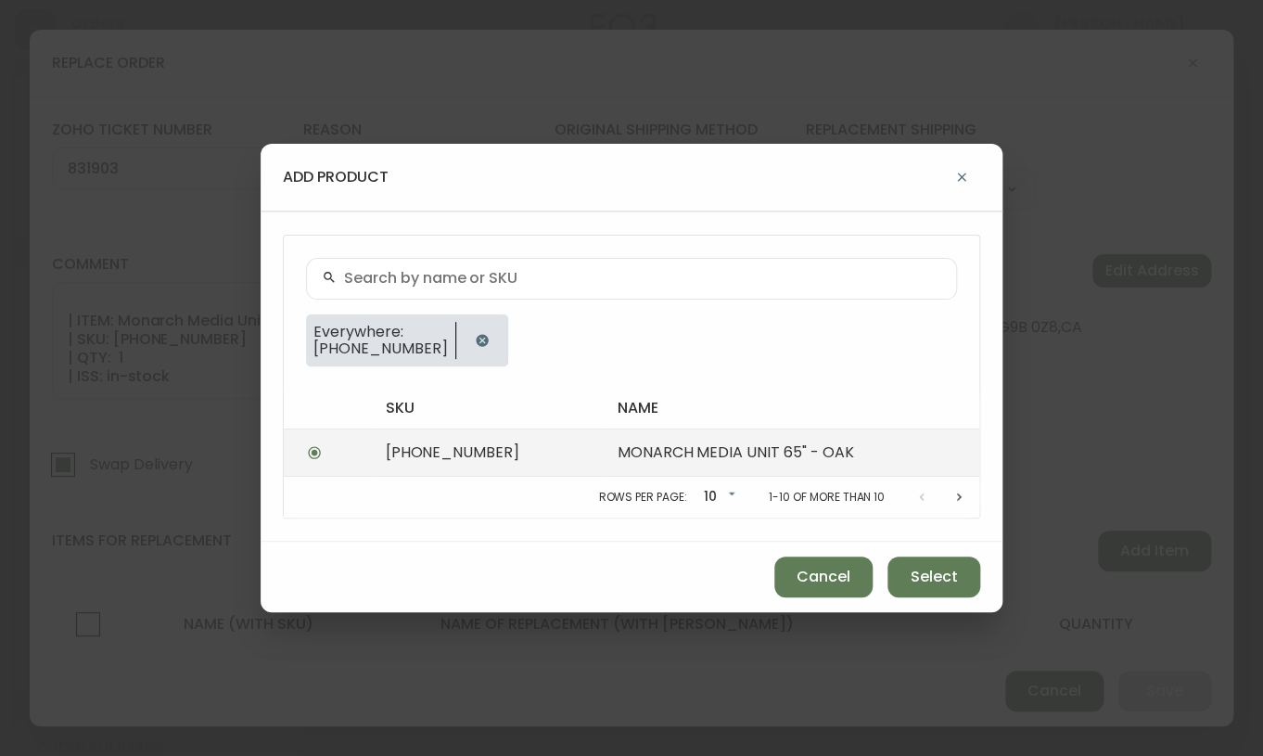
click at [481, 453] on td "[PHONE_NUMBER]" at bounding box center [487, 452] width 232 height 47
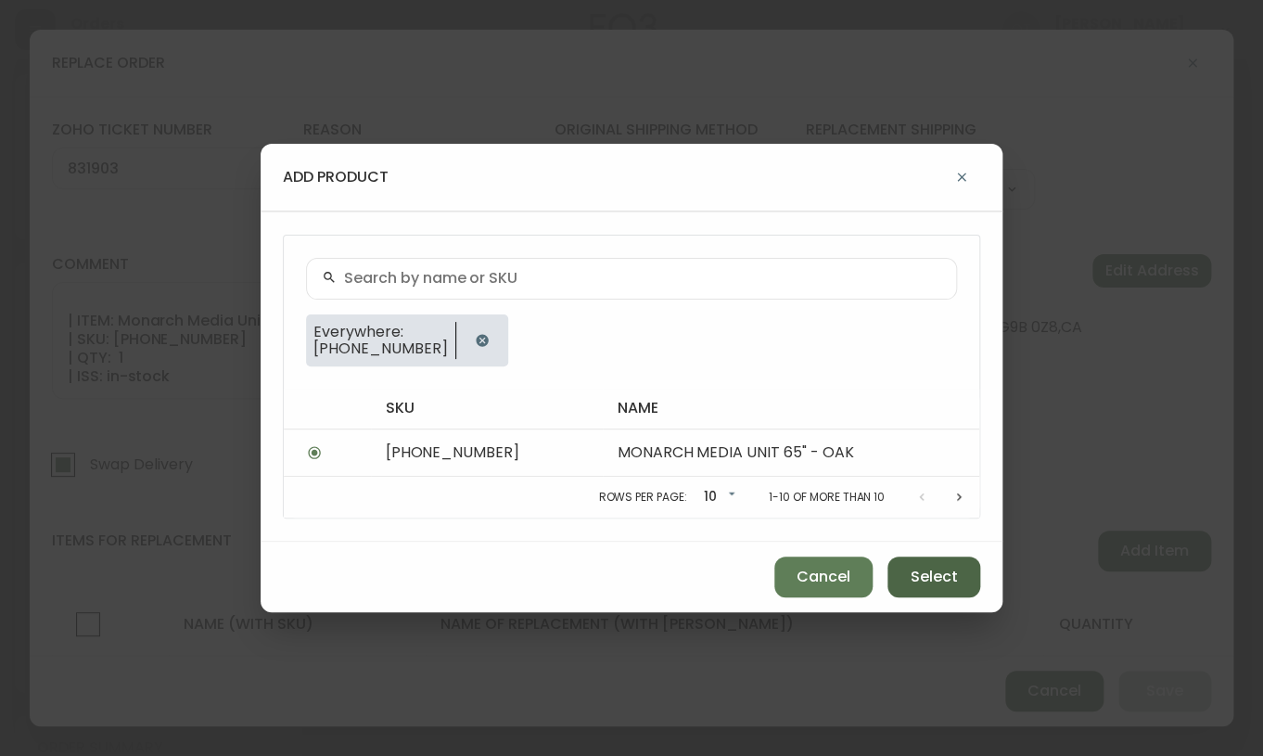
click at [927, 571] on span "Select" at bounding box center [934, 577] width 47 height 20
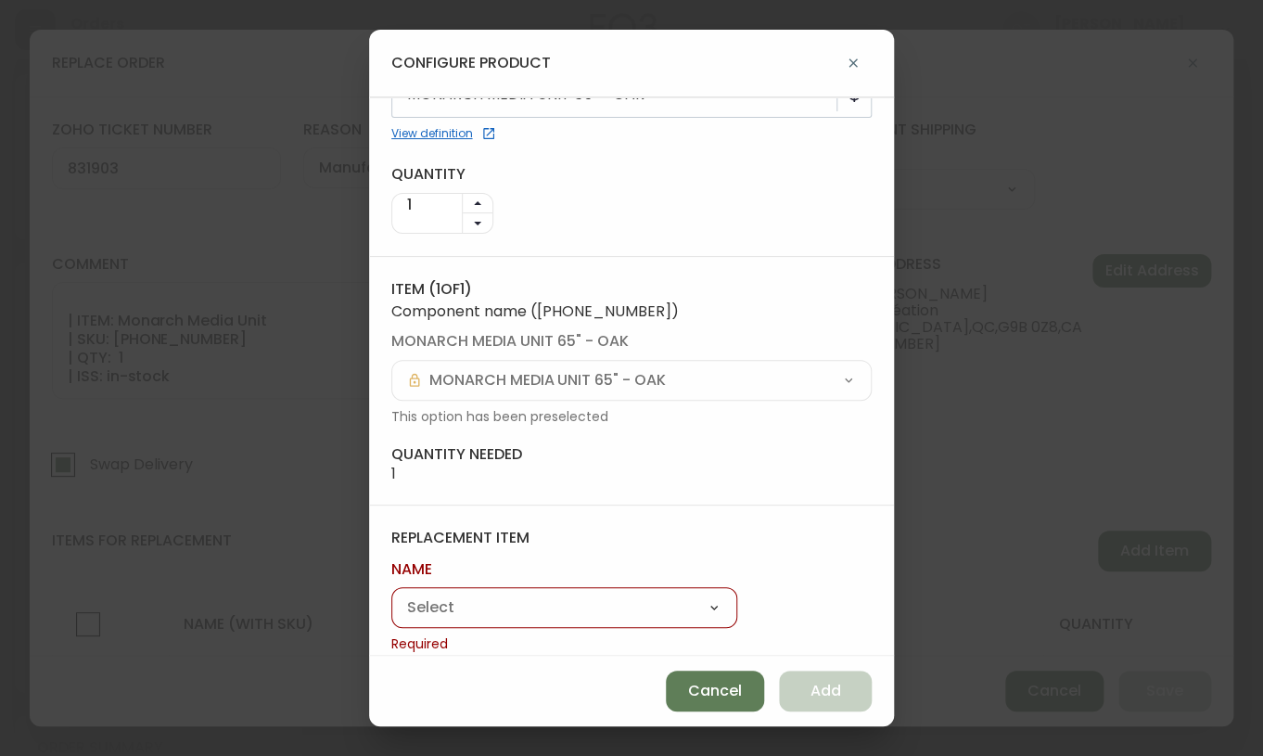
scroll to position [96, 0]
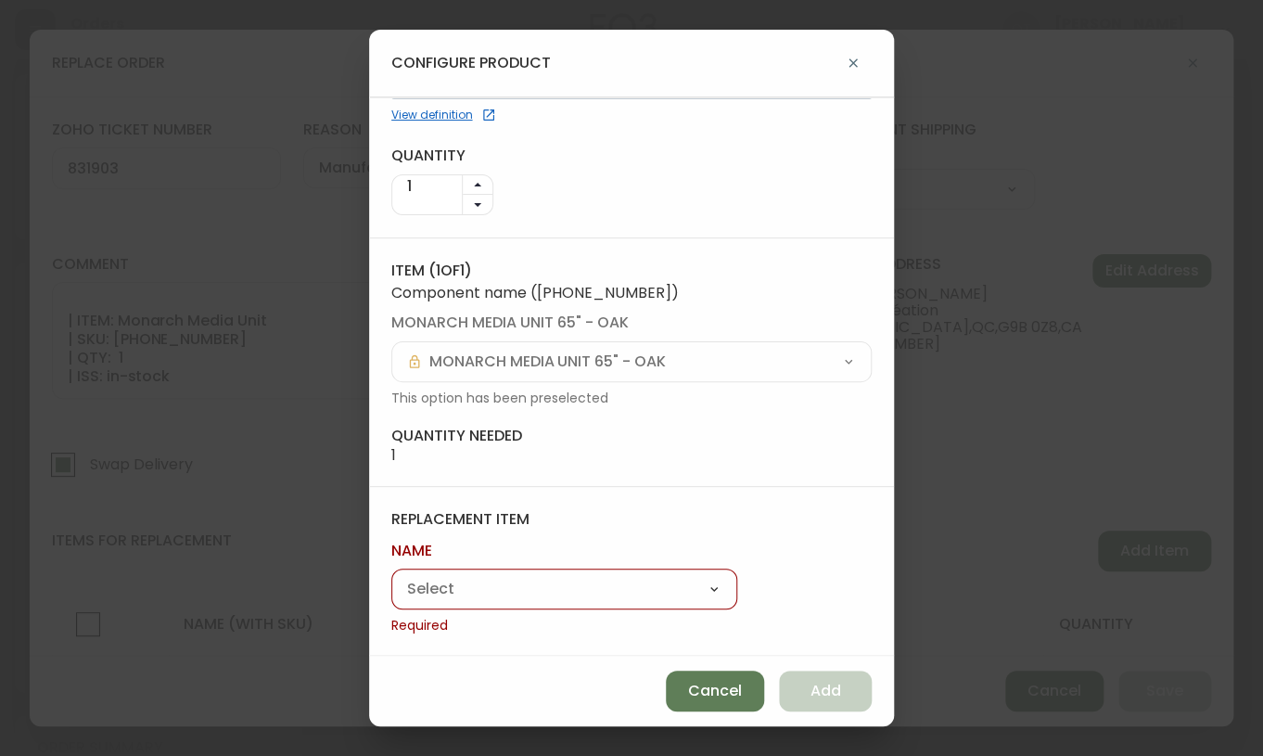
click at [587, 584] on select "Monarch Media Unit" at bounding box center [564, 590] width 346 height 28
select select "cmefu34d44vqb0146k32gqn6w"
click at [391, 598] on select "Monarch Media Unit" at bounding box center [564, 590] width 346 height 28
type input "Monarch Media Unit"
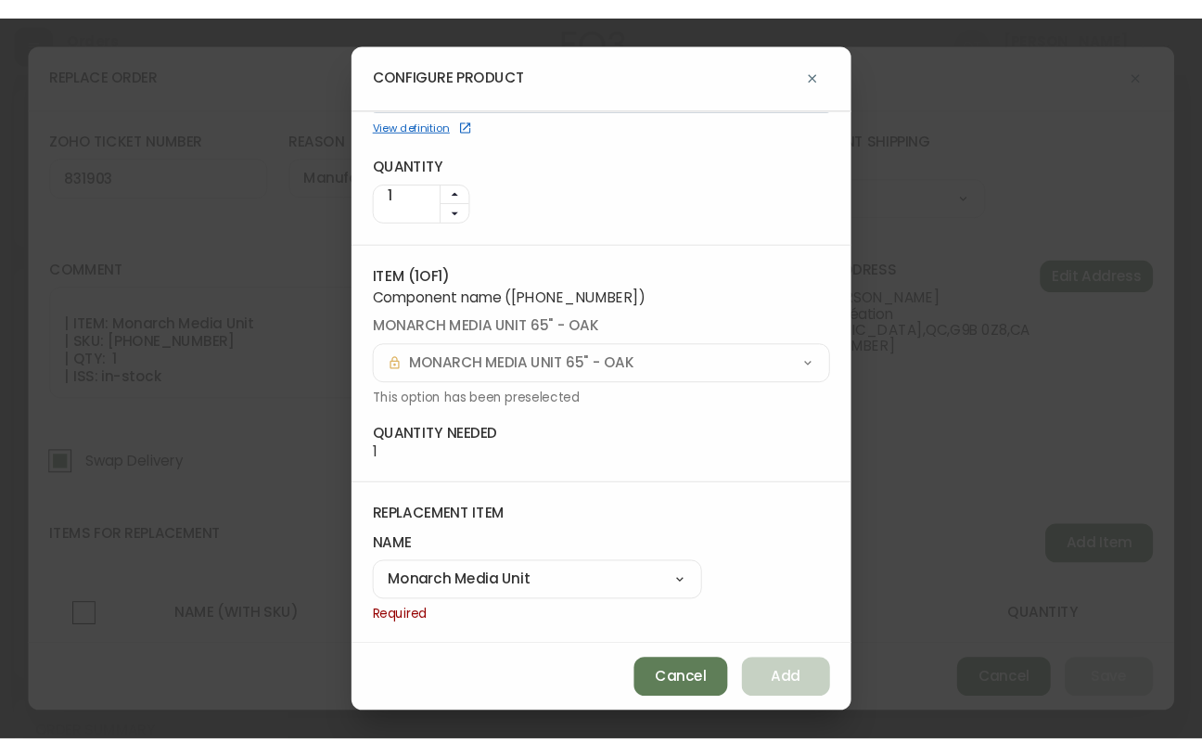
scroll to position [71, 0]
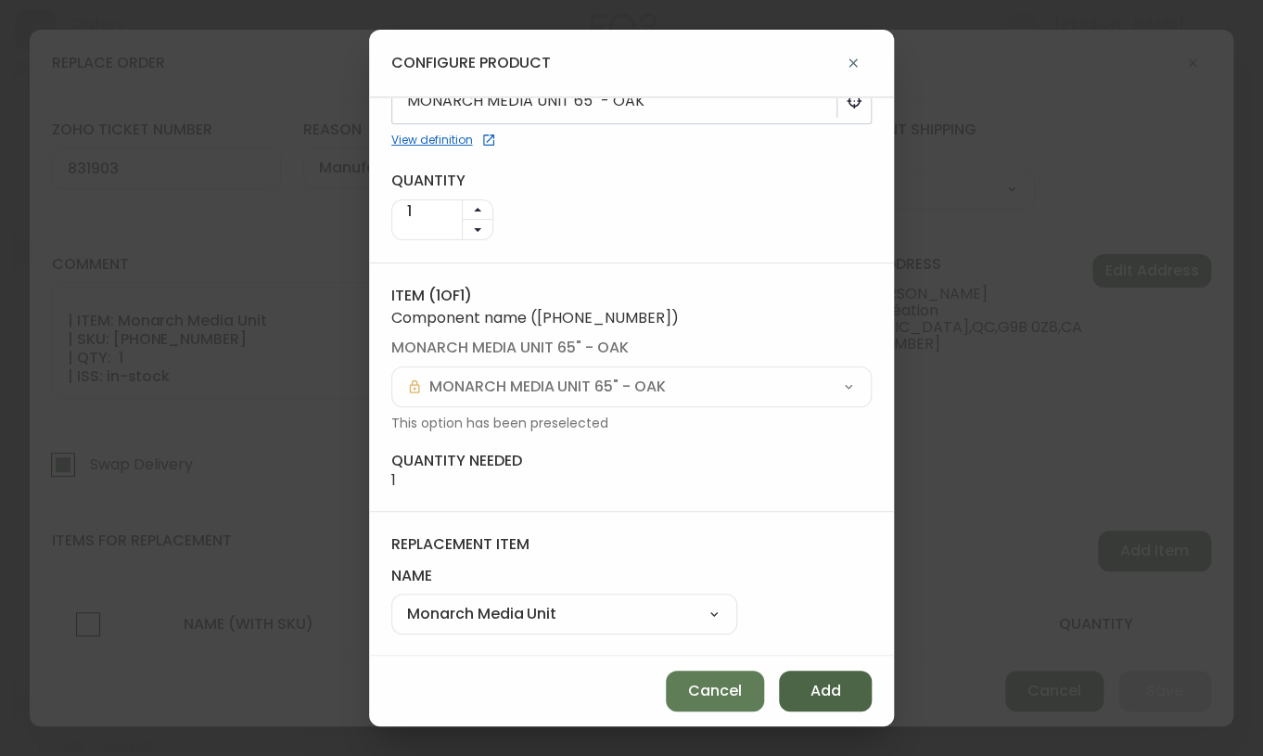
click at [824, 687] on span "Add" at bounding box center [826, 691] width 31 height 20
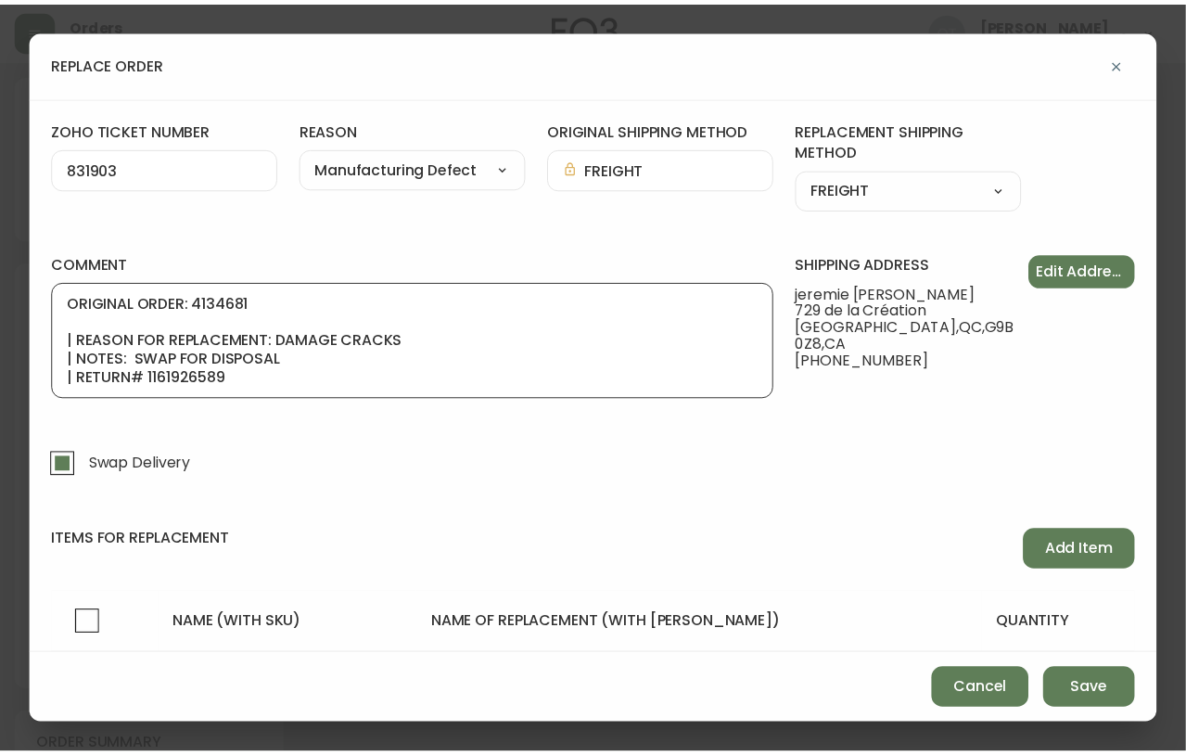
scroll to position [0, 0]
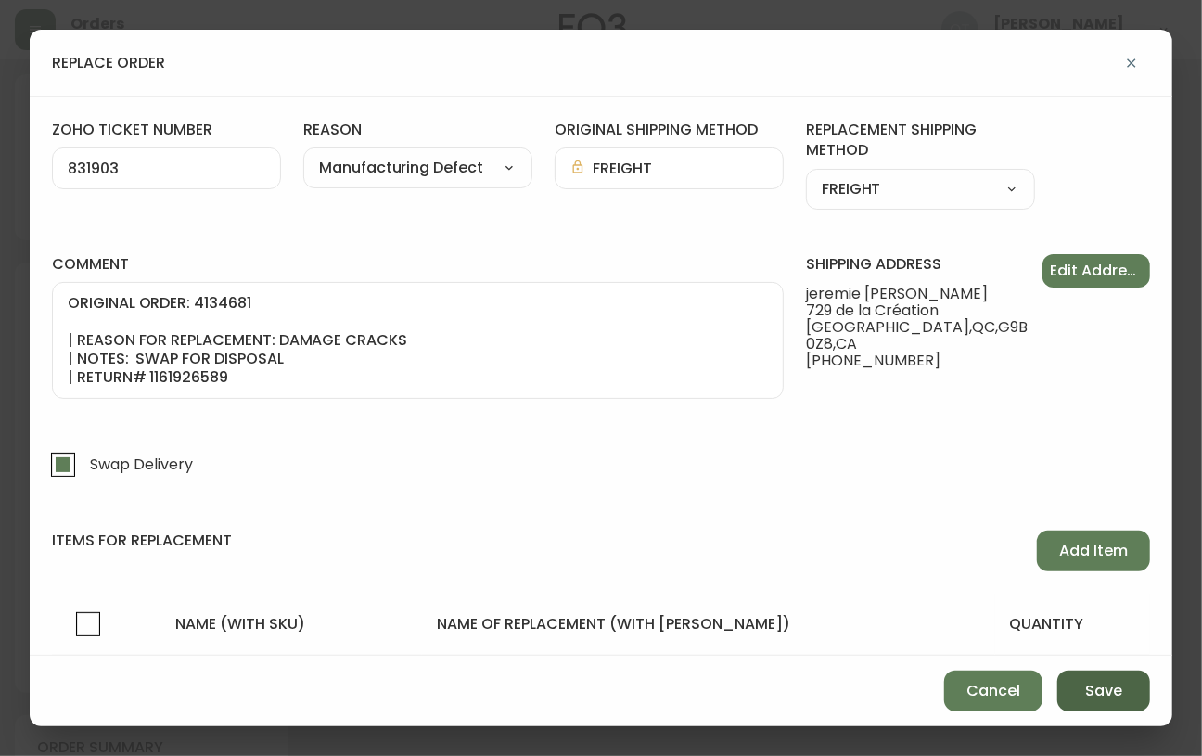
click at [1118, 694] on span "Save" at bounding box center [1103, 691] width 37 height 20
checkbox input "false"
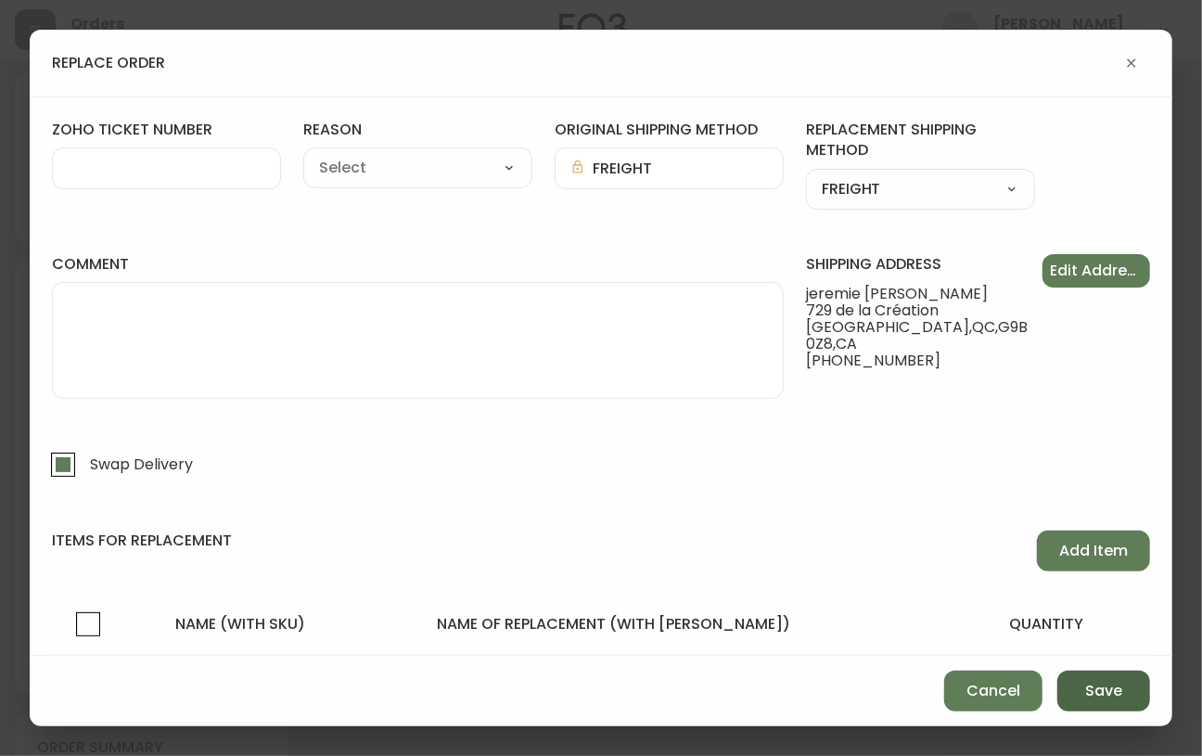
select select
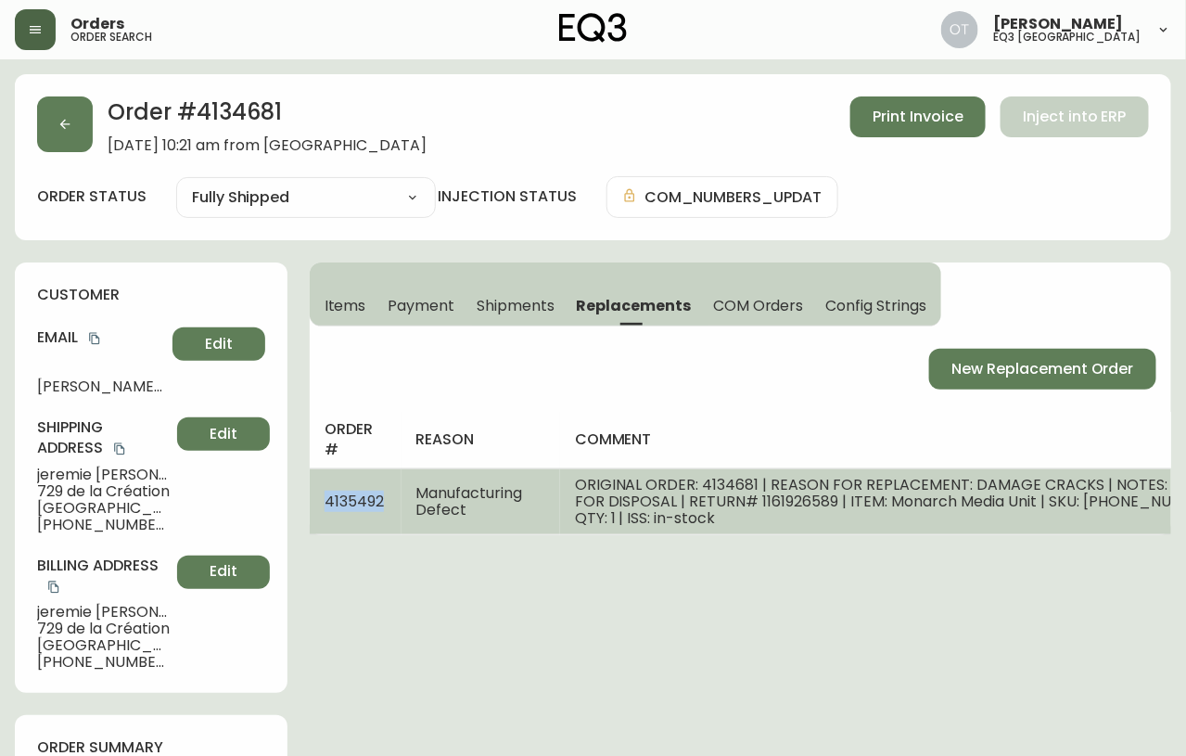
drag, startPoint x: 327, startPoint y: 494, endPoint x: 383, endPoint y: 503, distance: 56.3
click at [383, 503] on span "4135492" at bounding box center [354, 501] width 59 height 21
copy span "4135492"
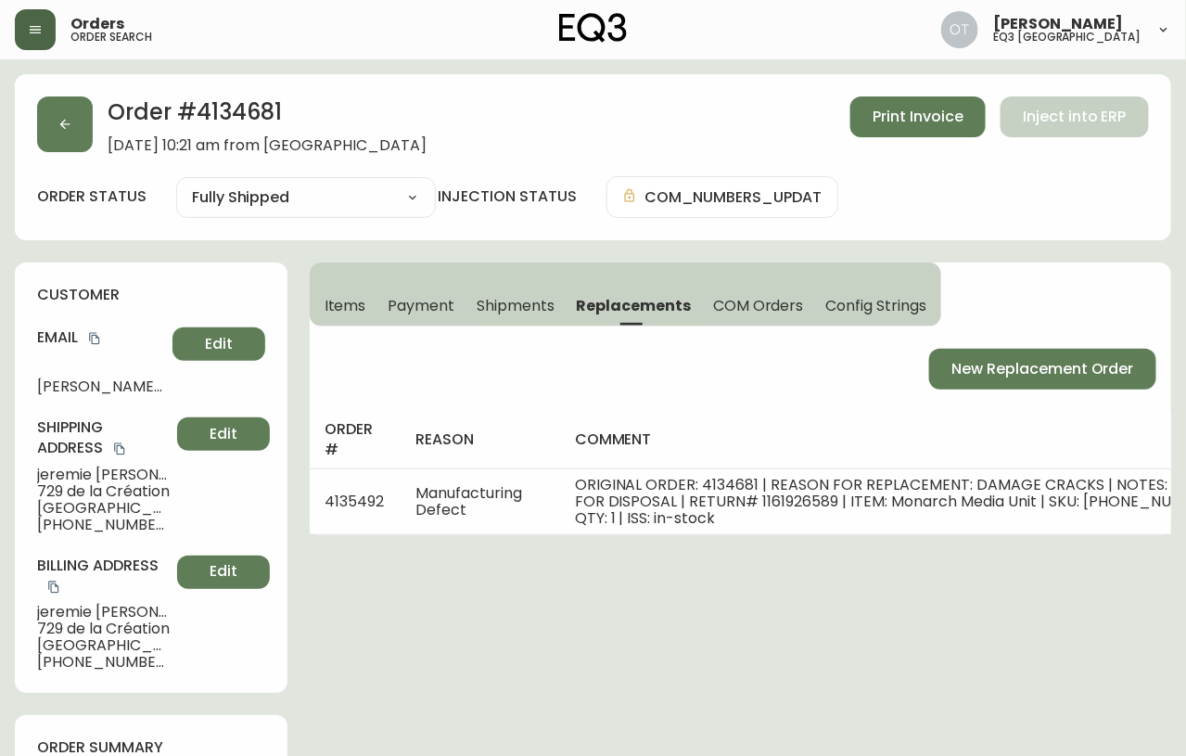
click at [194, 637] on div "Billing Address [PERSON_NAME] [STREET_ADDRESS] [PHONE_NUMBER] Edit" at bounding box center [151, 614] width 228 height 116
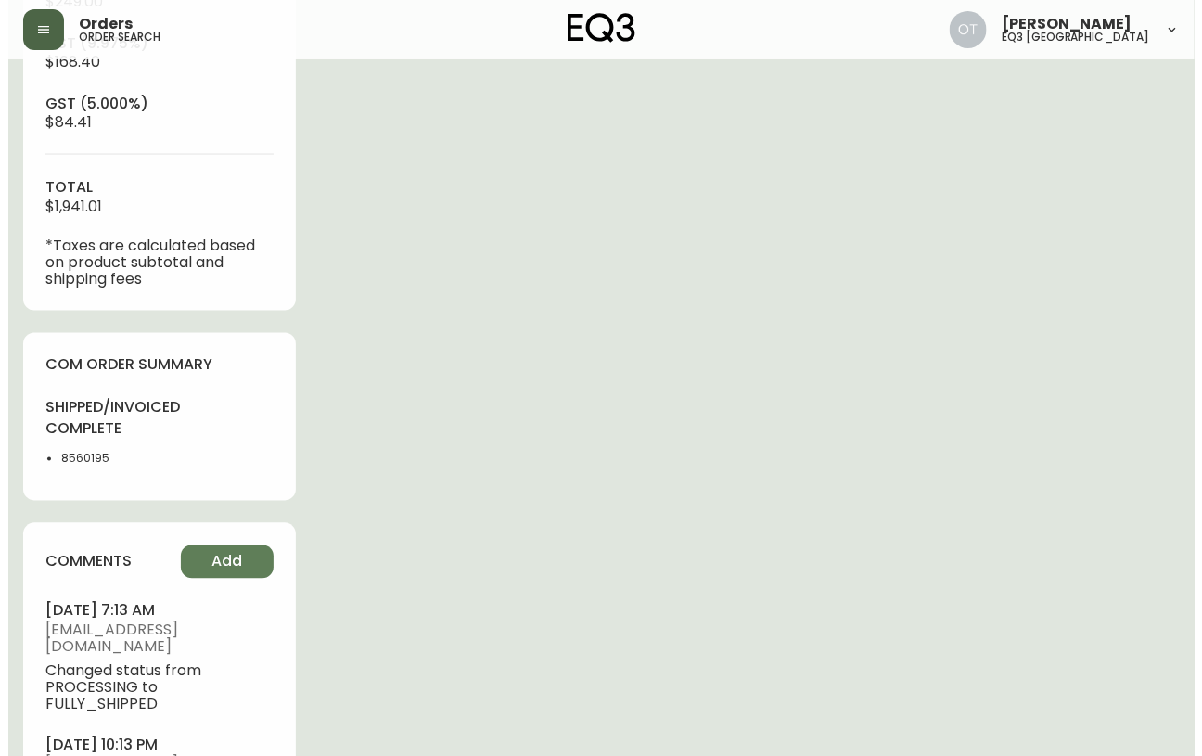
scroll to position [920, 0]
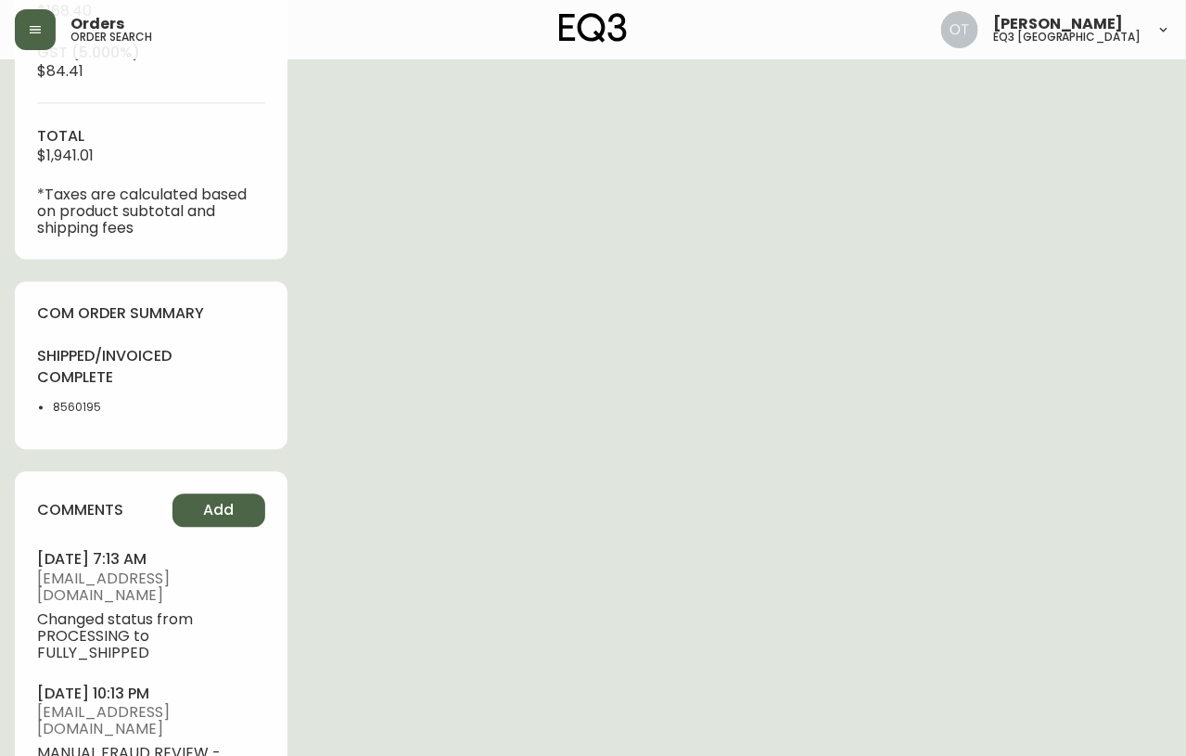
click at [228, 515] on span "Add" at bounding box center [218, 511] width 31 height 20
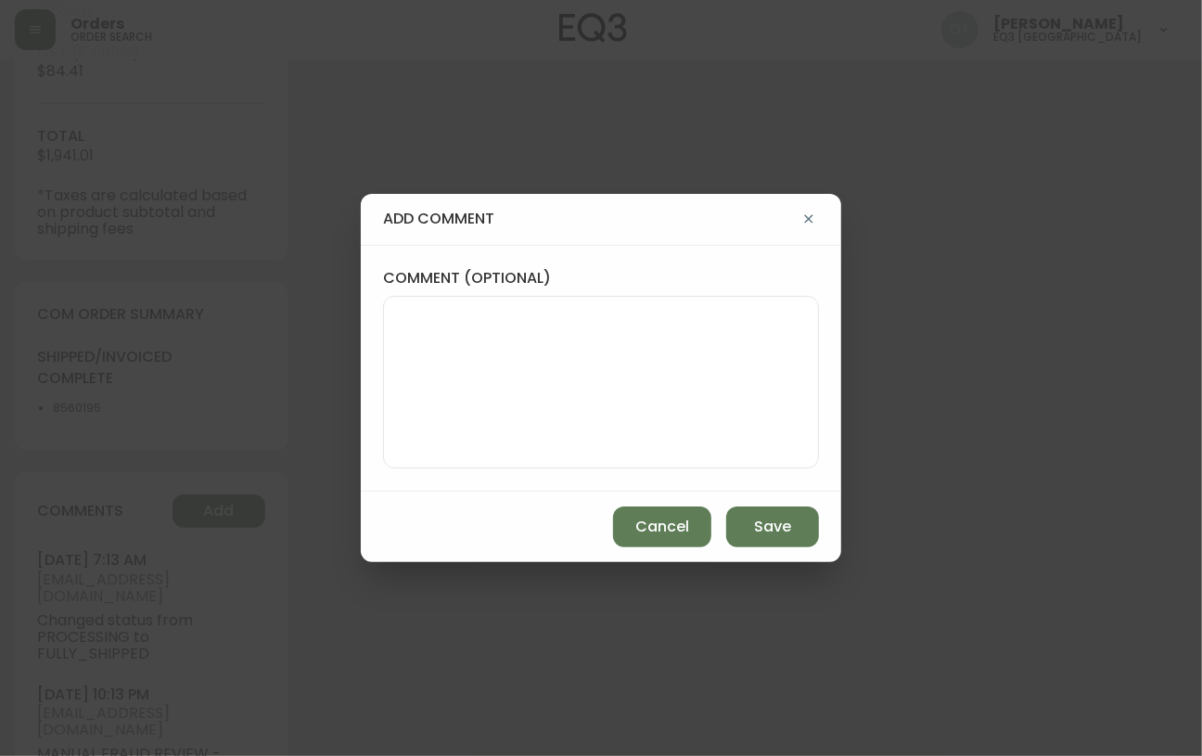
click at [423, 441] on textarea "comment (optional)" at bounding box center [601, 382] width 404 height 148
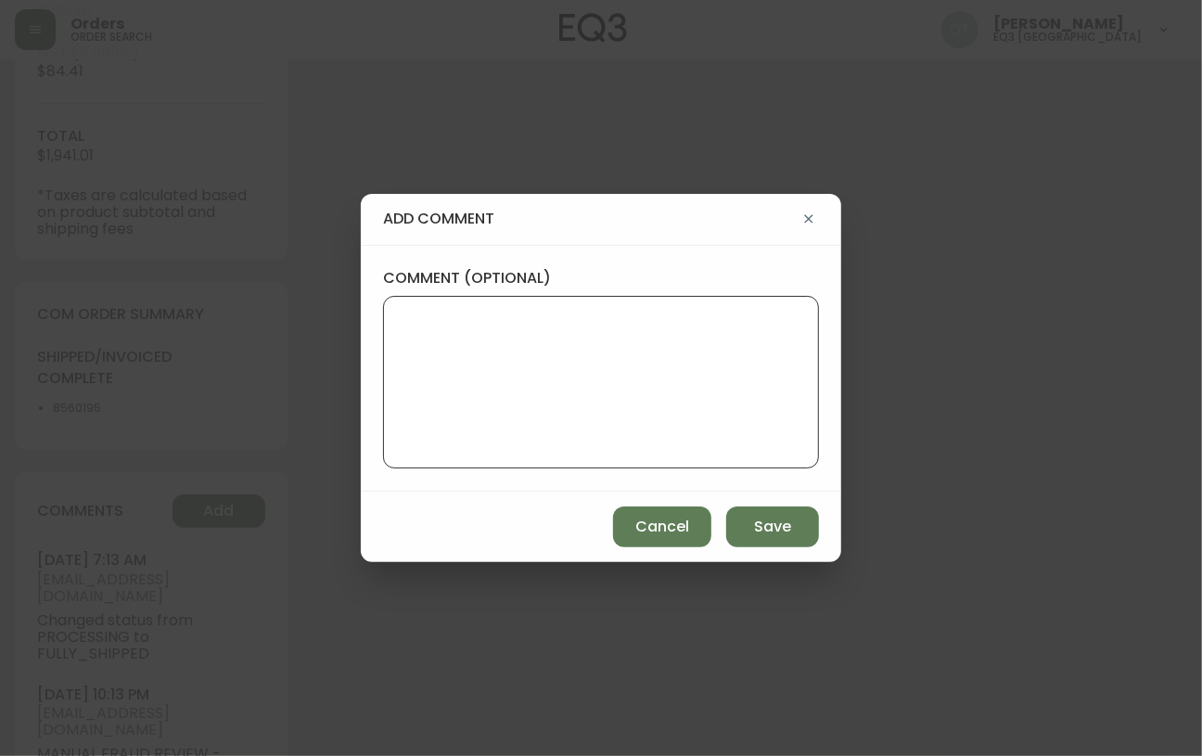
paste textarea "Ticket #831903 REPLACEMENT PO: 4135492 *COM will be available in AS400 and in t…"
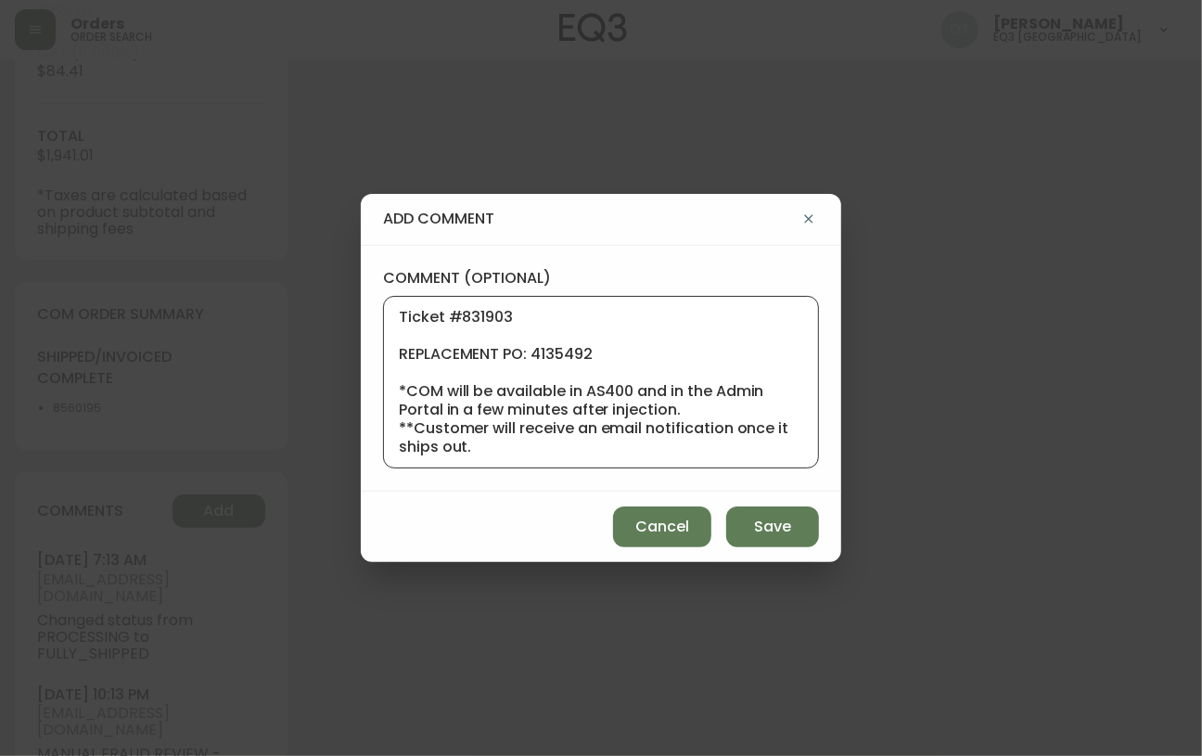
scroll to position [223, 0]
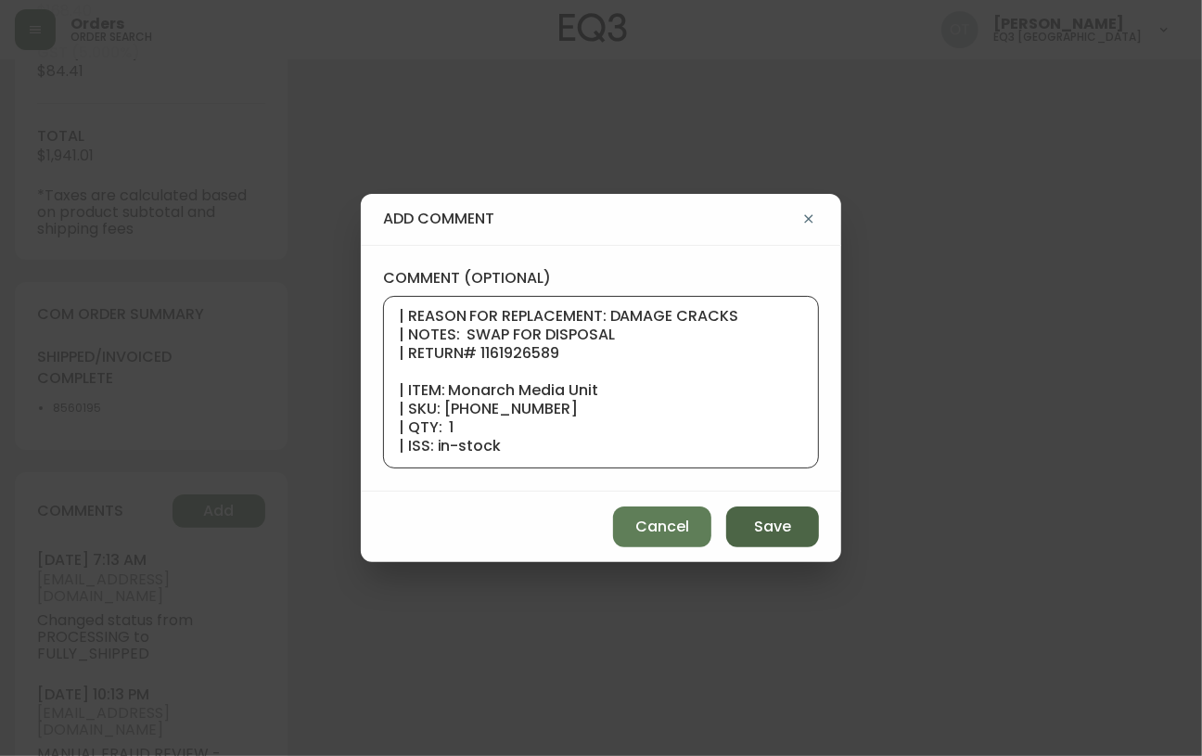
type textarea "Ticket #831903 REPLACEMENT PO: 4135492 *COM will be available in AS400 and in t…"
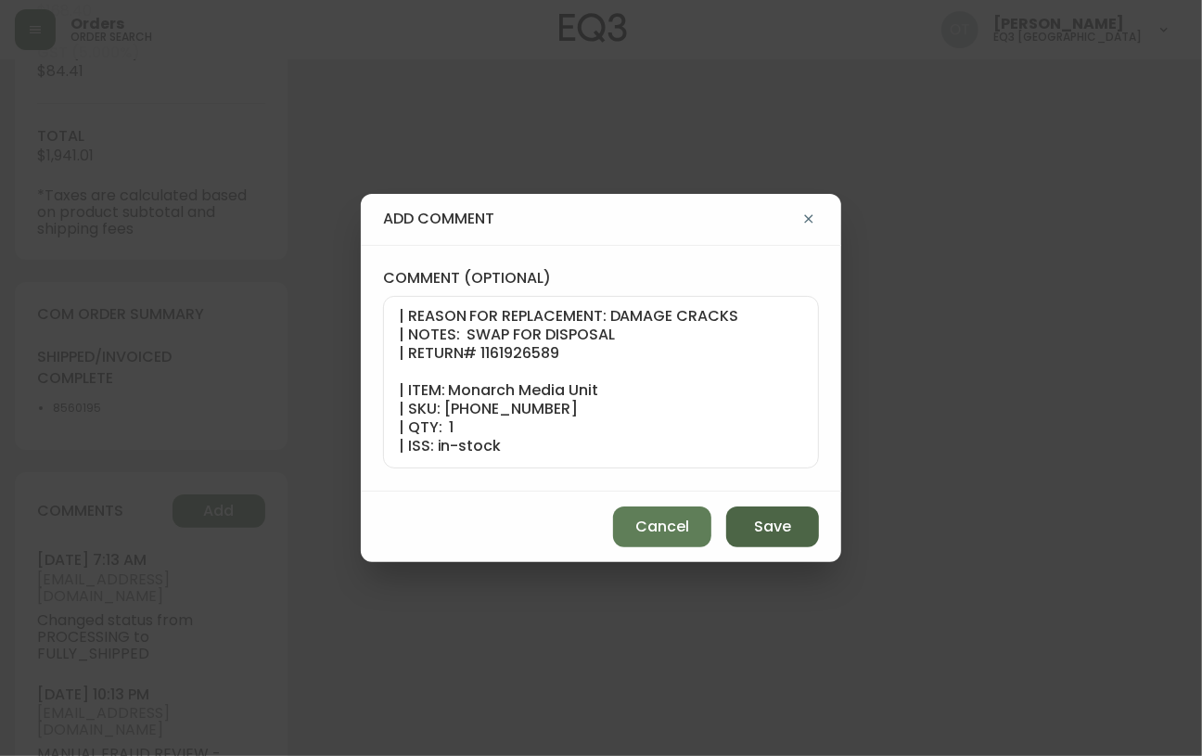
click at [757, 520] on span "Save" at bounding box center [772, 527] width 37 height 20
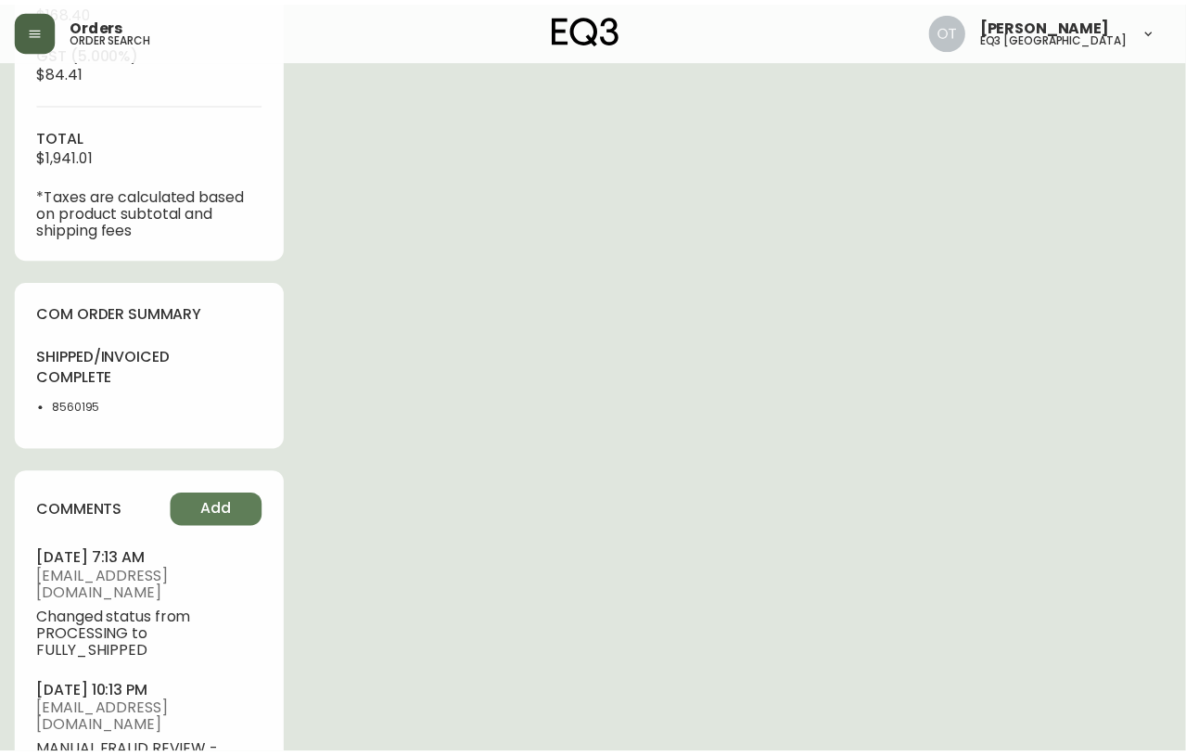
scroll to position [0, 0]
